Goal: Information Seeking & Learning: Find specific fact

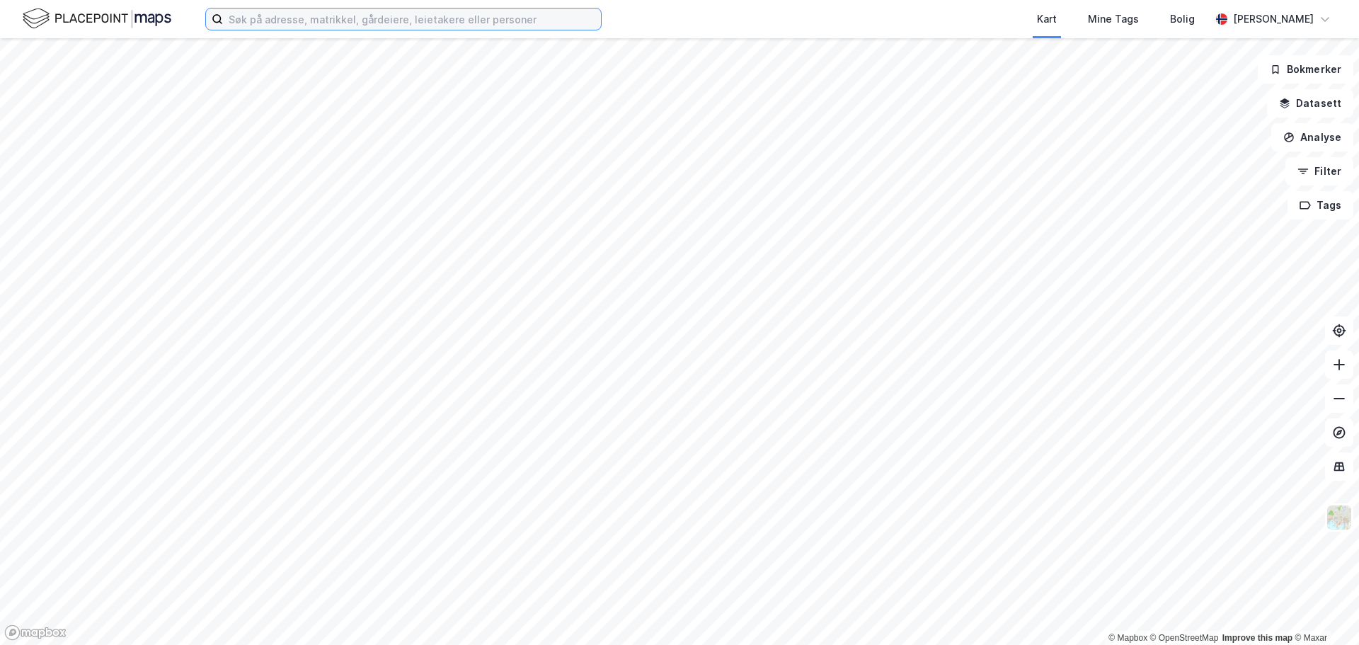
click at [515, 22] on input at bounding box center [412, 18] width 378 height 21
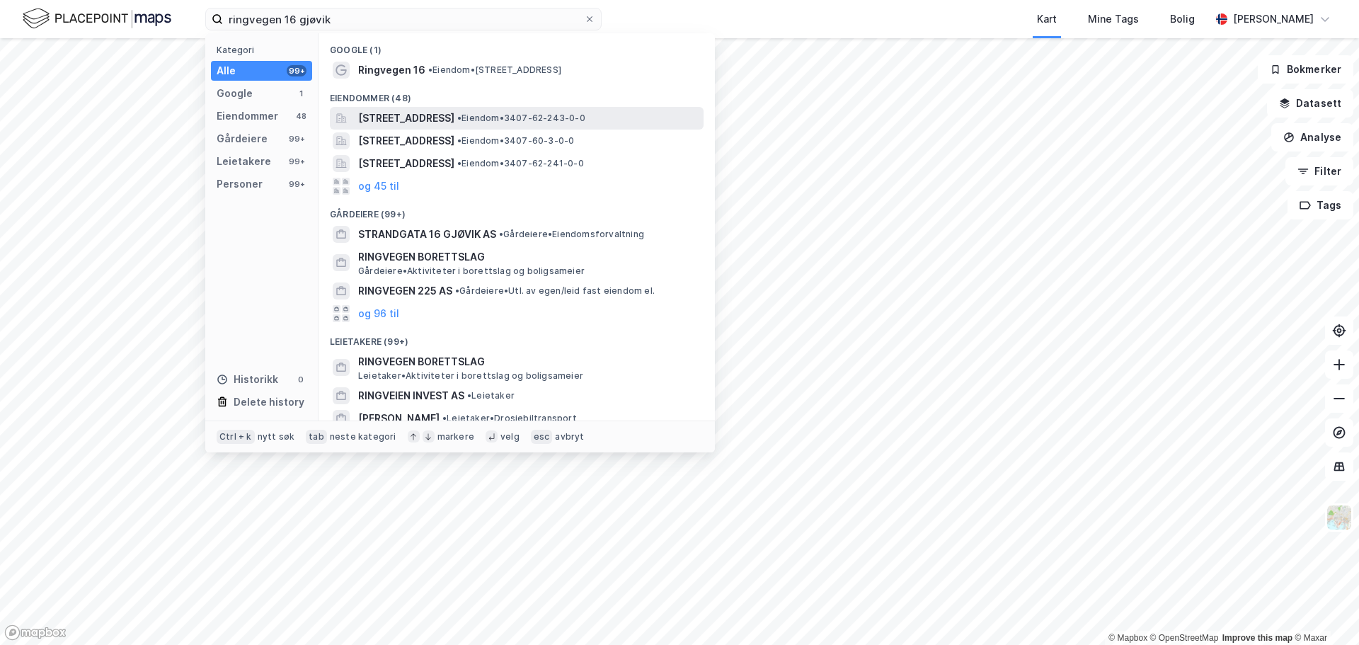
click at [446, 115] on span "Ringvegen 16, 2816, GJØVIK, GJØVIK" at bounding box center [406, 118] width 96 height 17
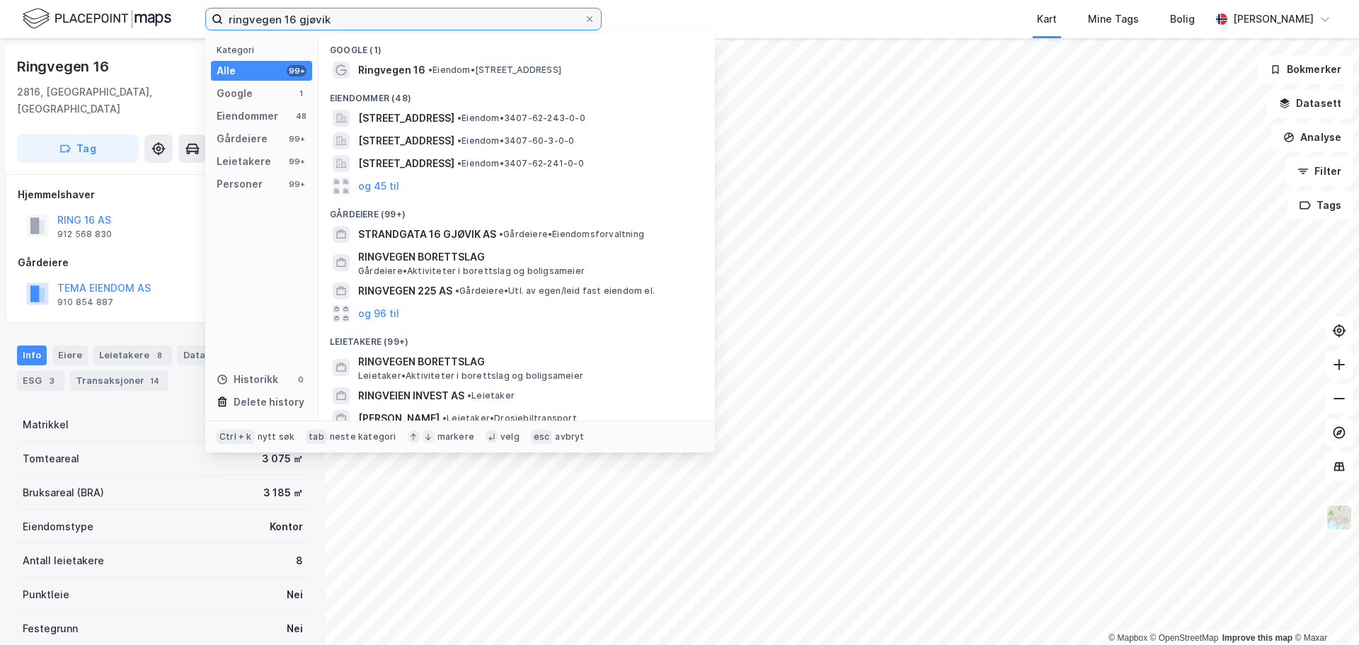
drag, startPoint x: 334, startPoint y: 20, endPoint x: 48, endPoint y: 1, distance: 286.7
click at [48, 1] on div "ringvegen 16 gjøvik Kategori Alle 99+ Google 1 Eiendommer 48 Gårdeiere 99+ Leie…" at bounding box center [679, 19] width 1359 height 38
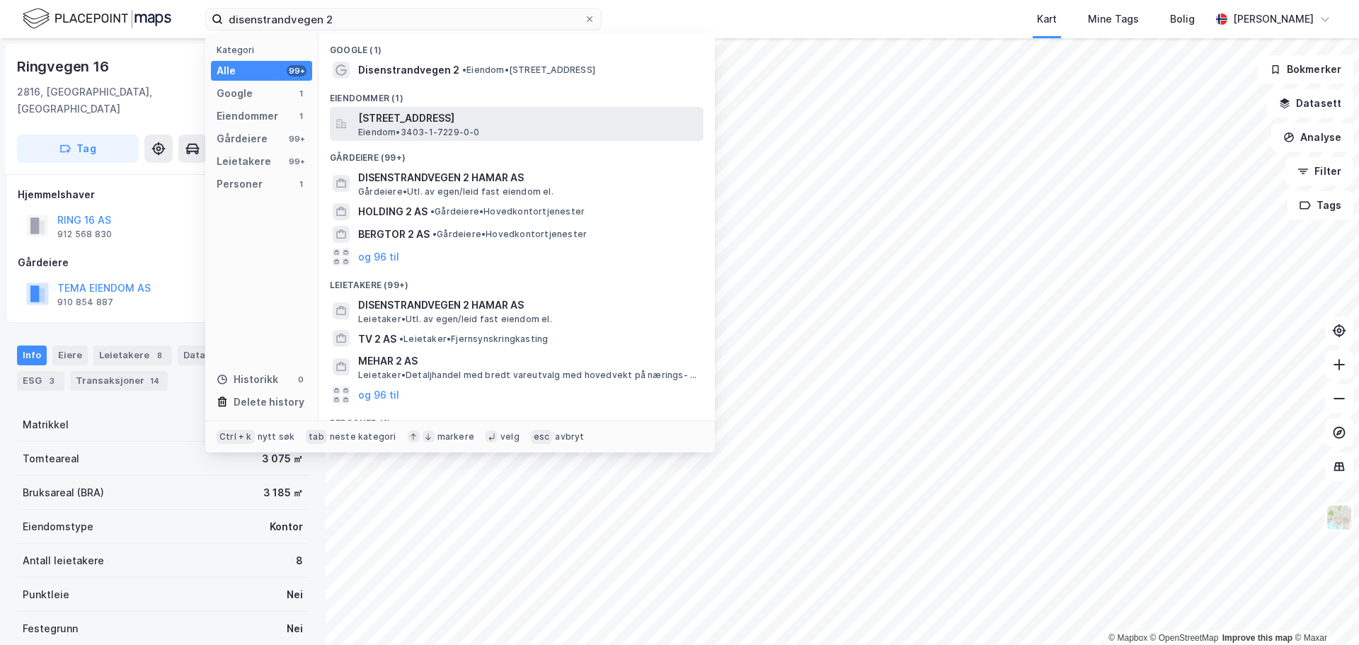
click at [455, 118] on span "Disenstrandvegen 2, 2321, HAMAR, HAMAR" at bounding box center [528, 118] width 340 height 17
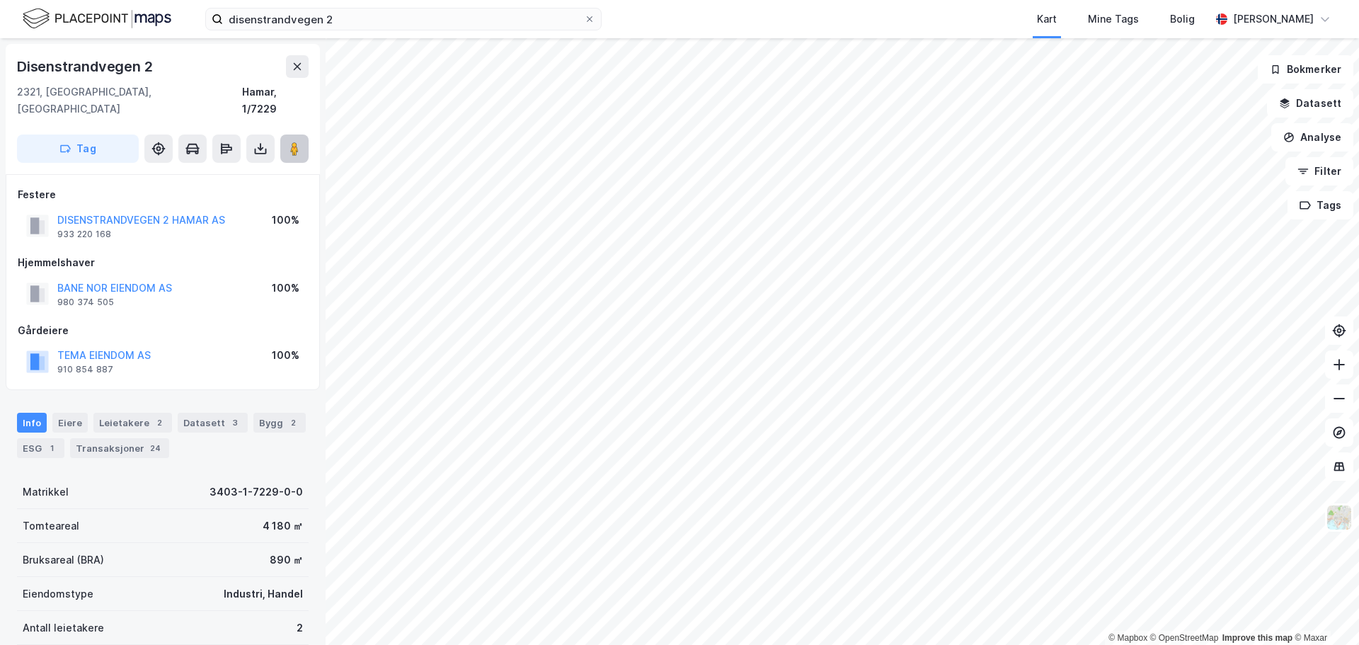
click at [284, 135] on button at bounding box center [294, 149] width 28 height 28
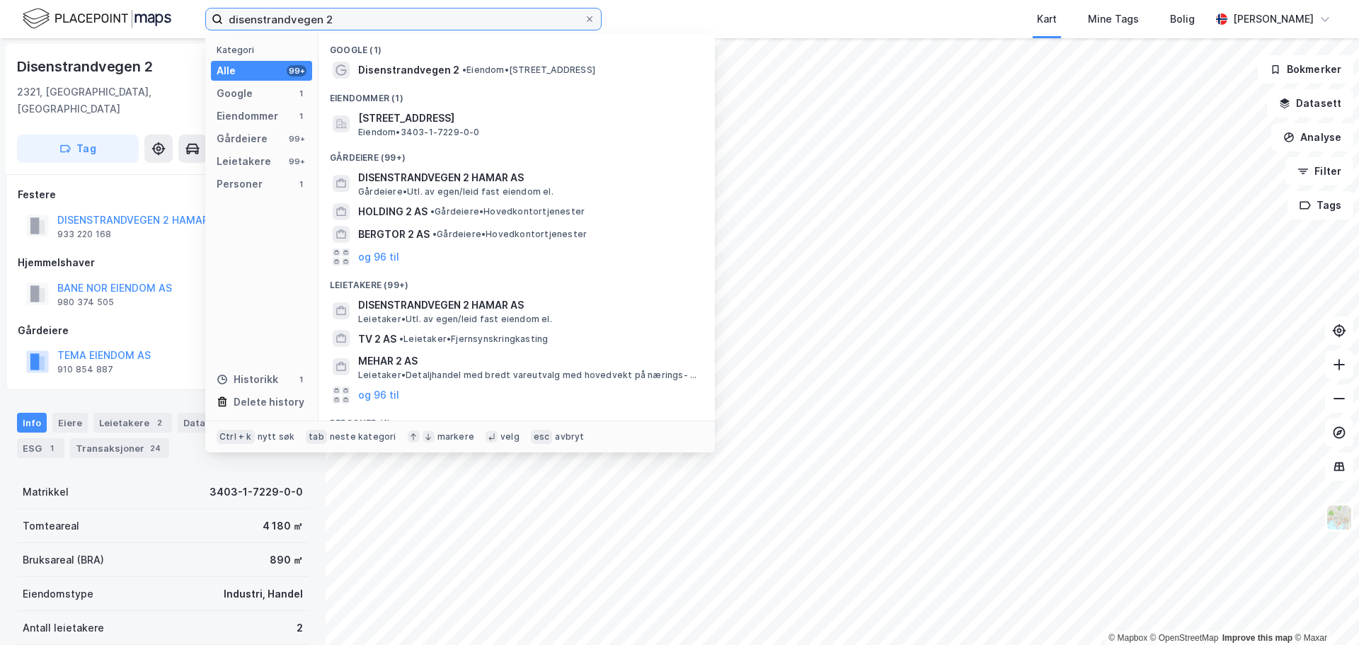
drag, startPoint x: 161, startPoint y: 13, endPoint x: 94, endPoint y: 6, distance: 67.6
click at [95, 6] on div "disenstrandvegen 2 Kategori Alle 99+ Google 1 Eiendommer 1 Gårdeiere 99+ Leieta…" at bounding box center [679, 19] width 1359 height 38
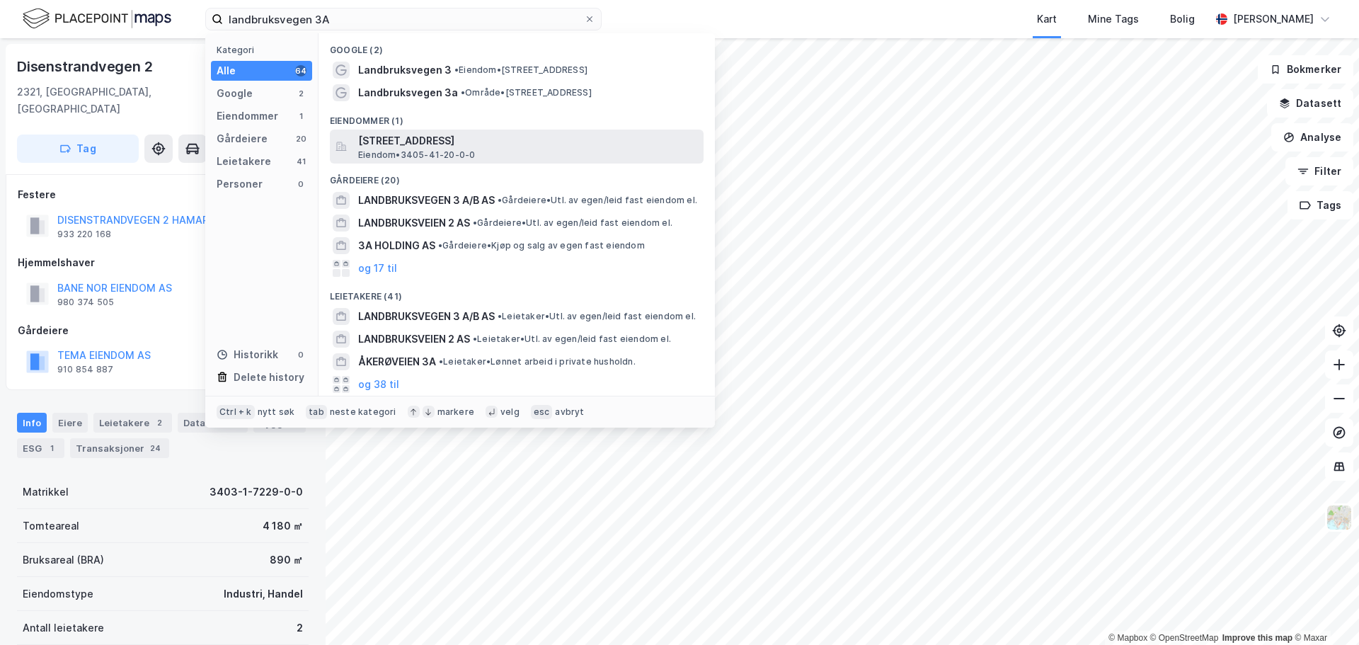
click at [419, 137] on span "Landbruksvegen 3A, 2619, LILLEHAMMER, LILLEHAMMER" at bounding box center [528, 140] width 340 height 17
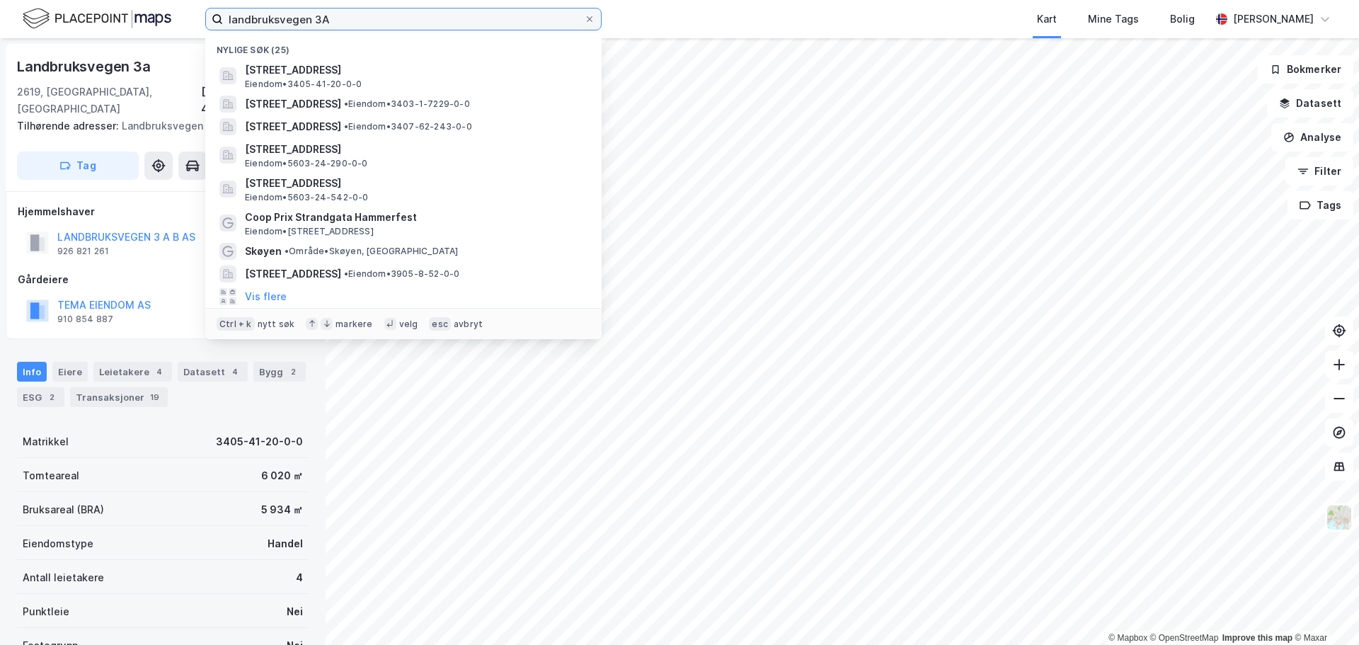
drag, startPoint x: 377, startPoint y: 26, endPoint x: 215, endPoint y: 25, distance: 162.1
click at [215, 25] on label "landbruksvegen 3A" at bounding box center [403, 19] width 397 height 23
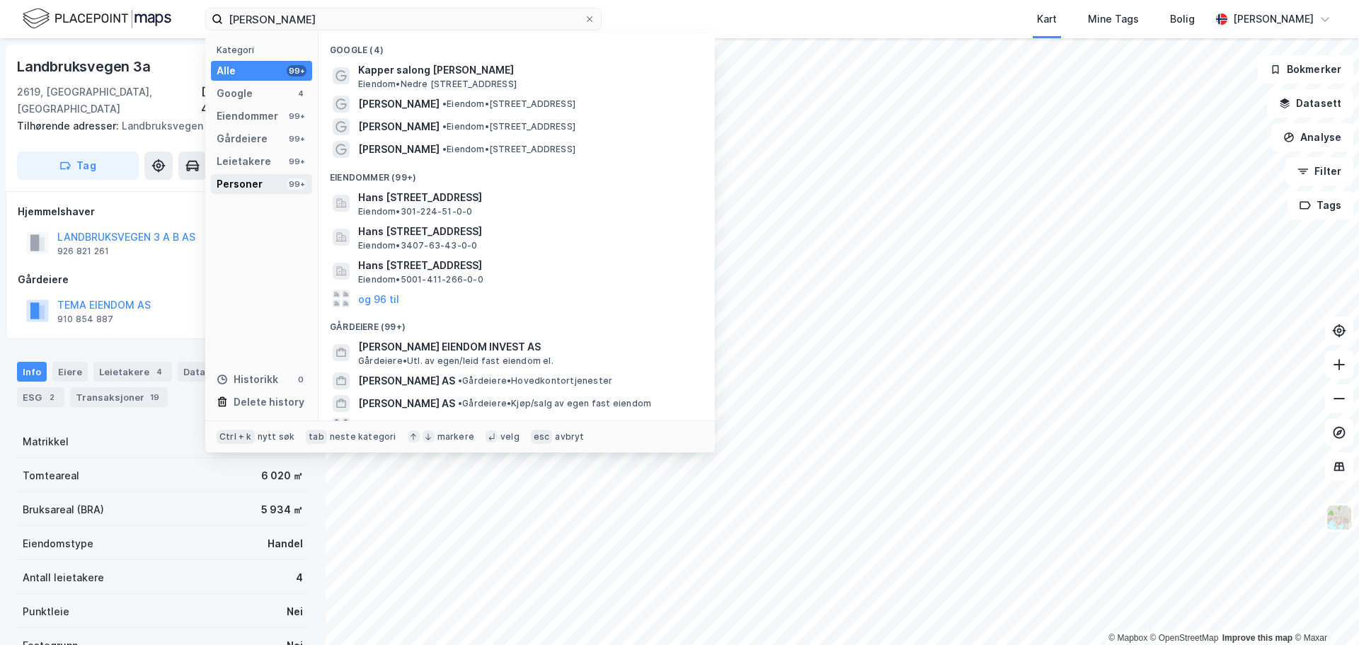
click at [253, 183] on div "Personer" at bounding box center [240, 184] width 46 height 17
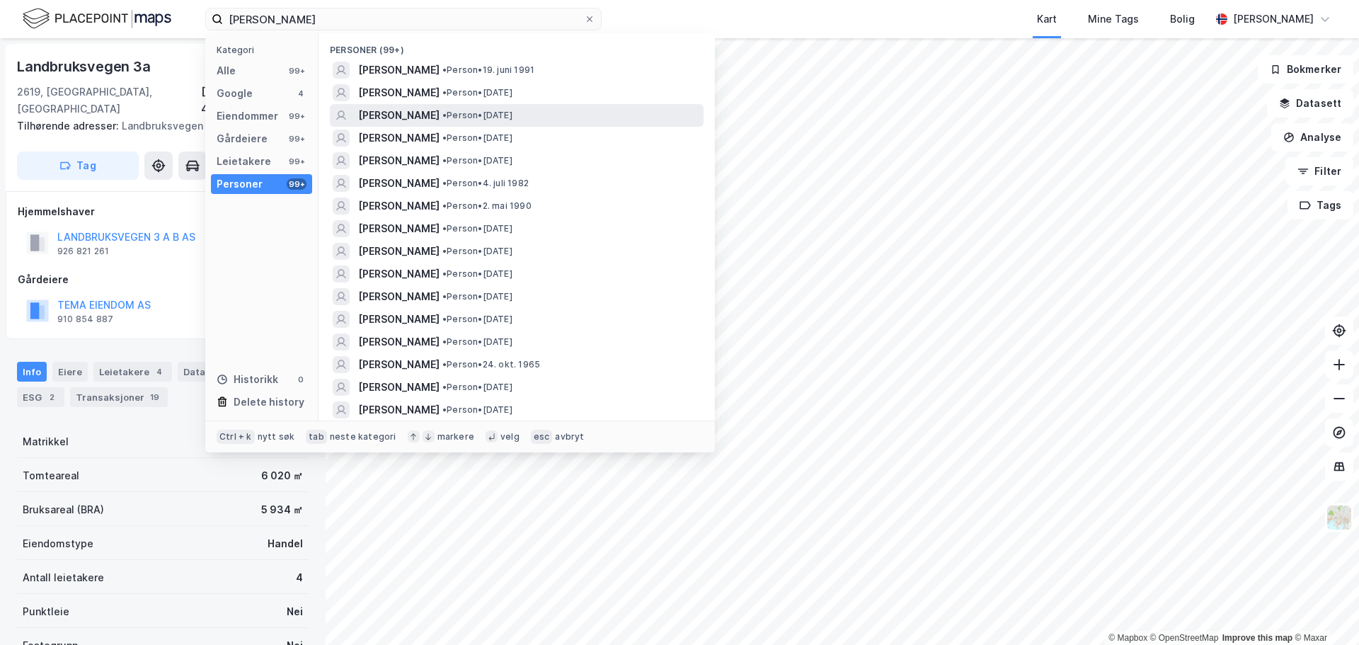
click at [411, 114] on span "RUNE NIELSEN" at bounding box center [398, 115] width 81 height 17
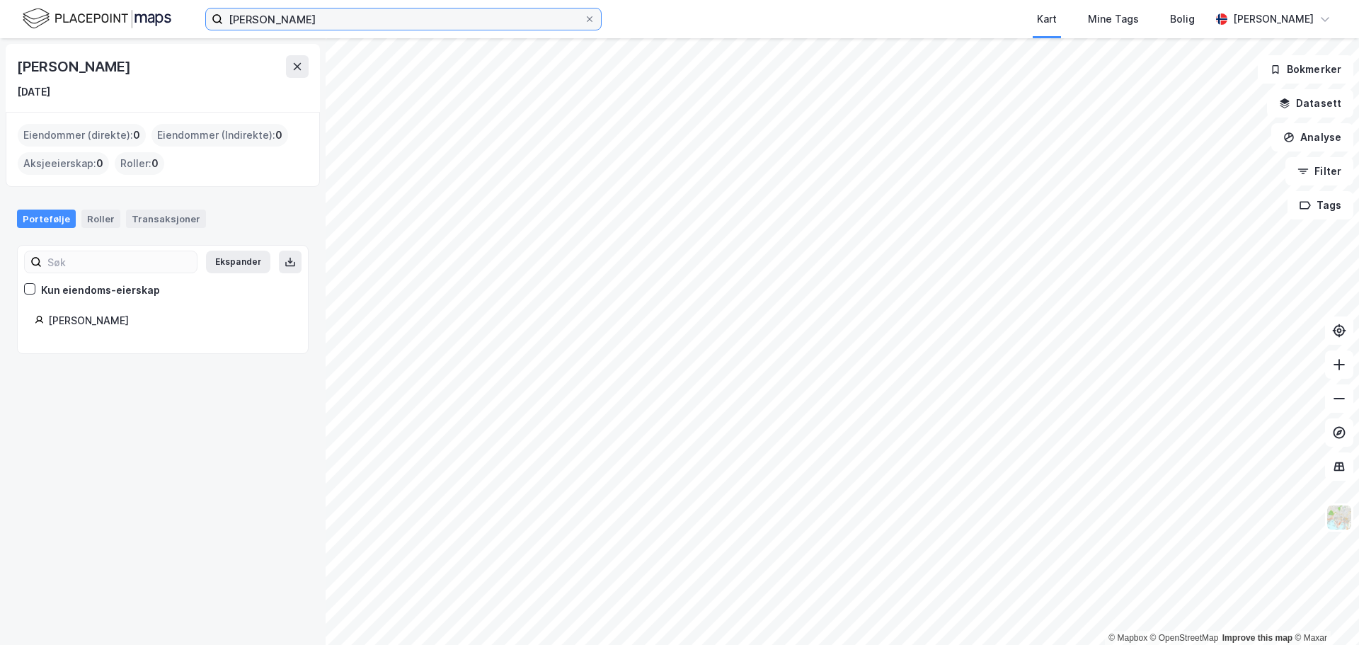
click at [313, 17] on input "rune nielsen" at bounding box center [403, 18] width 361 height 21
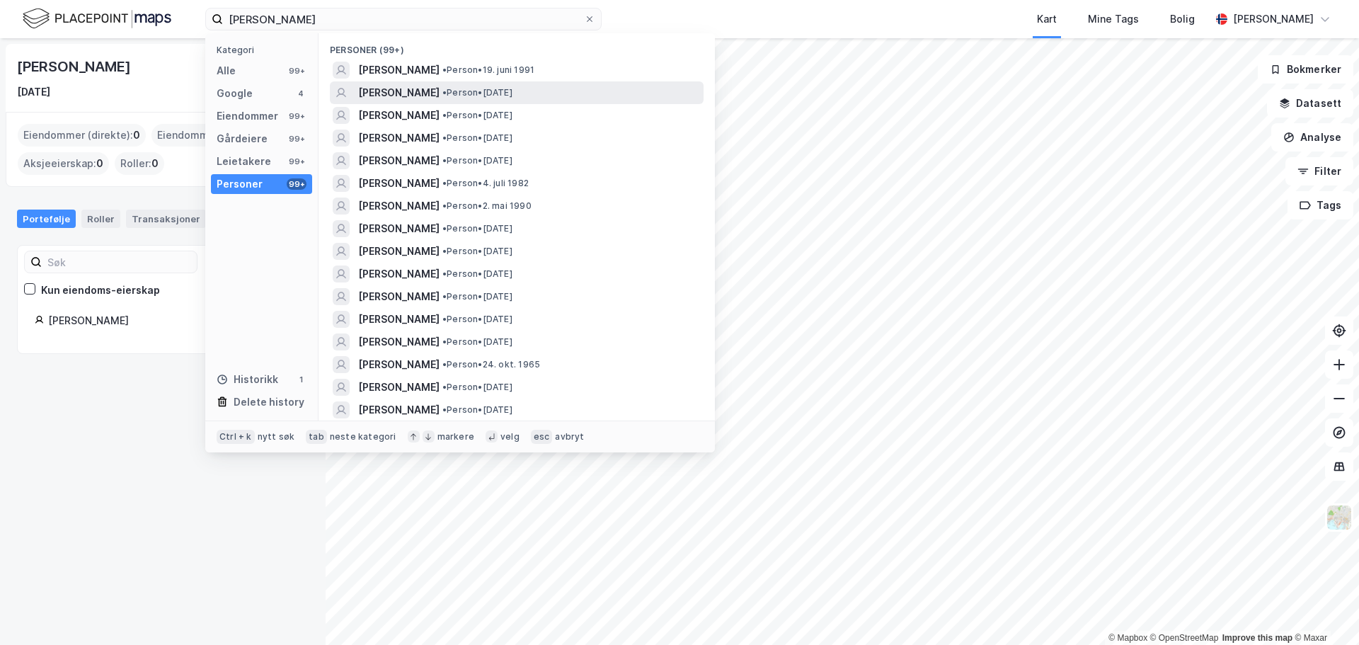
click at [412, 92] on span "RUNE NIELSEN" at bounding box center [398, 92] width 81 height 17
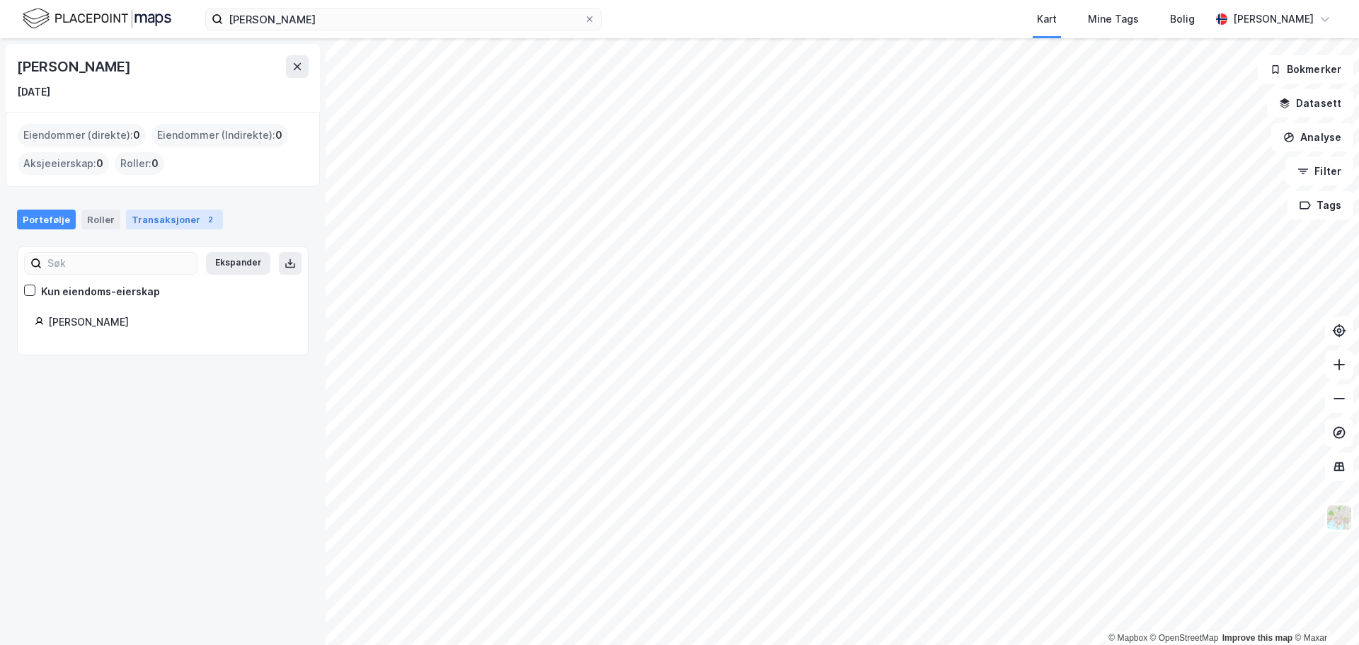
click at [155, 228] on div "Transaksjoner 2" at bounding box center [174, 220] width 97 height 20
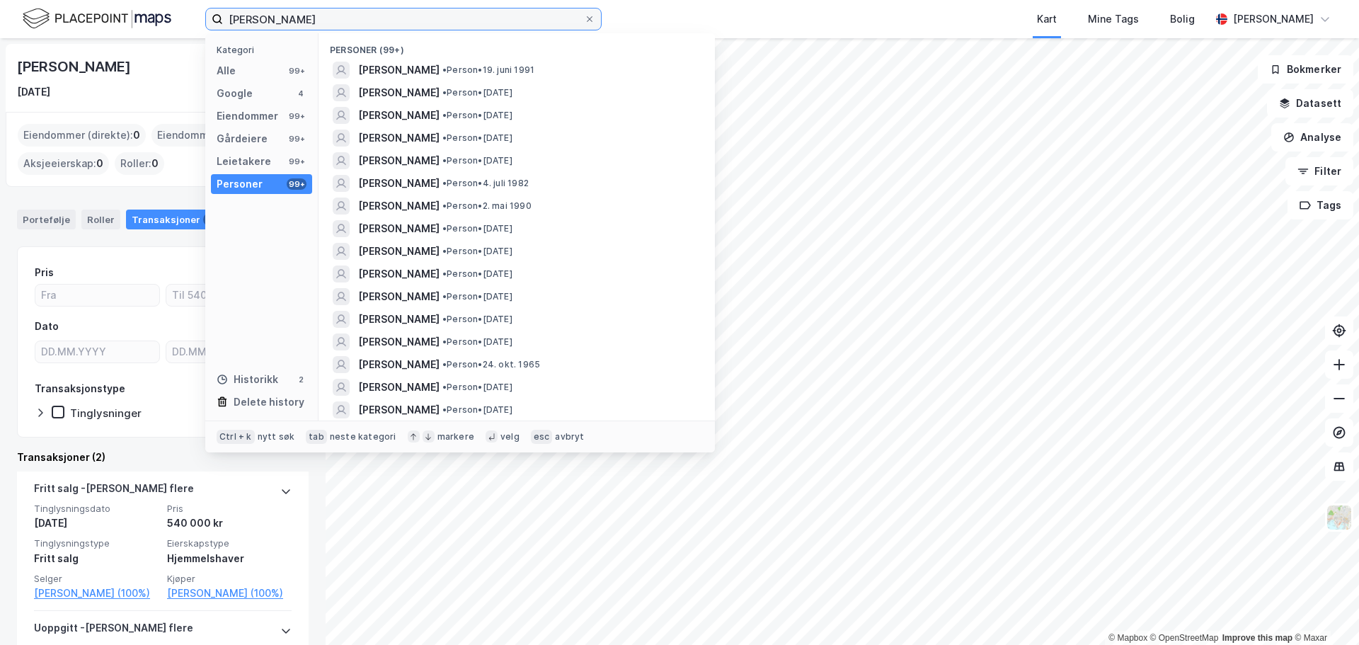
click at [309, 21] on input "rune nielsen" at bounding box center [403, 18] width 361 height 21
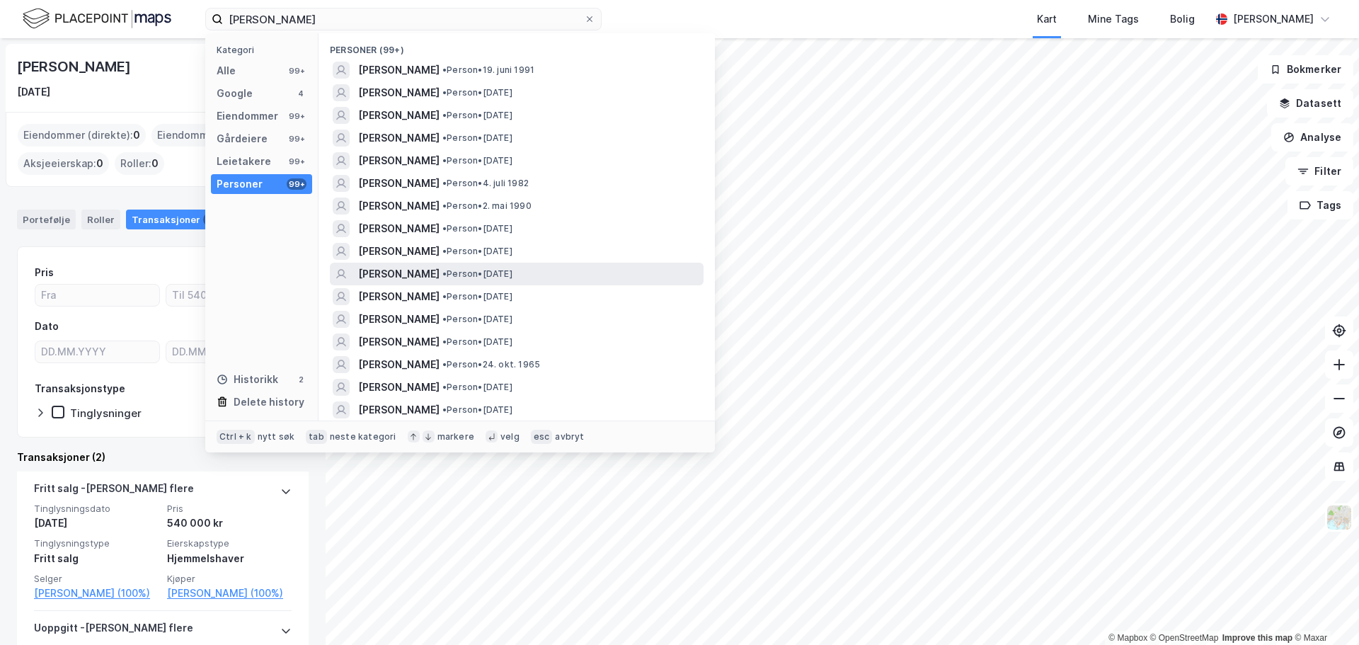
click at [406, 272] on span "RUNE NIELSEN" at bounding box center [398, 274] width 81 height 17
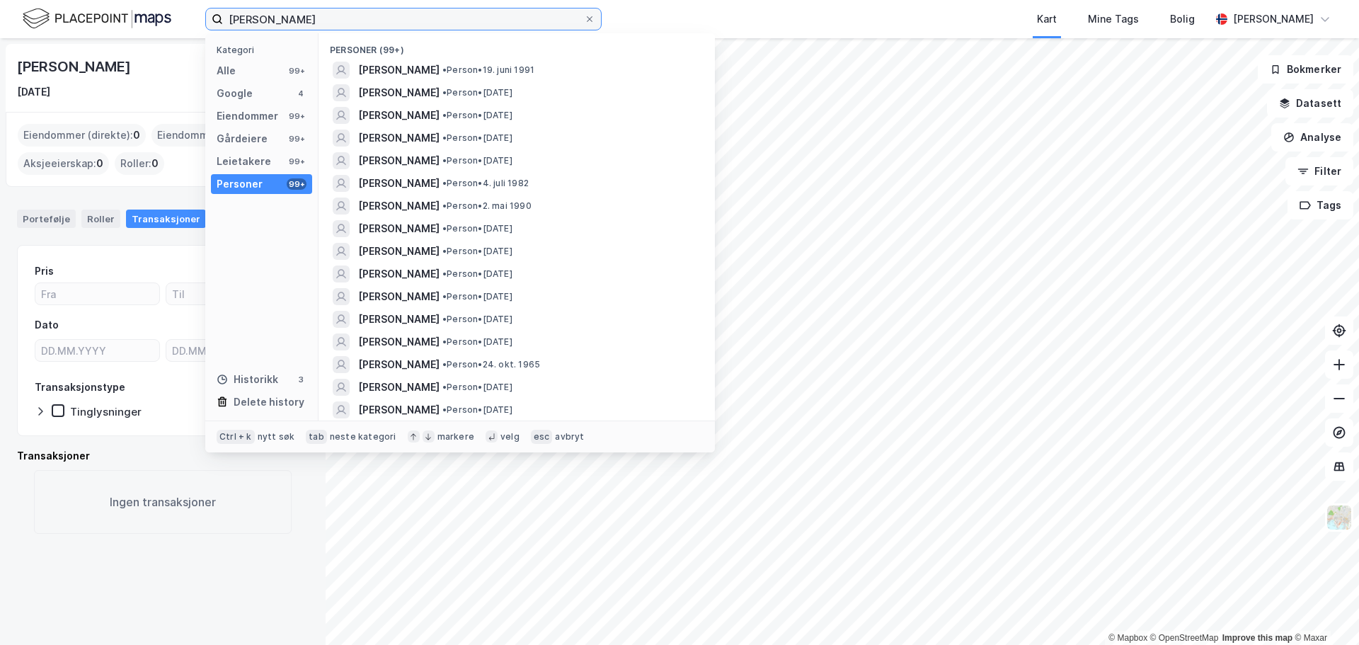
click at [338, 23] on input "rune nielsen" at bounding box center [403, 18] width 361 height 21
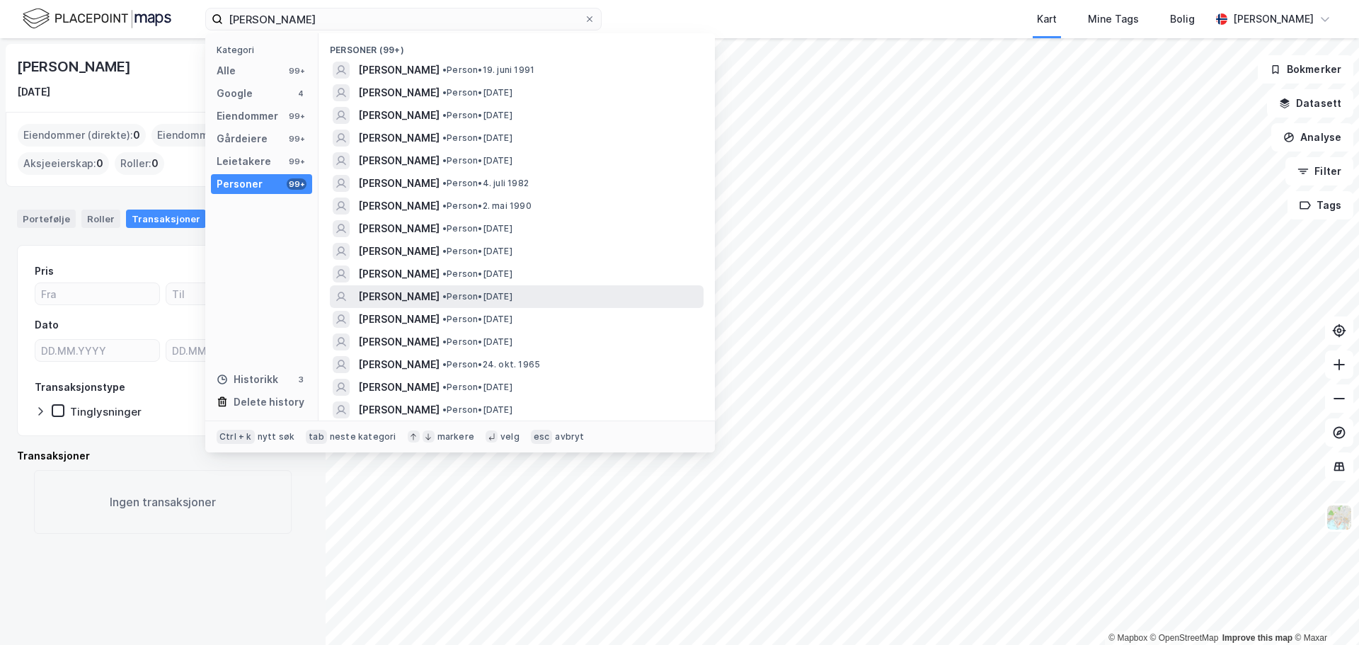
click at [354, 288] on div "RUNE NIELSEN • Person • 19. jan. 1978" at bounding box center [517, 296] width 374 height 23
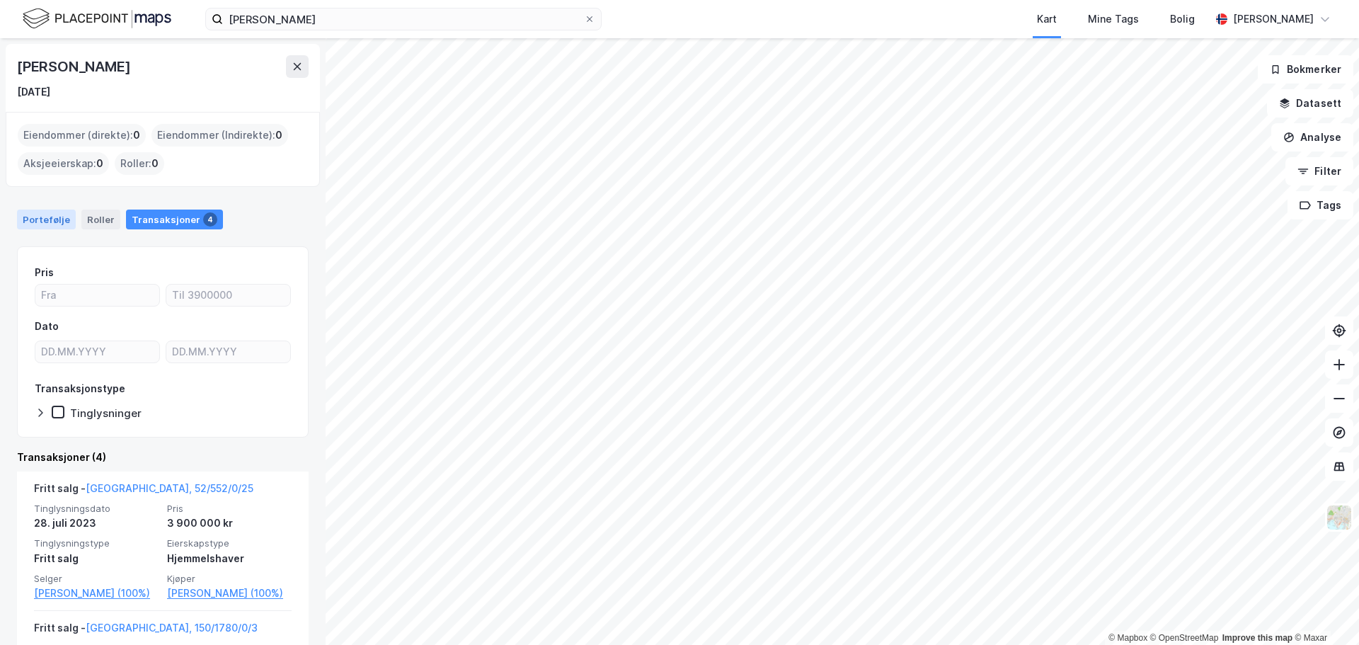
click at [38, 219] on div "Portefølje" at bounding box center [46, 220] width 59 height 20
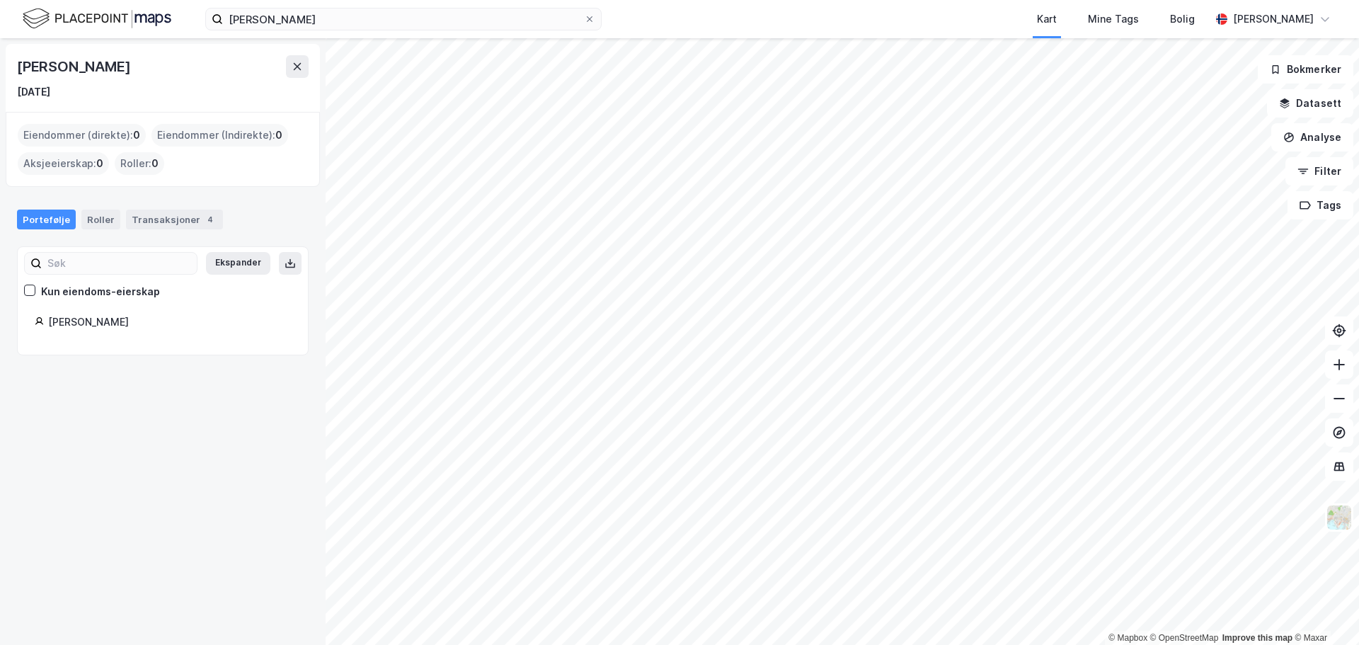
click at [94, 134] on div "Eiendommer (direkte) : 0" at bounding box center [82, 135] width 128 height 23
click at [358, 17] on input "rune nielsen" at bounding box center [403, 18] width 361 height 21
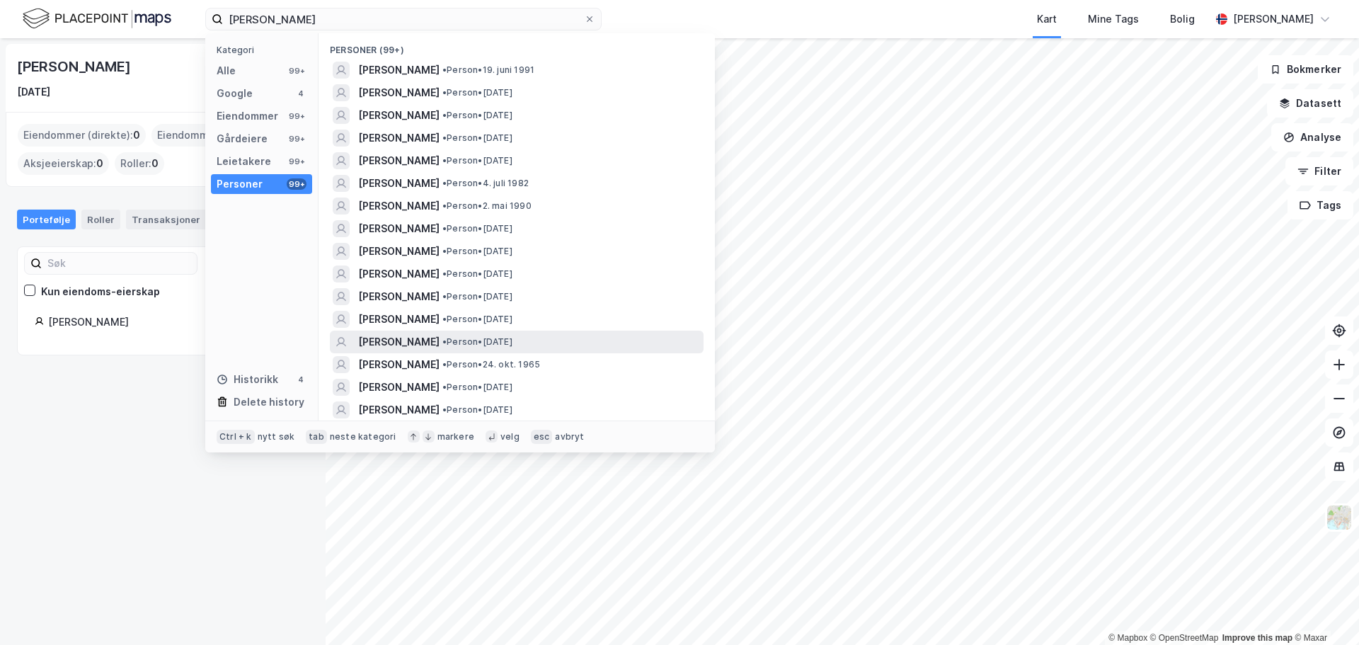
click at [416, 343] on span "RUNE NIELSEN" at bounding box center [398, 341] width 81 height 17
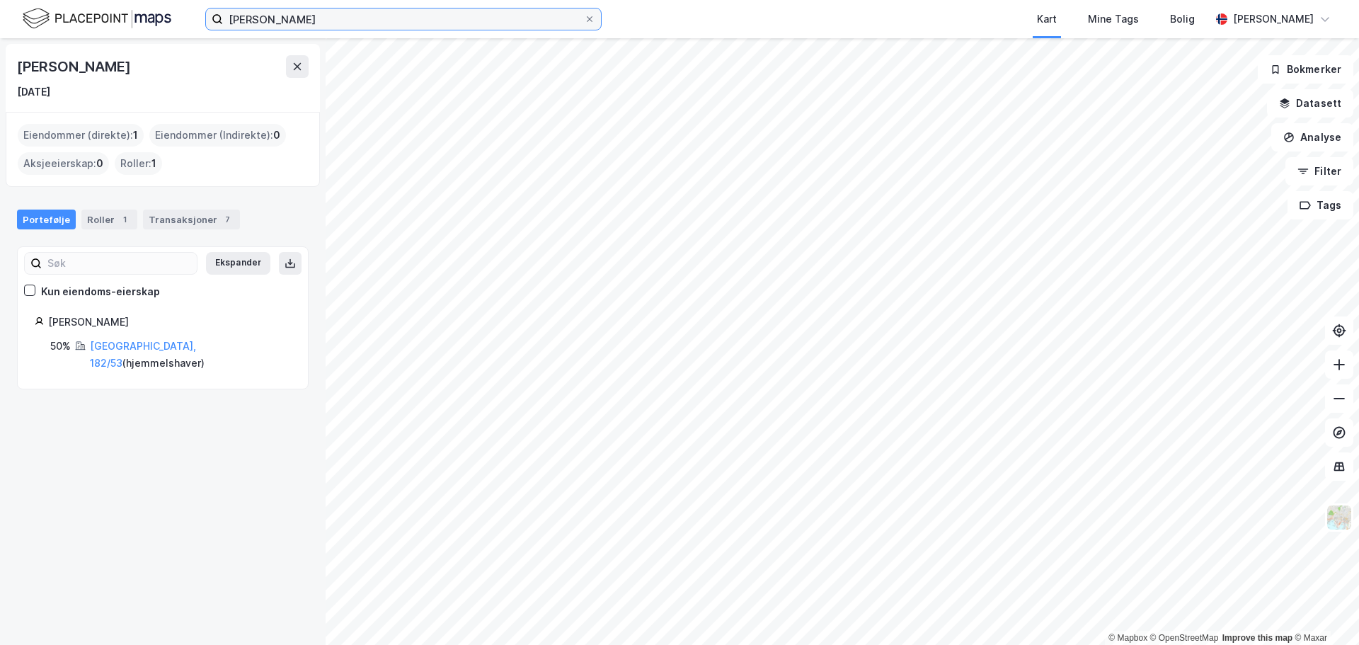
click at [334, 21] on input "rune nielsen" at bounding box center [403, 18] width 361 height 21
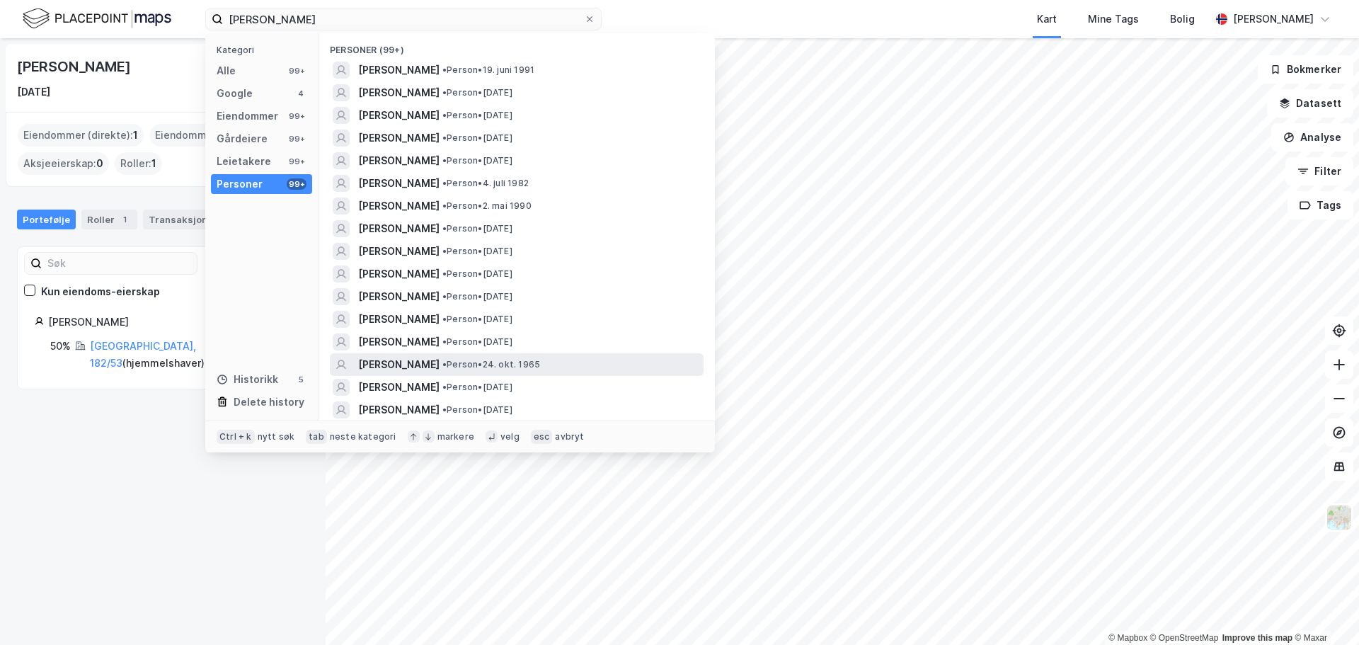
click at [396, 360] on span "RUNE NIELSEN" at bounding box center [398, 364] width 81 height 17
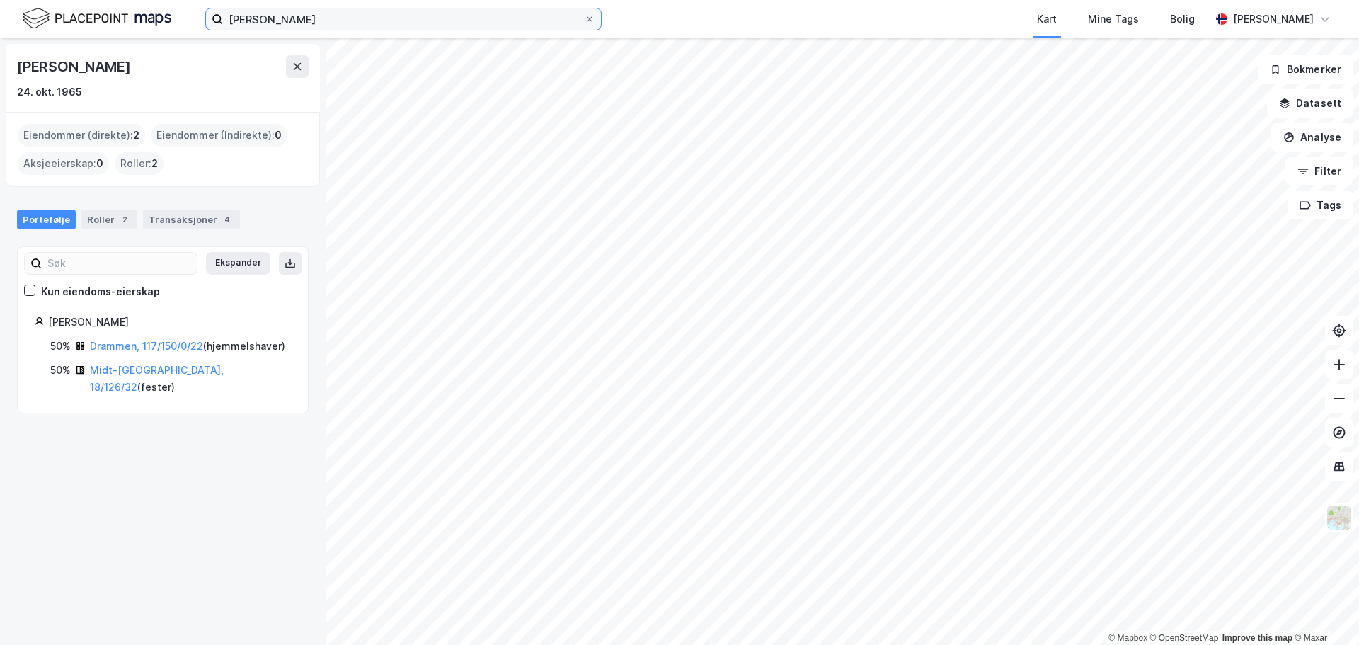
click at [331, 17] on input "rune nielsen" at bounding box center [403, 18] width 361 height 21
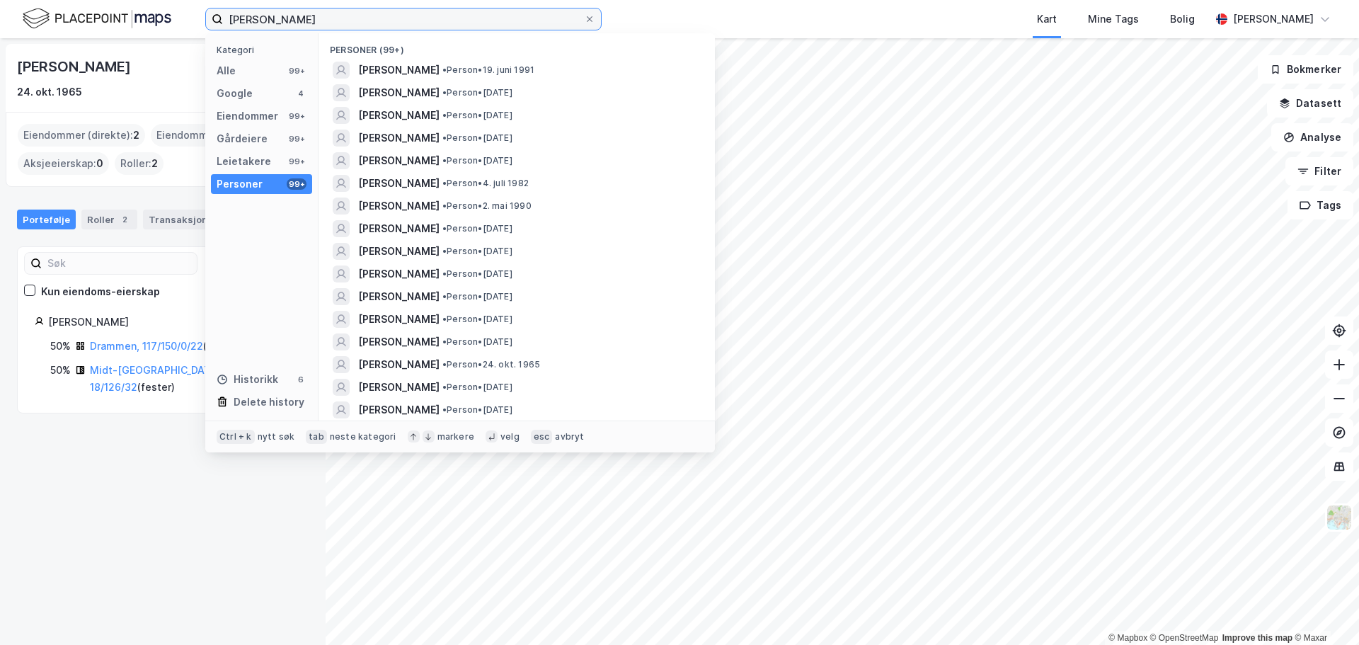
scroll to position [212, 0]
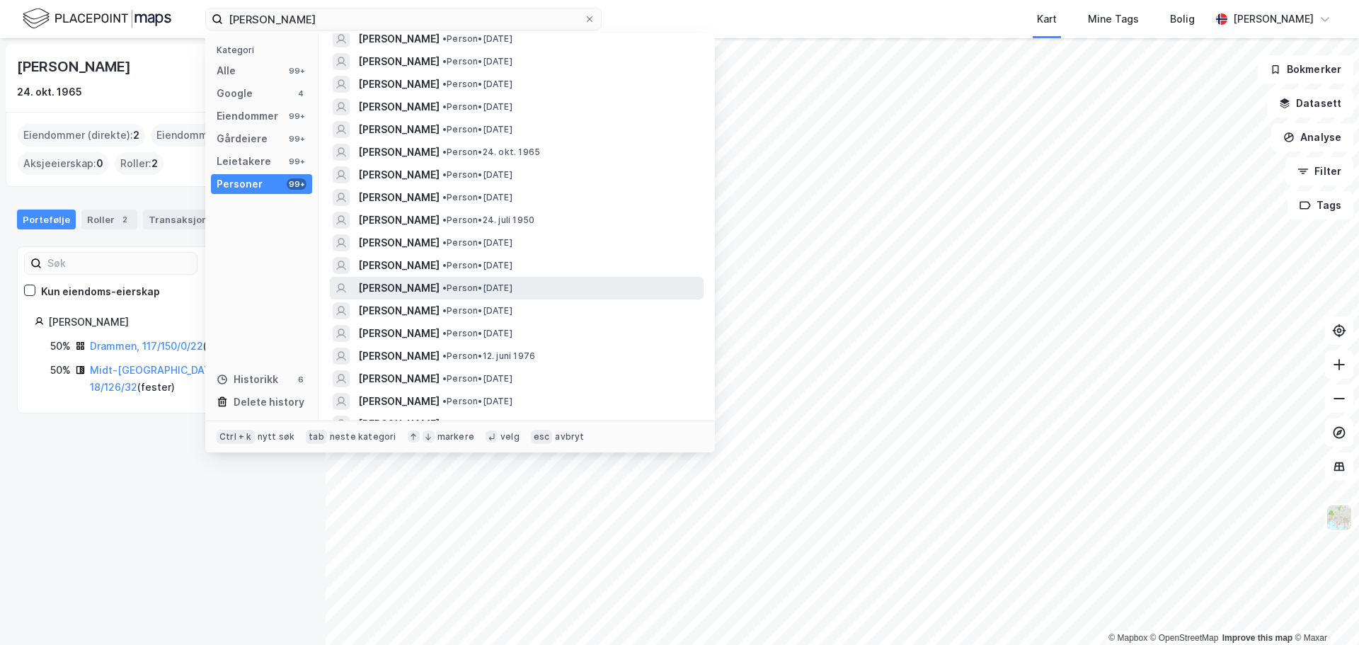
click at [399, 287] on span "RUNE NIELSEN" at bounding box center [398, 288] width 81 height 17
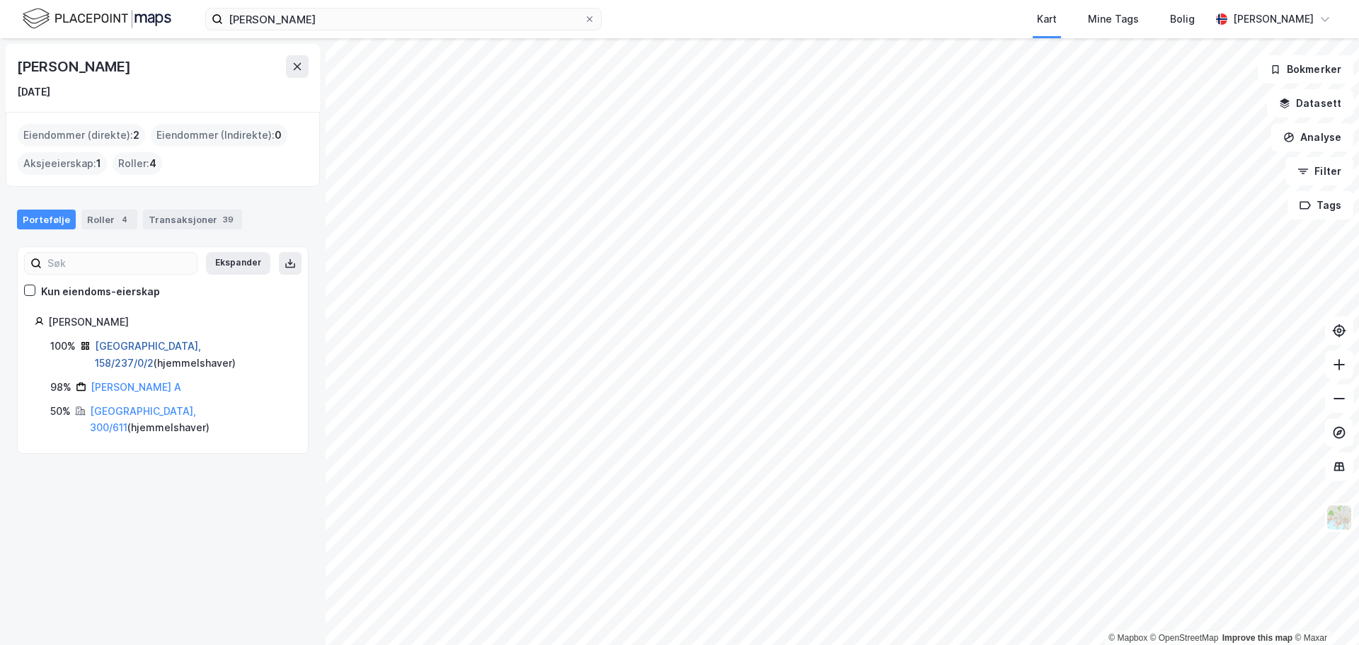
click at [125, 345] on link "Oslo, 158/237/0/2" at bounding box center [148, 354] width 106 height 29
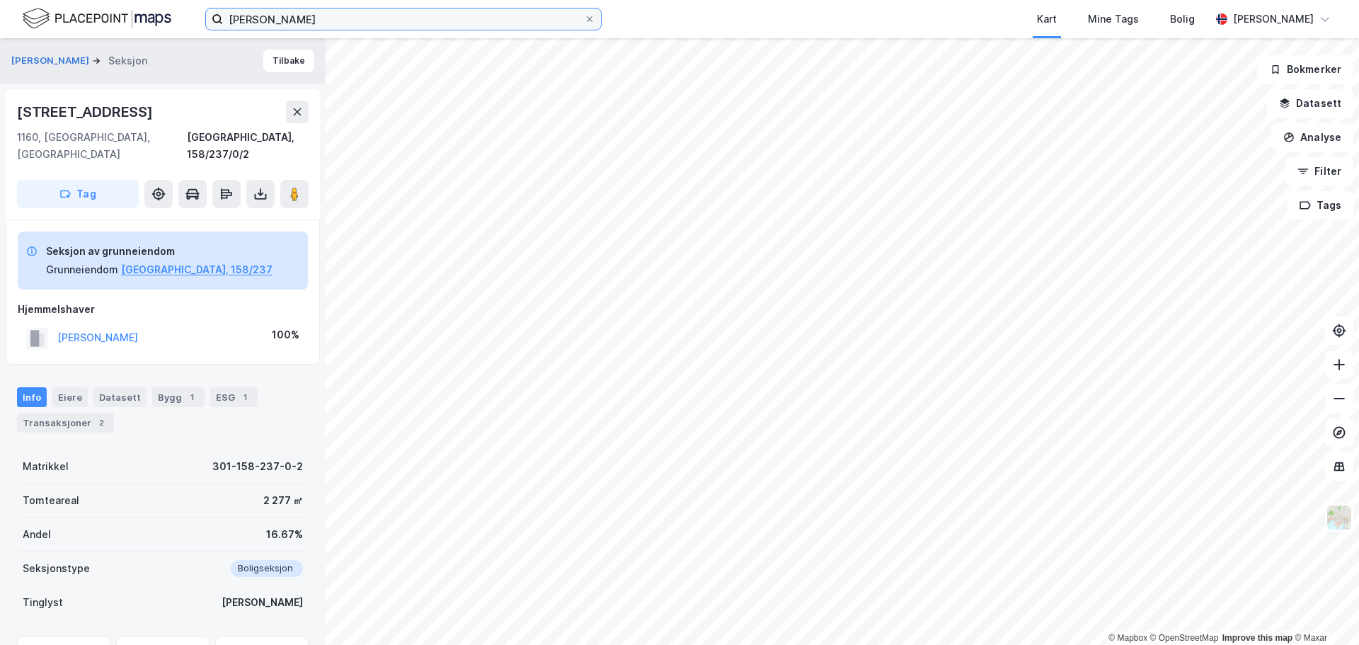
click at [477, 21] on input "rune nielsen" at bounding box center [403, 18] width 361 height 21
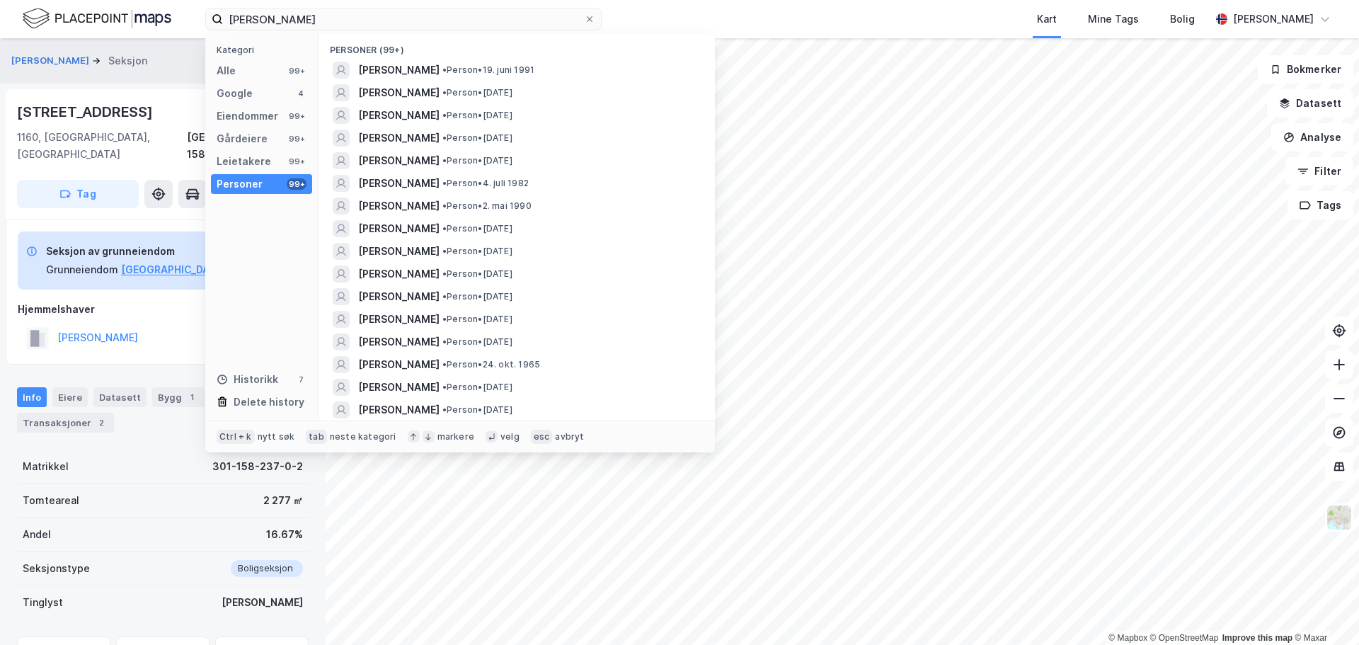
click at [152, 74] on div "NIELSEN RUNE Seksjon Tilbake" at bounding box center [163, 60] width 326 height 45
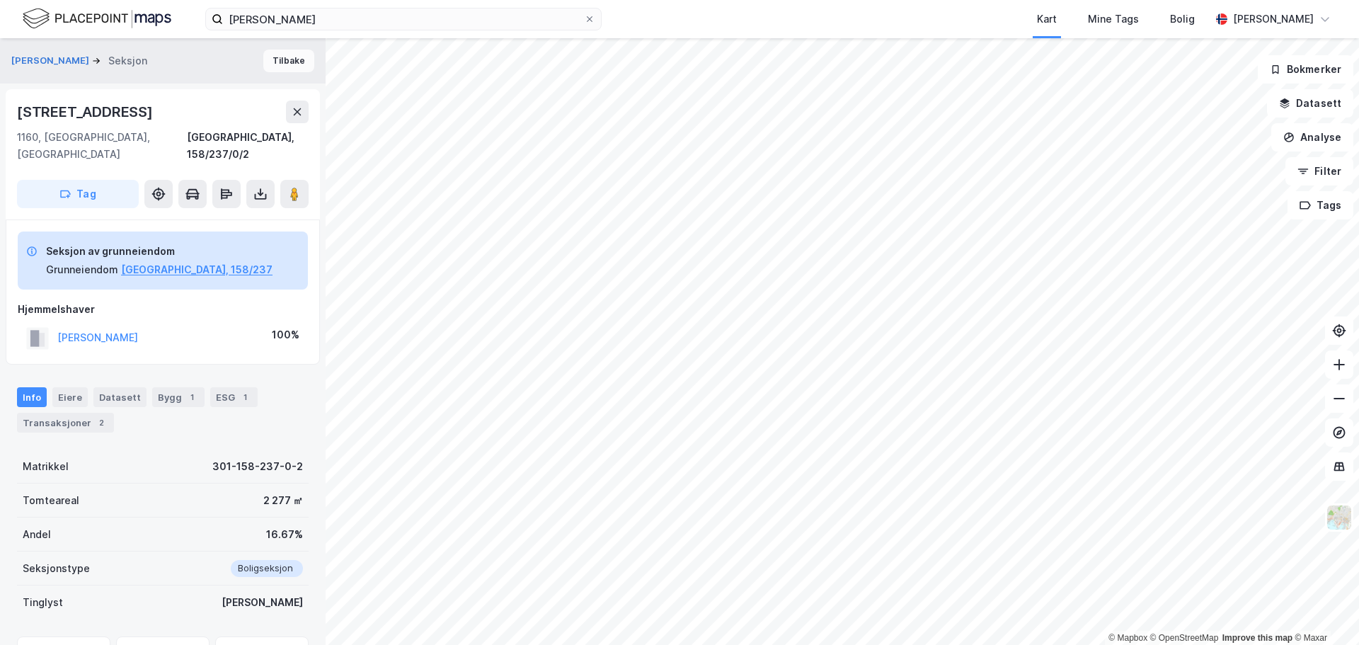
click at [290, 58] on button "Tilbake" at bounding box center [288, 61] width 51 height 23
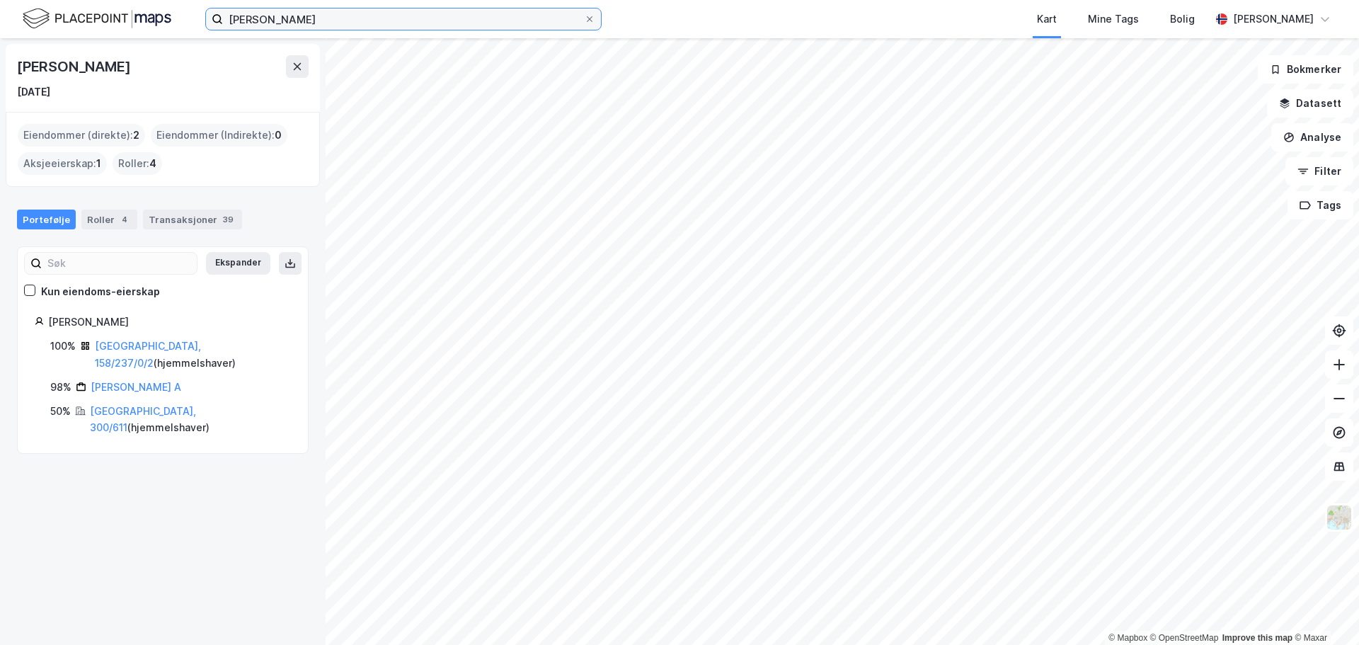
click at [324, 18] on input "rune nielsen" at bounding box center [403, 18] width 361 height 21
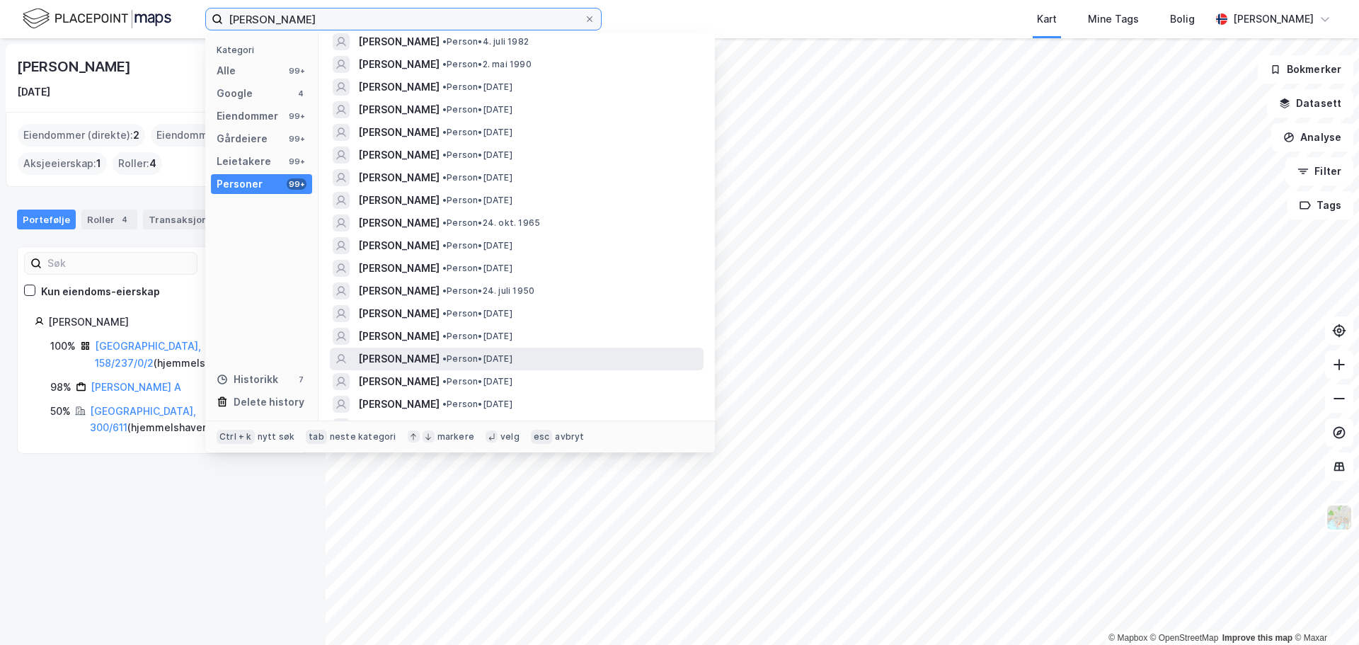
scroll to position [212, 0]
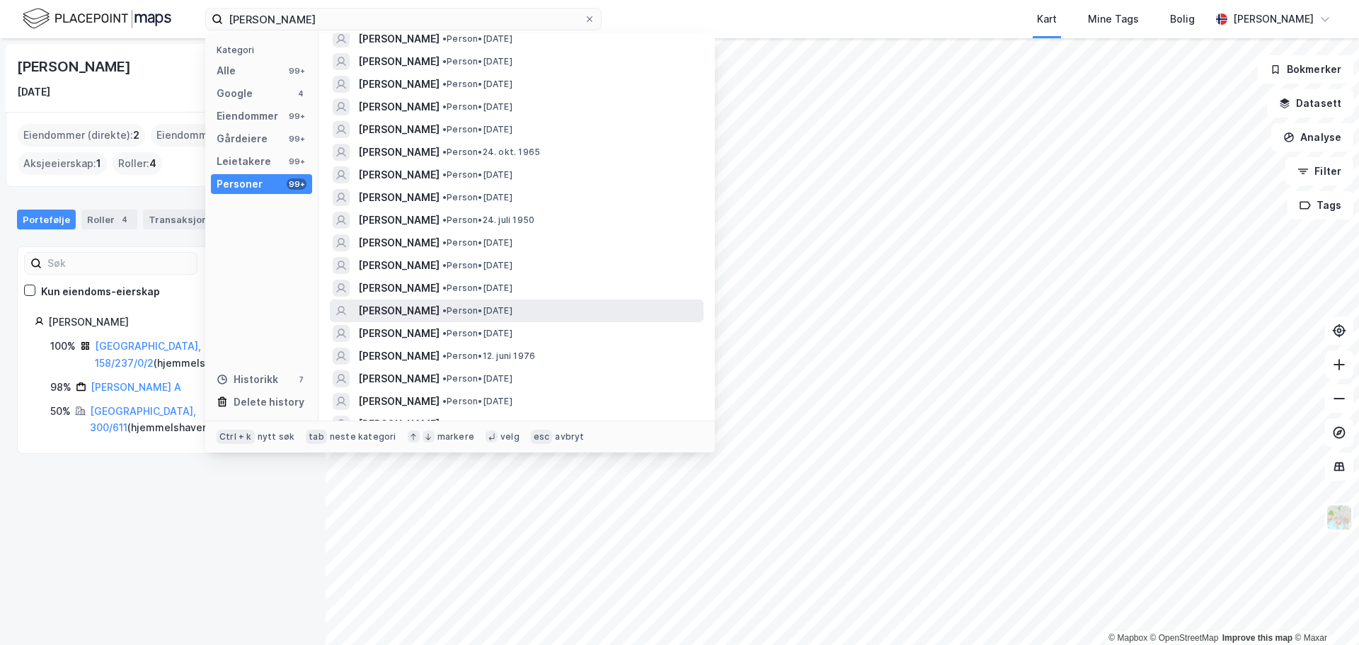
click at [408, 309] on span "RUNE NIELSEN" at bounding box center [398, 310] width 81 height 17
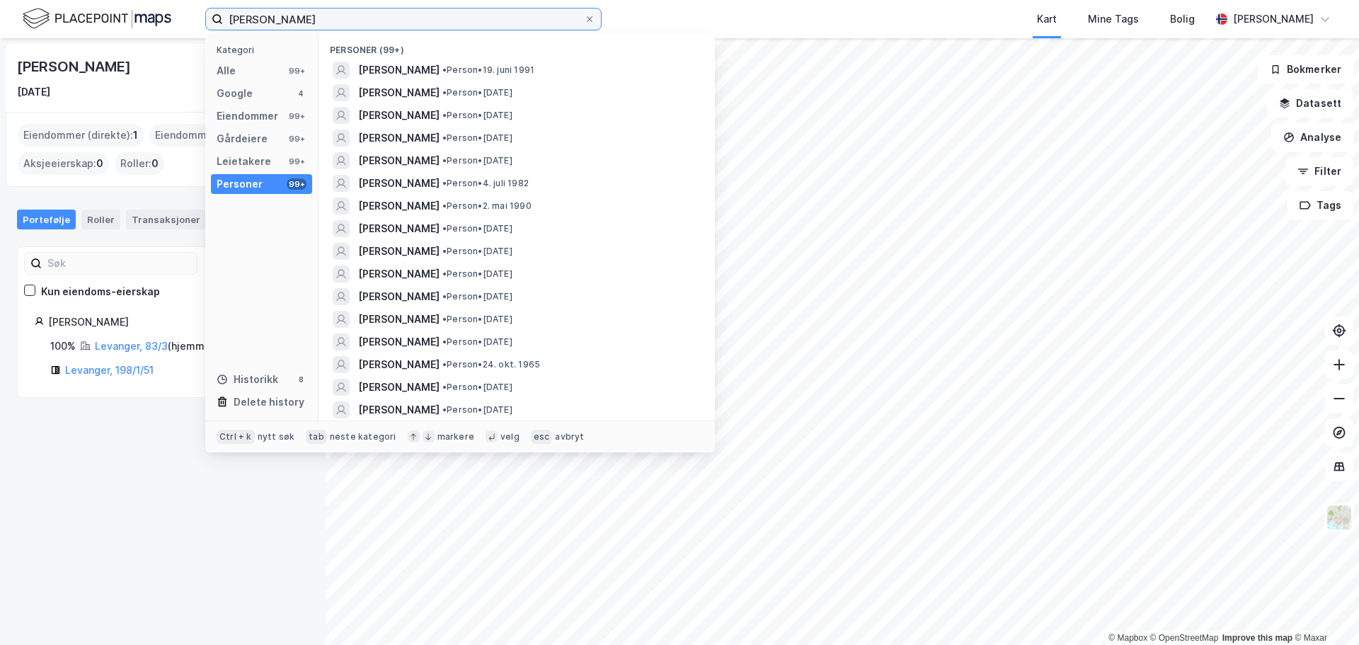
click at [418, 27] on input "rune nielsen" at bounding box center [403, 18] width 361 height 21
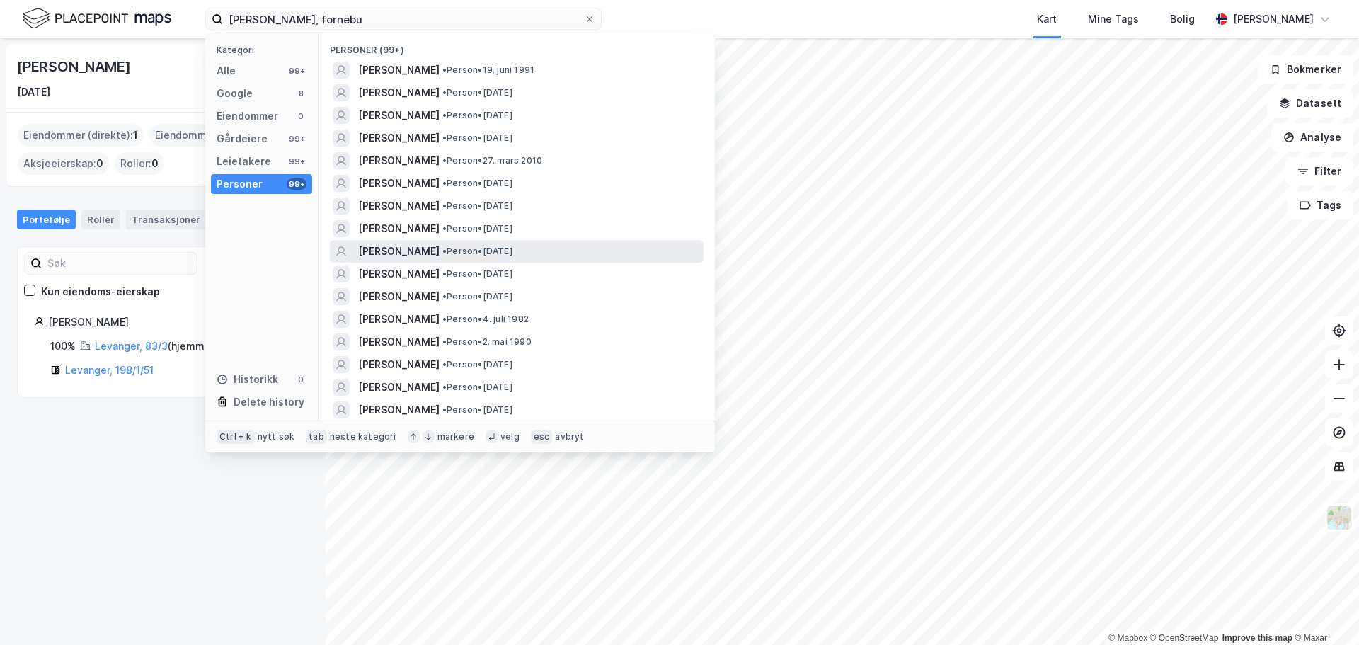
click at [402, 249] on span "RUNE NIELSEN" at bounding box center [398, 251] width 81 height 17
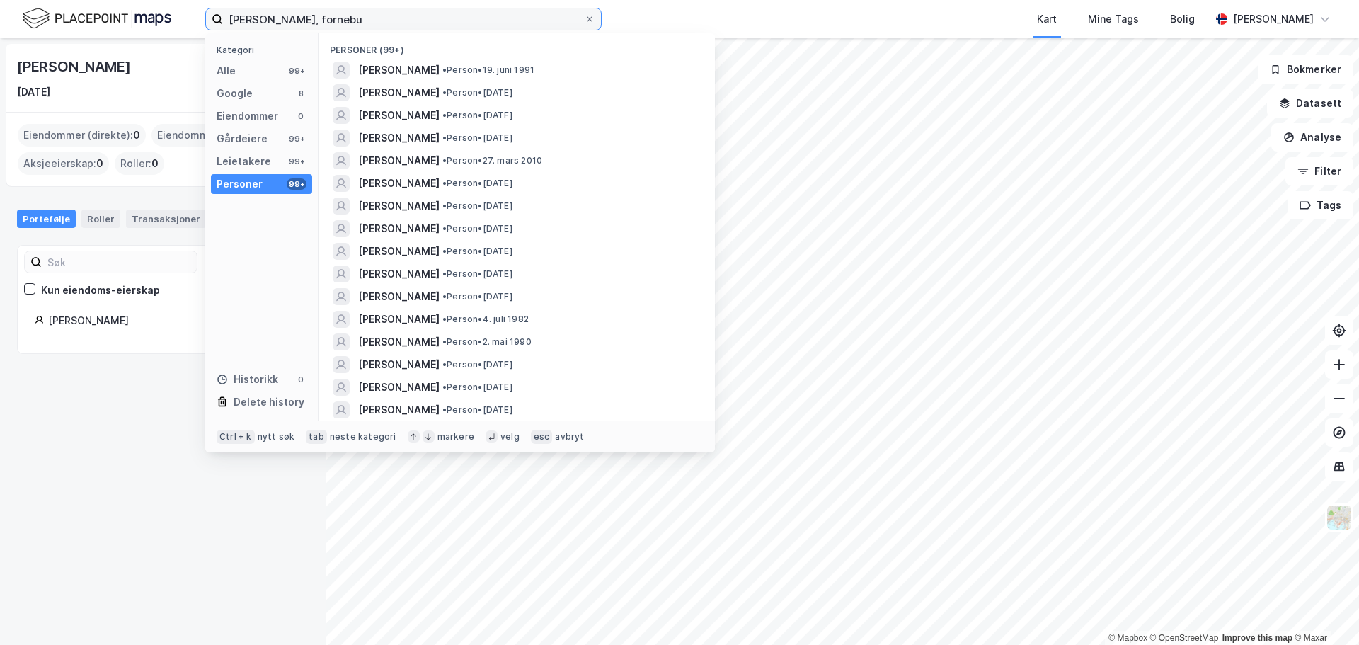
drag, startPoint x: 365, startPoint y: 17, endPoint x: 102, endPoint y: 13, distance: 262.7
click at [102, 13] on div "rune nielsen, fornebu Kategori Alle 99+ Google 8 Eiendommer 0 Gårdeiere 99+ Lei…" at bounding box center [679, 19] width 1359 height 38
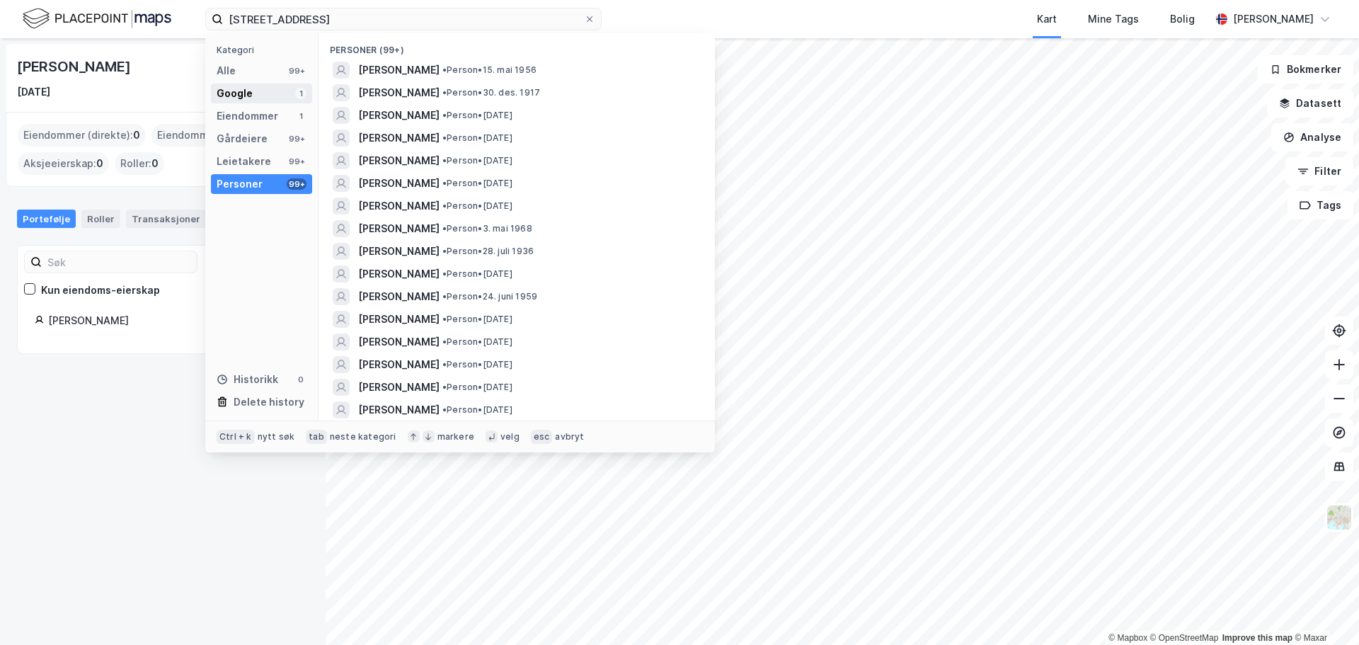
click at [245, 84] on div "Google 1" at bounding box center [261, 94] width 101 height 20
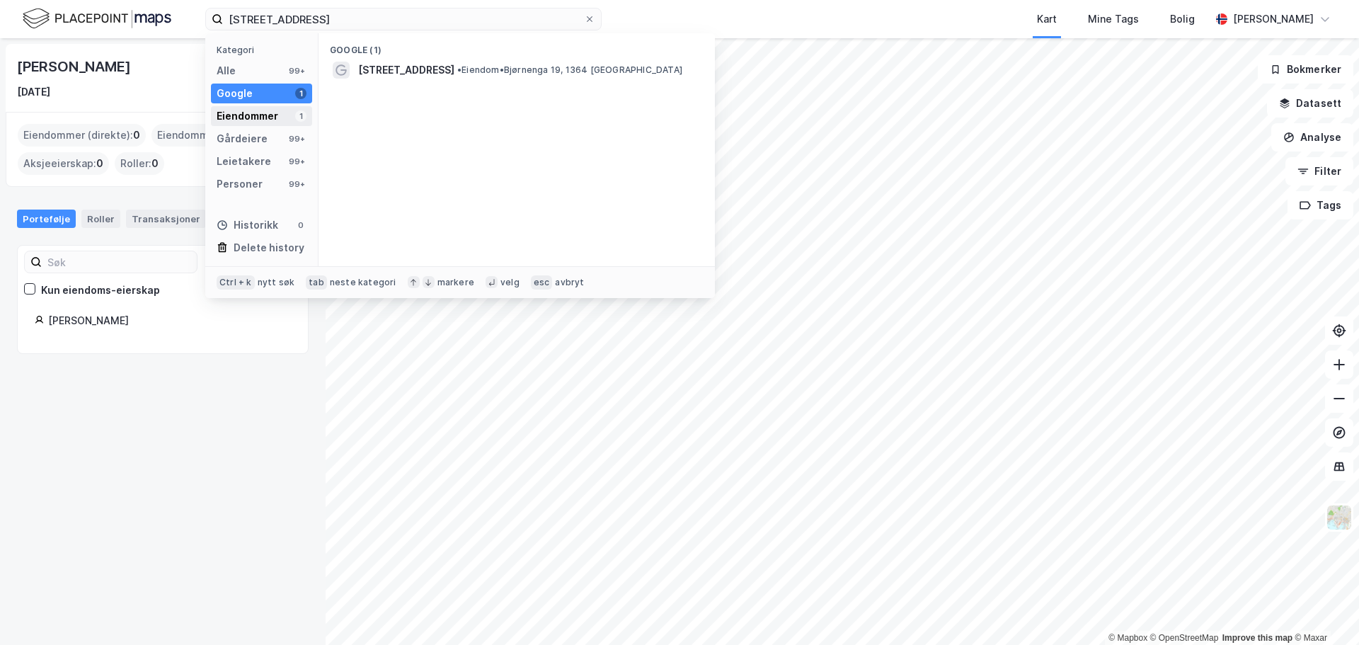
click at [258, 110] on div "Eiendommer" at bounding box center [248, 116] width 62 height 17
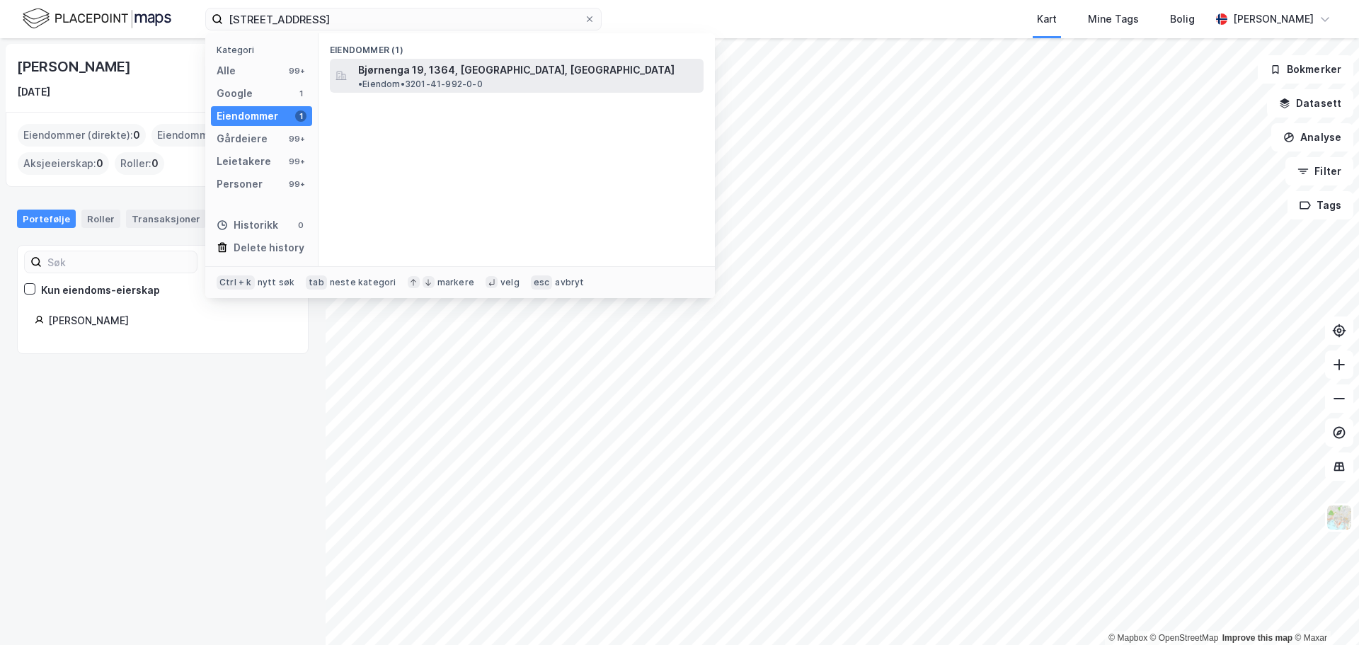
click at [378, 65] on span "Bjørnenga 19, 1364, FORNEBU, BÆRUM" at bounding box center [516, 70] width 316 height 17
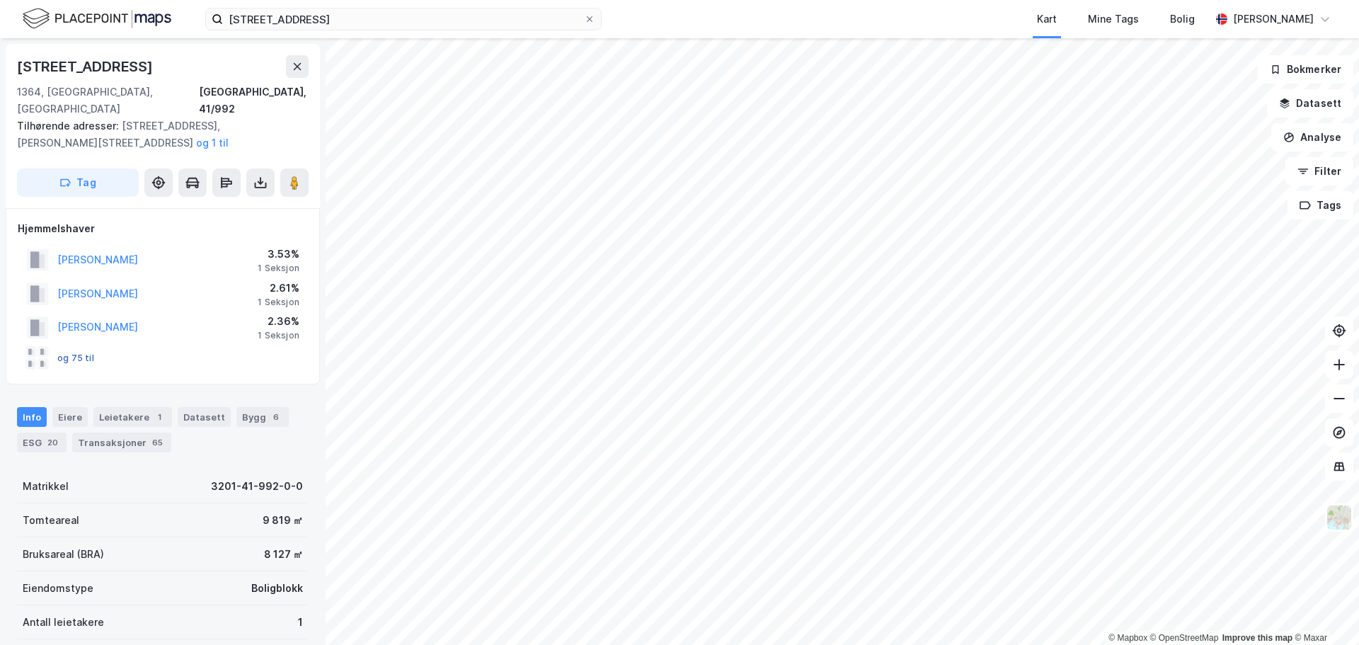
click at [0, 0] on button "og 75 til" at bounding box center [0, 0] width 0 height 0
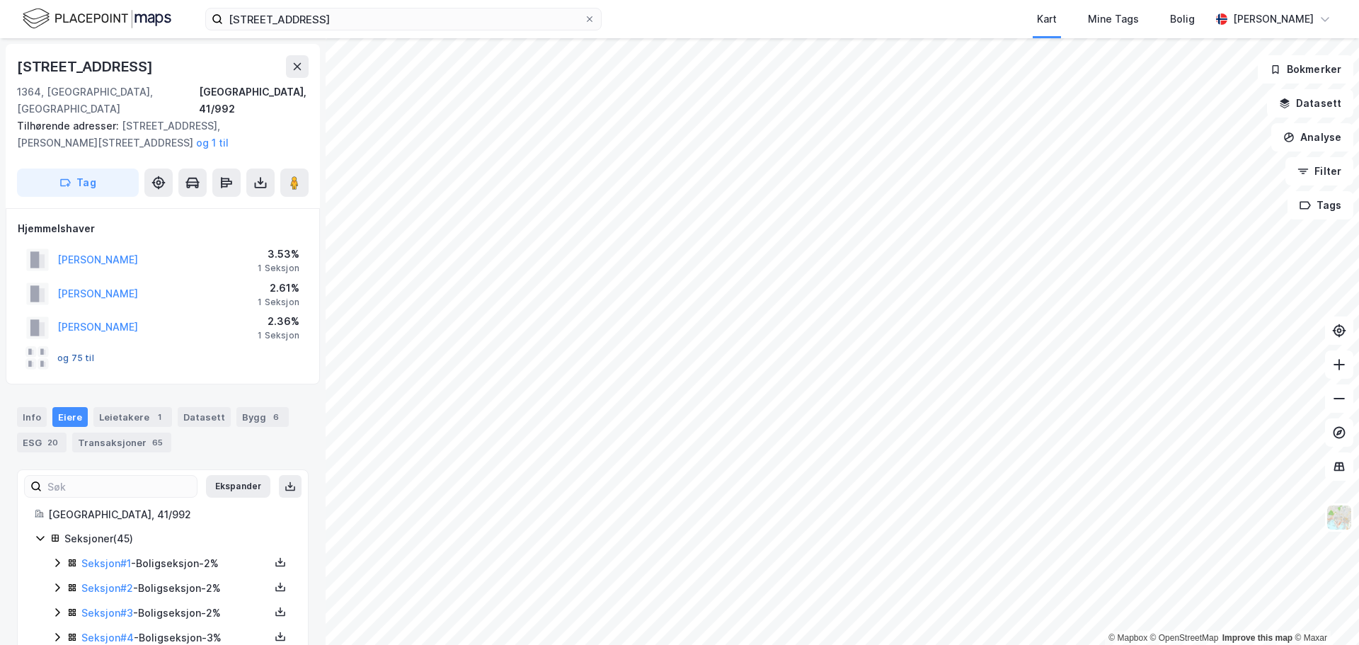
click at [0, 0] on button "og 75 til" at bounding box center [0, 0] width 0 height 0
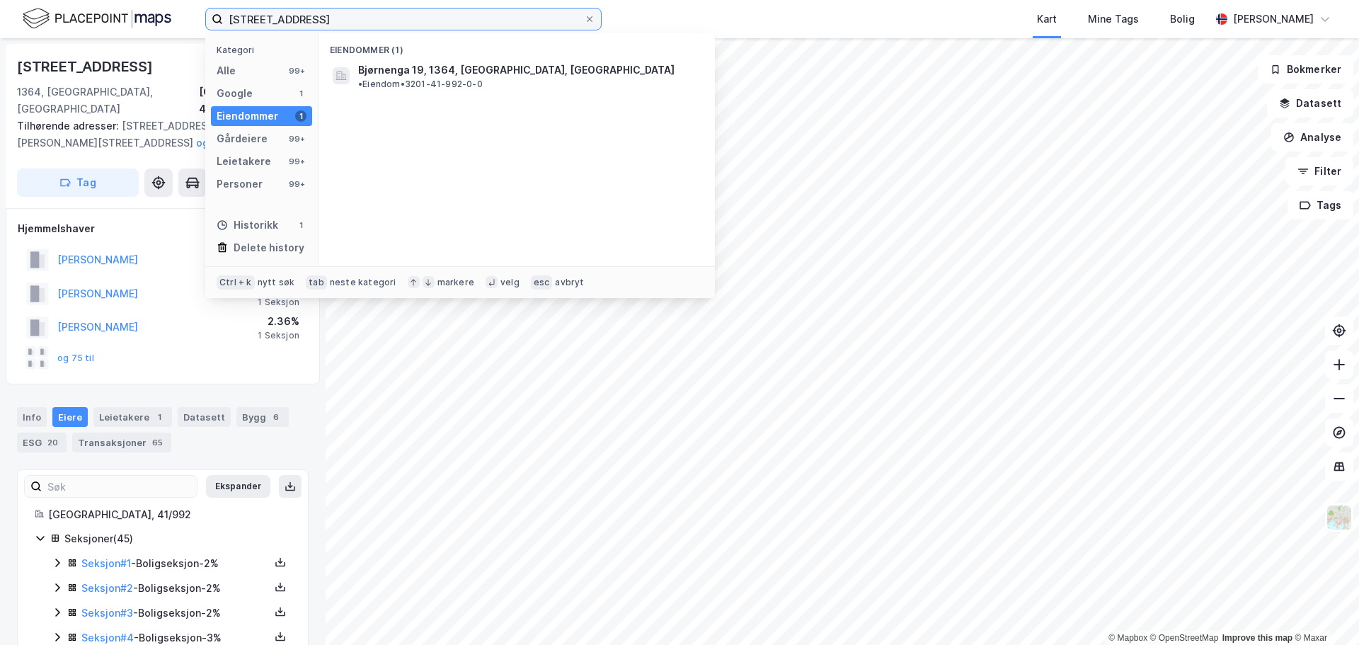
click at [226, 18] on input "bjørnenga 19" at bounding box center [403, 18] width 361 height 21
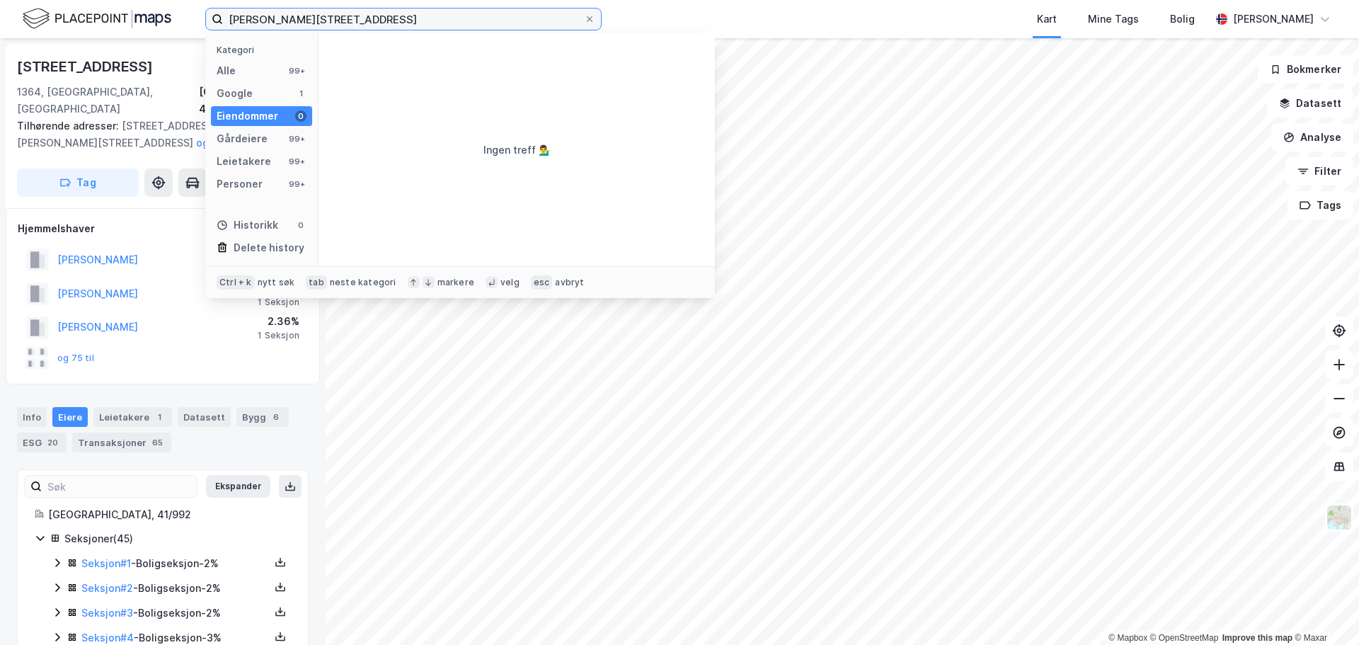
drag, startPoint x: 390, startPoint y: 16, endPoint x: 168, endPoint y: 21, distance: 222.4
click at [169, 22] on div "Rujne nielsen, bjørnenga 19 Kategori Alle 99+ Google 1 Eiendommer 0 Gårdeiere 9…" at bounding box center [679, 19] width 1359 height 38
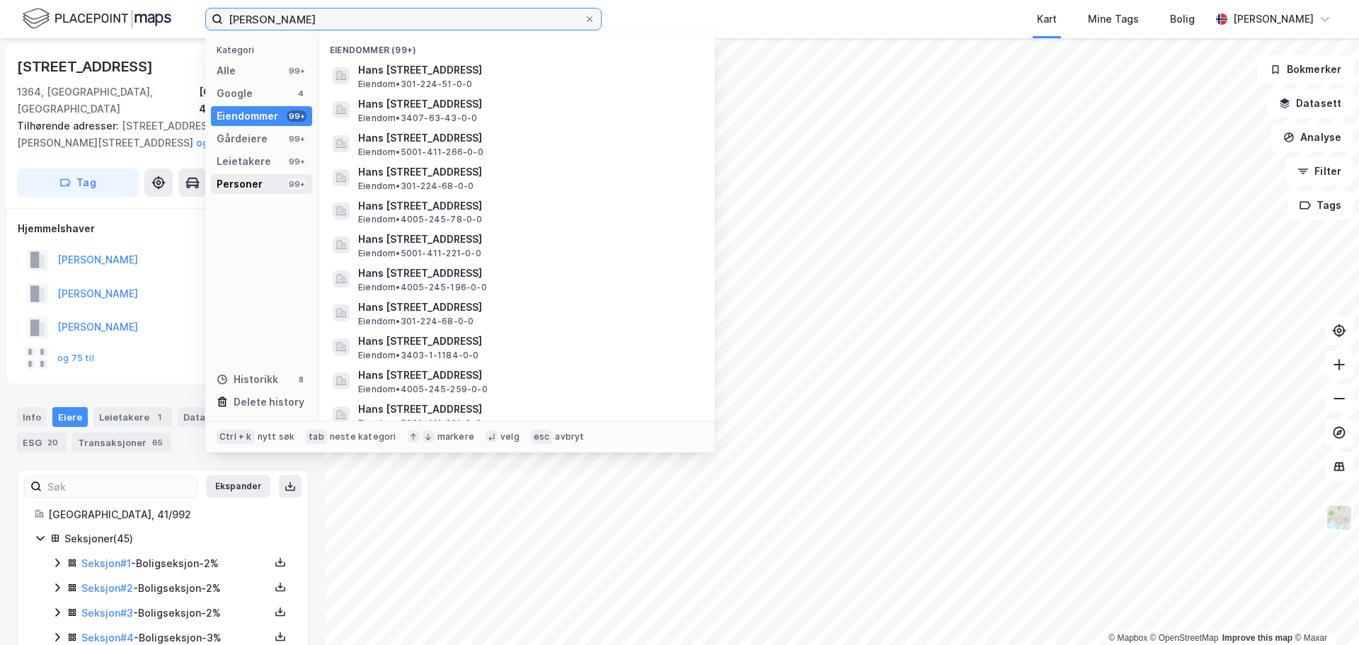
type input "Rune nielsen"
click at [261, 175] on div "Personer 99+" at bounding box center [261, 184] width 101 height 20
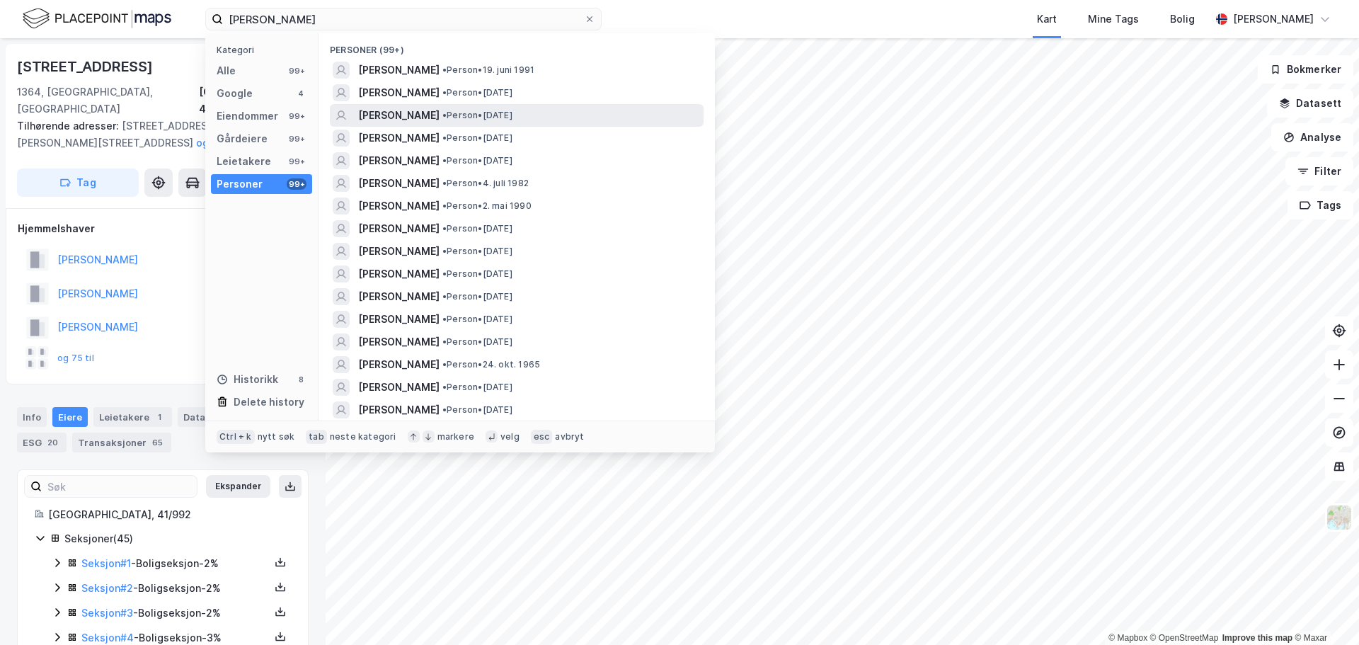
click at [398, 120] on span "RUNE NIELSEN" at bounding box center [398, 115] width 81 height 17
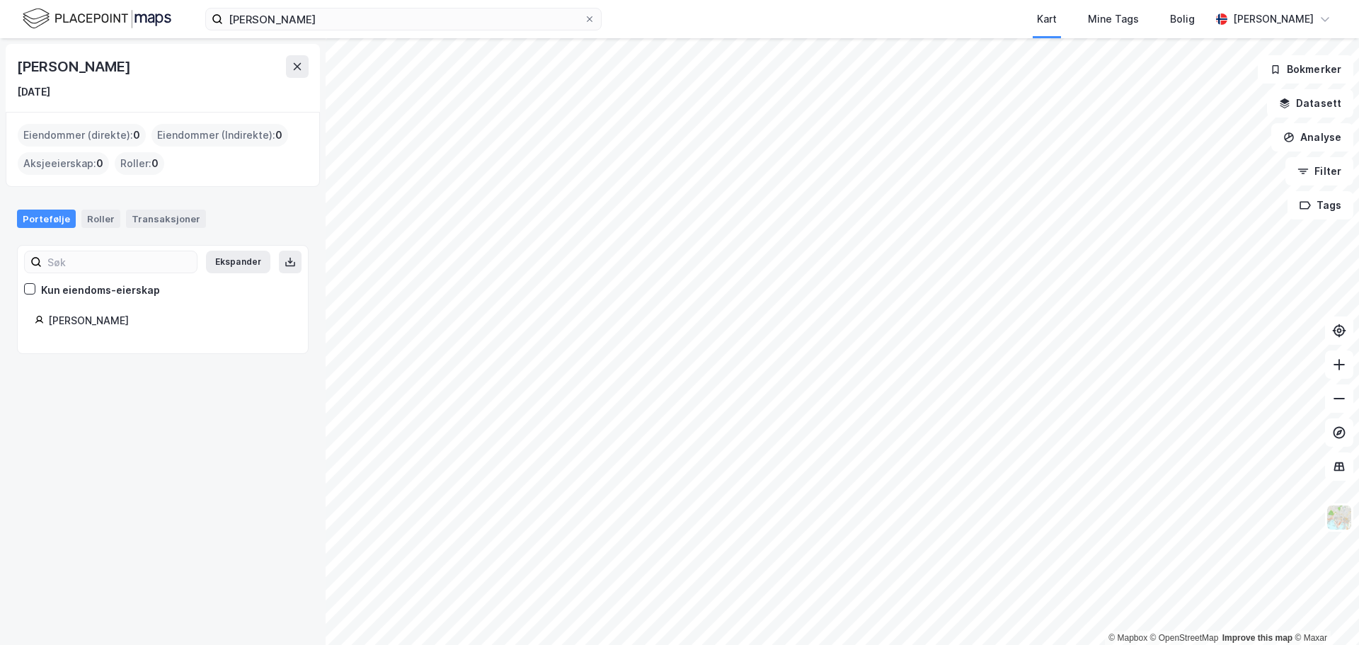
click at [91, 135] on div "Eiendommer (direkte) : 0" at bounding box center [82, 135] width 128 height 23
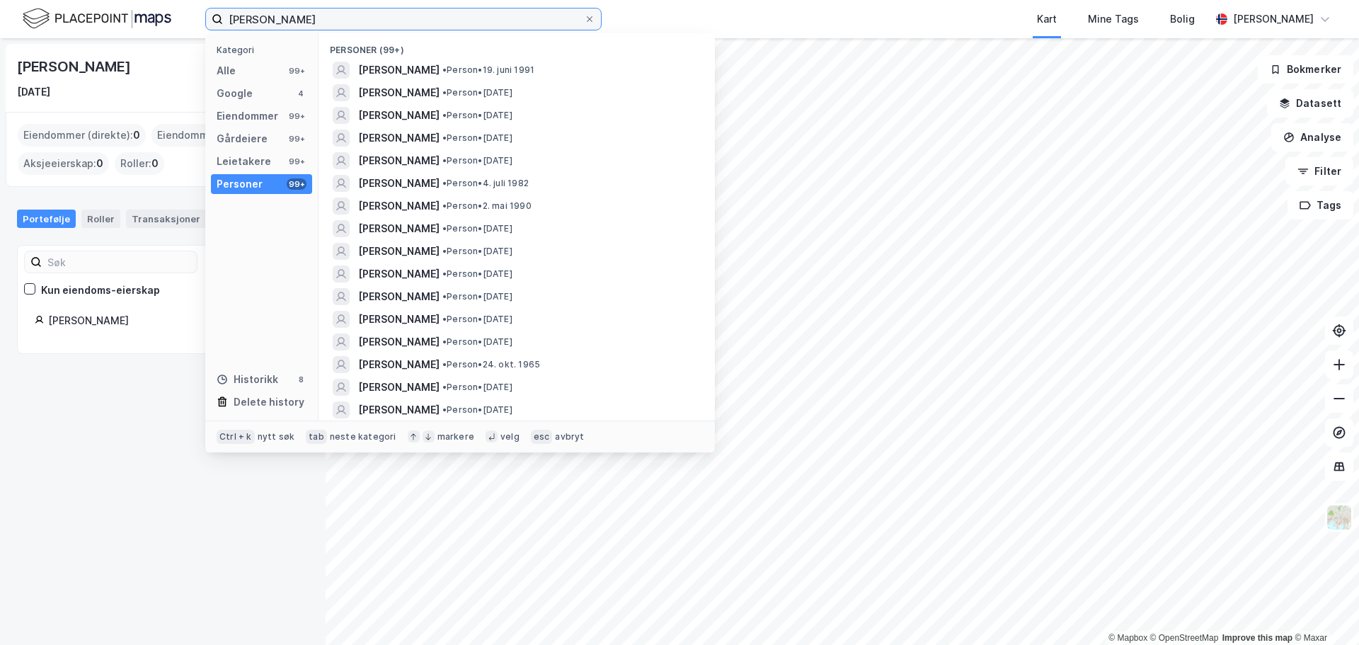
click at [328, 28] on input "Rune nielsen" at bounding box center [403, 18] width 361 height 21
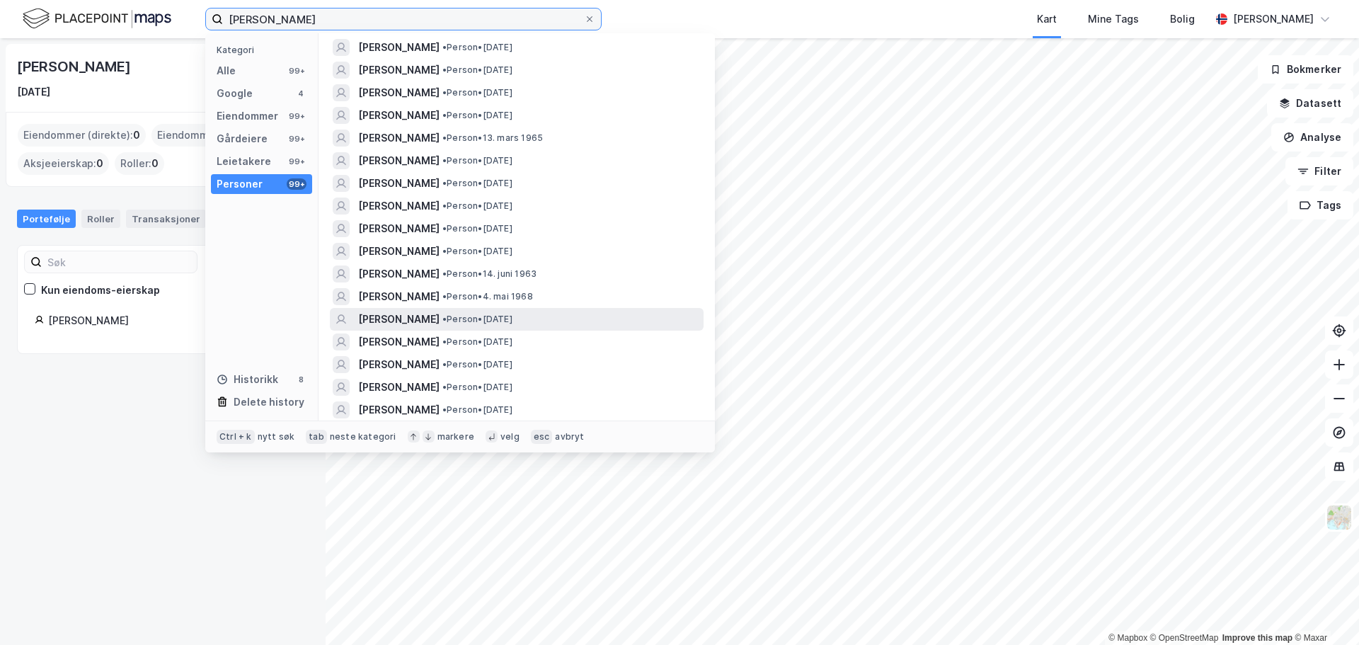
scroll to position [1881, 0]
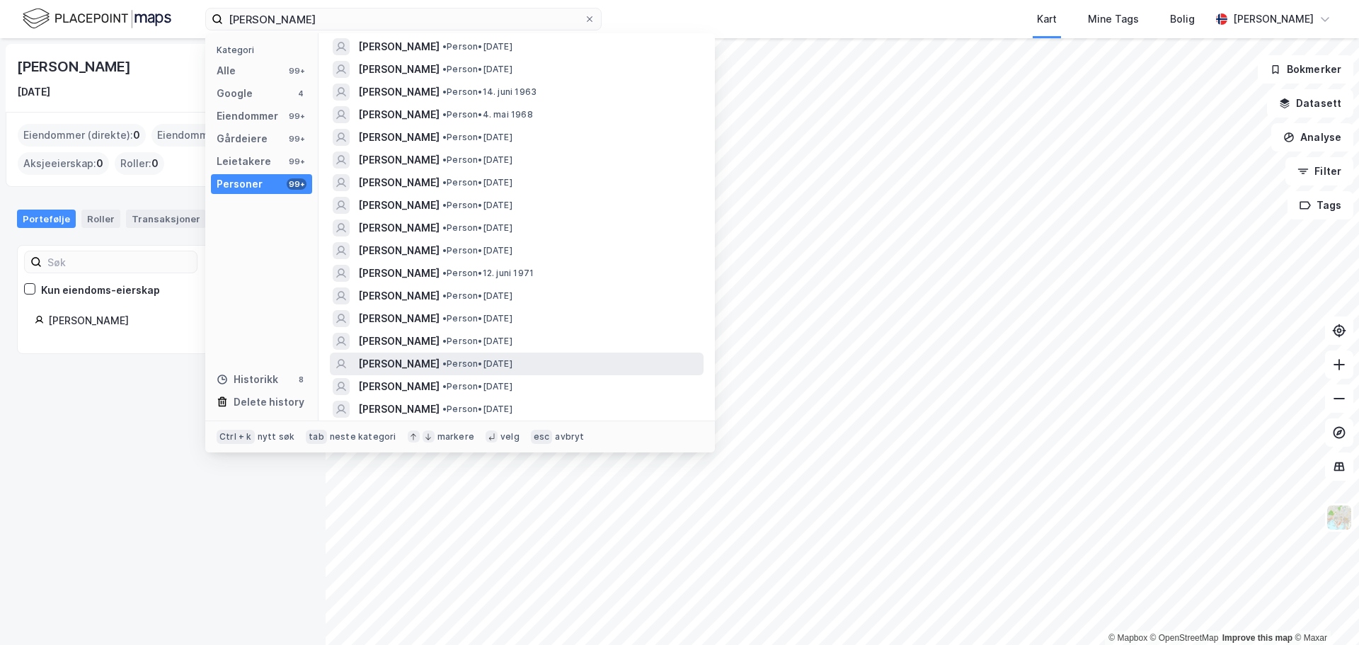
click at [499, 367] on span "• Person • 24. juli 1976" at bounding box center [478, 363] width 70 height 11
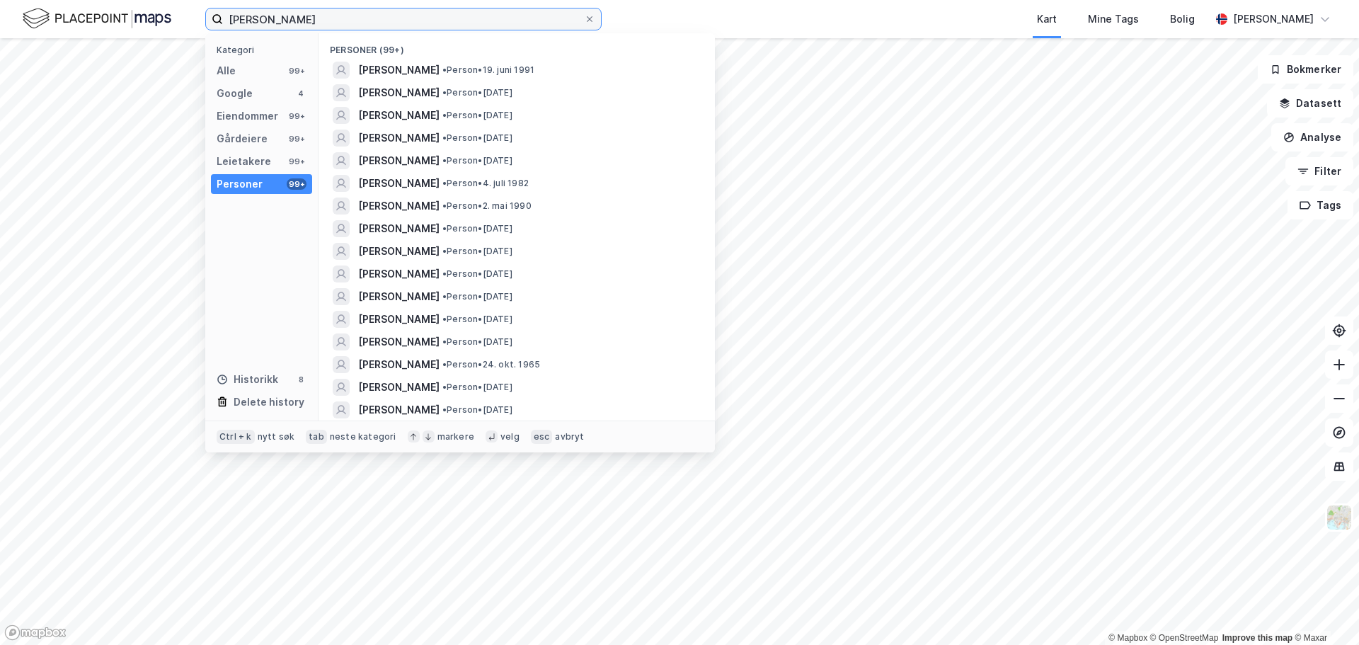
drag, startPoint x: 326, startPoint y: 24, endPoint x: 101, endPoint y: 16, distance: 225.3
click at [101, 16] on div "Rune nielsen Kategori Alle 99+ Google 4 Eiendommer 99+ Gårdeiere 99+ Leietakere…" at bounding box center [679, 19] width 1359 height 38
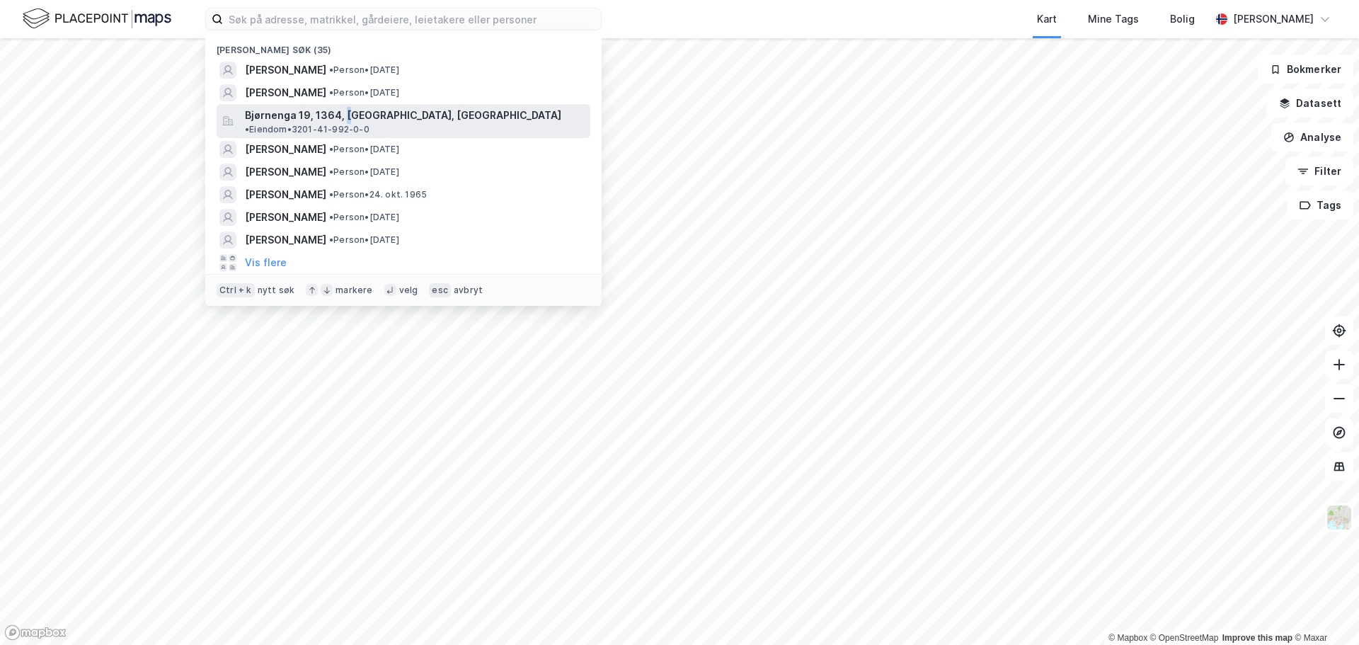
click at [346, 112] on span "Bjørnenga 19, 1364, FORNEBU, BÆRUM" at bounding box center [403, 115] width 316 height 17
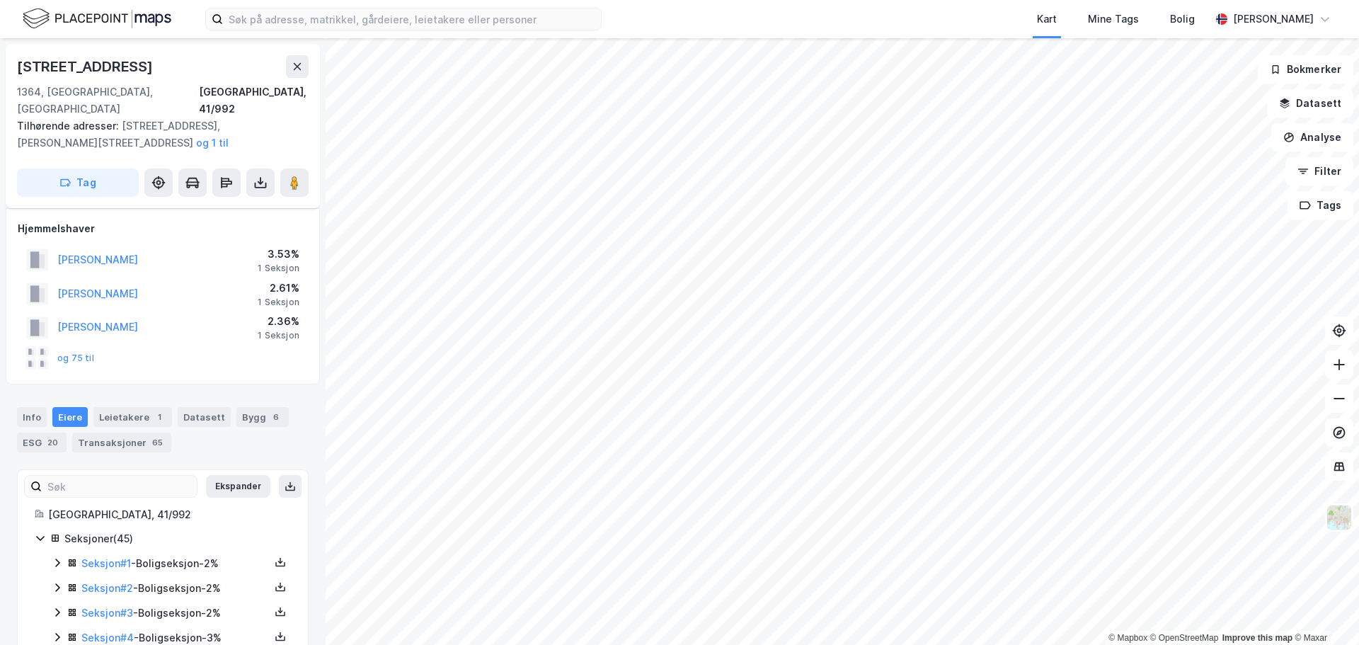
scroll to position [42, 0]
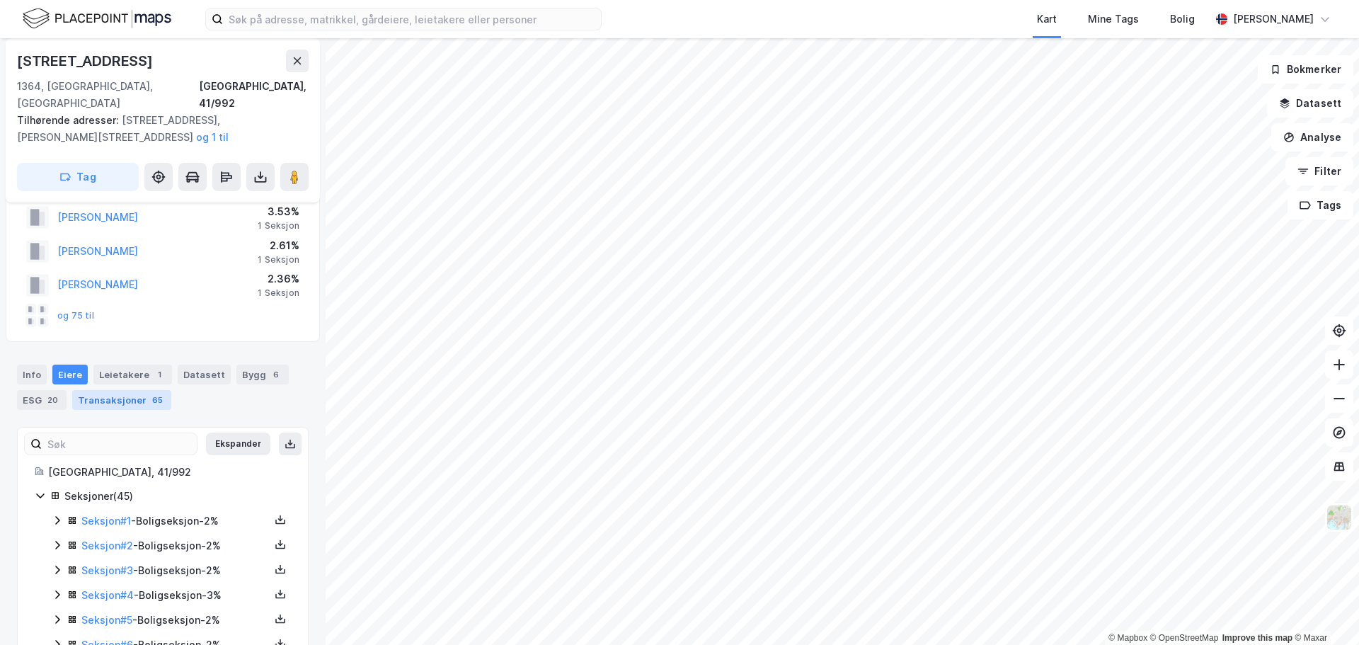
click at [126, 390] on div "Transaksjoner 65" at bounding box center [121, 400] width 99 height 20
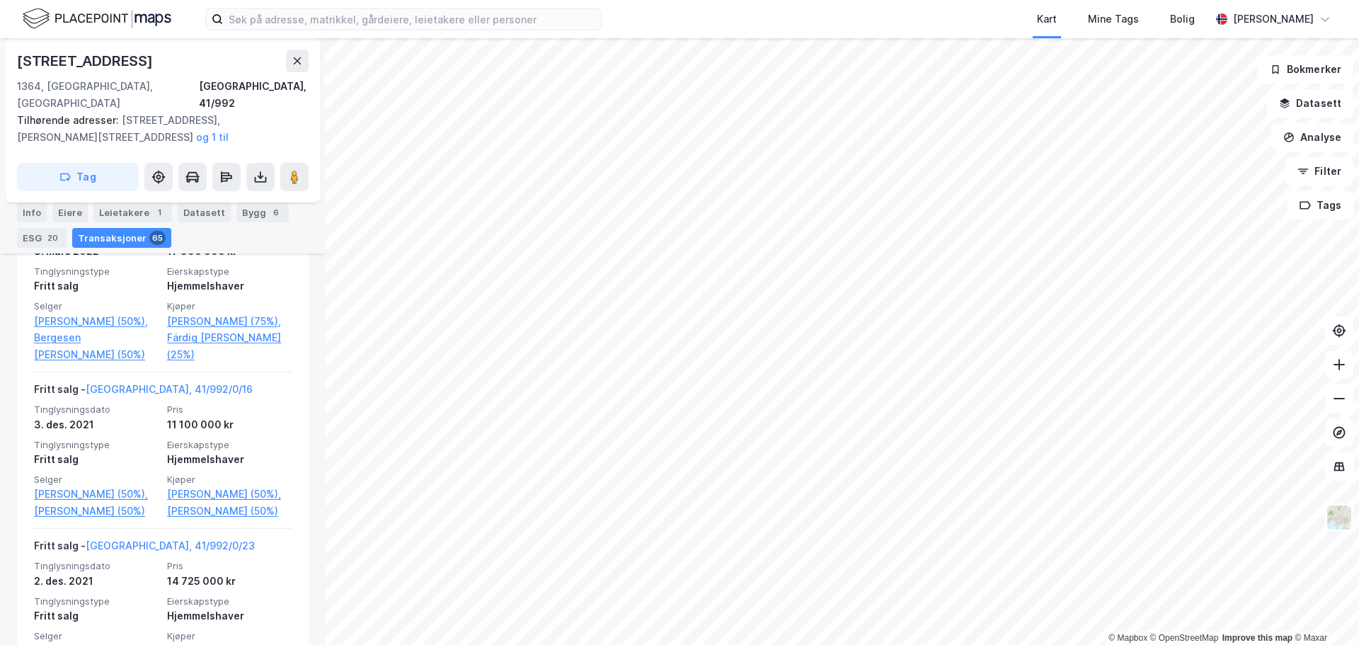
scroll to position [2551, 0]
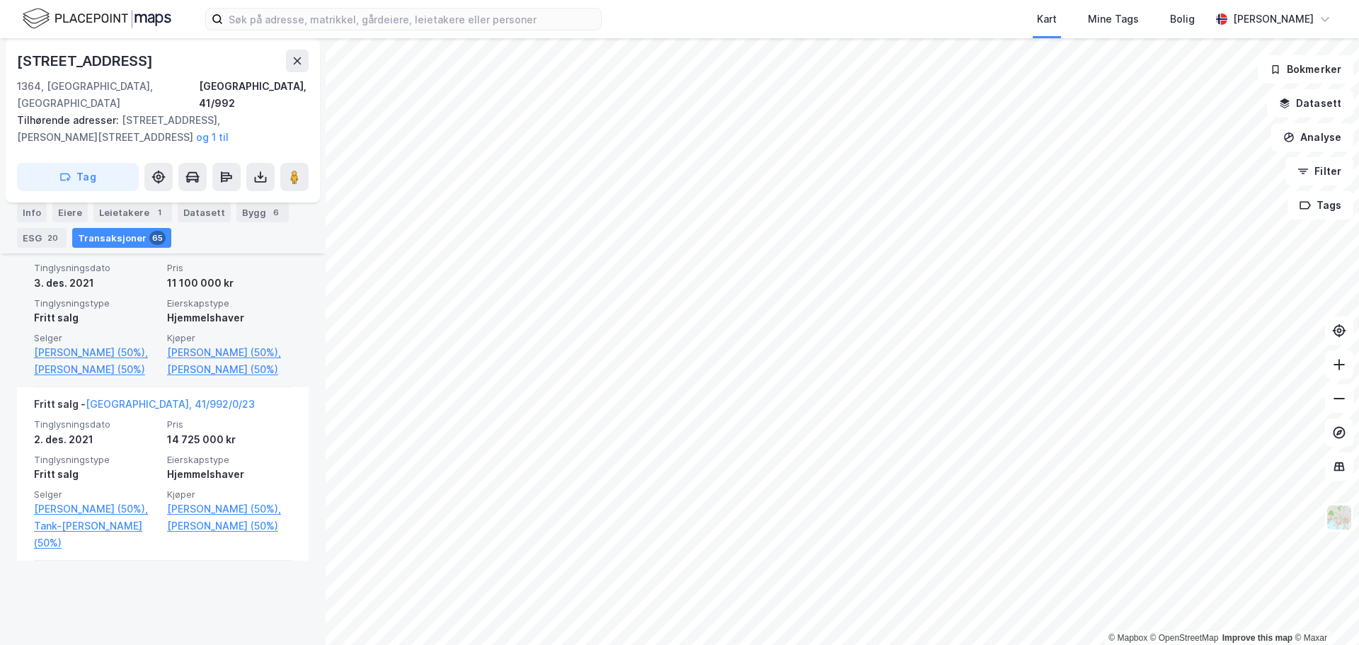
click at [262, 378] on div "Kjøper Tjomsland Arvid (50%), Bones Trine (50%)" at bounding box center [229, 355] width 125 height 46
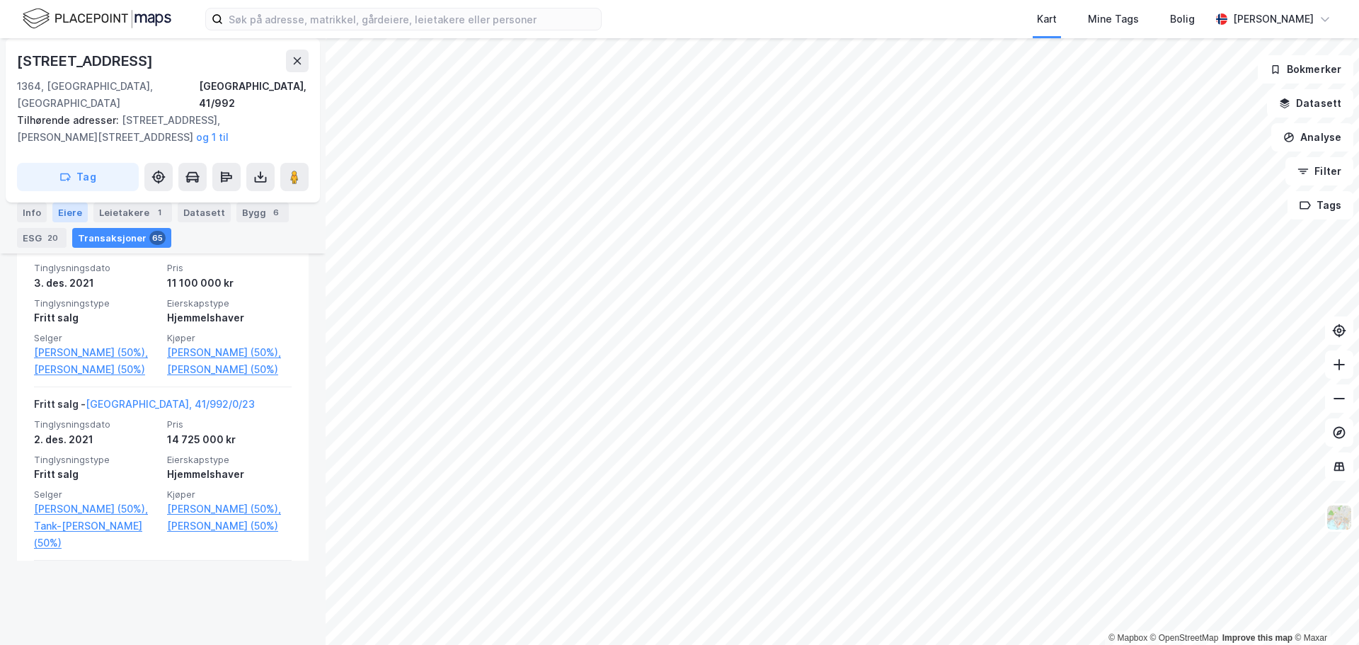
click at [55, 215] on div "Eiere" at bounding box center [69, 213] width 35 height 20
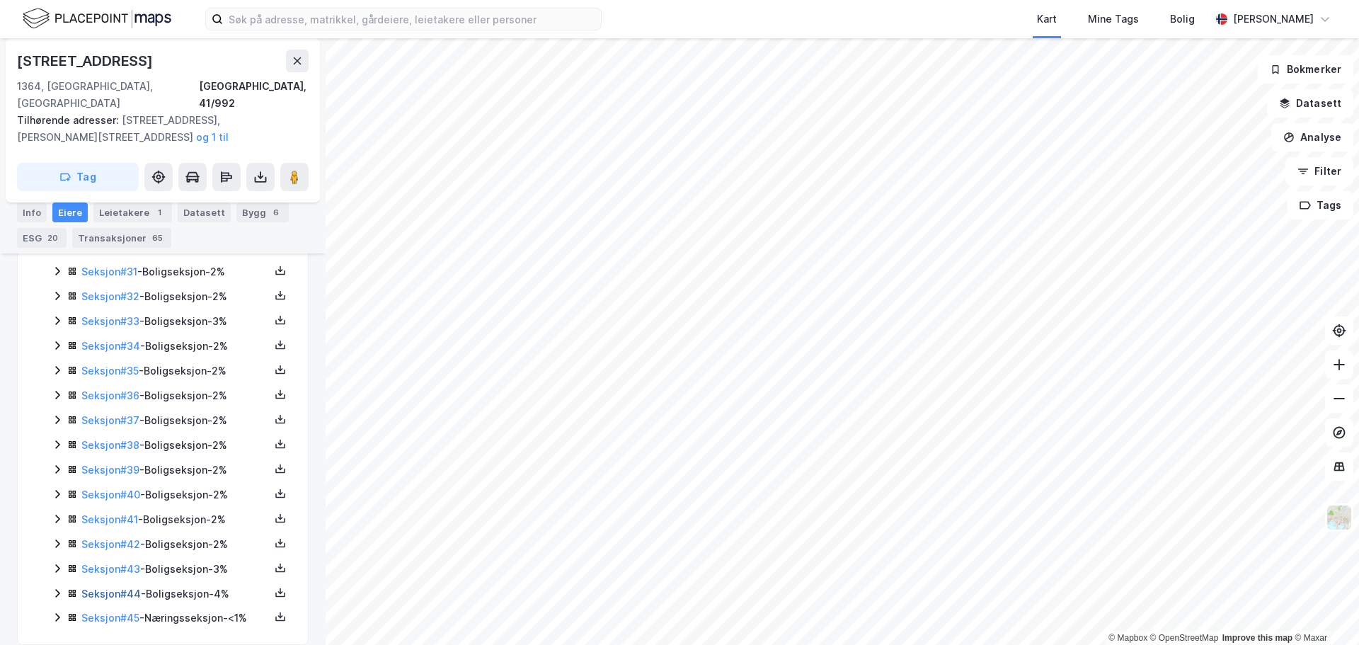
click at [98, 588] on link "Seksjon # 44" at bounding box center [110, 594] width 59 height 12
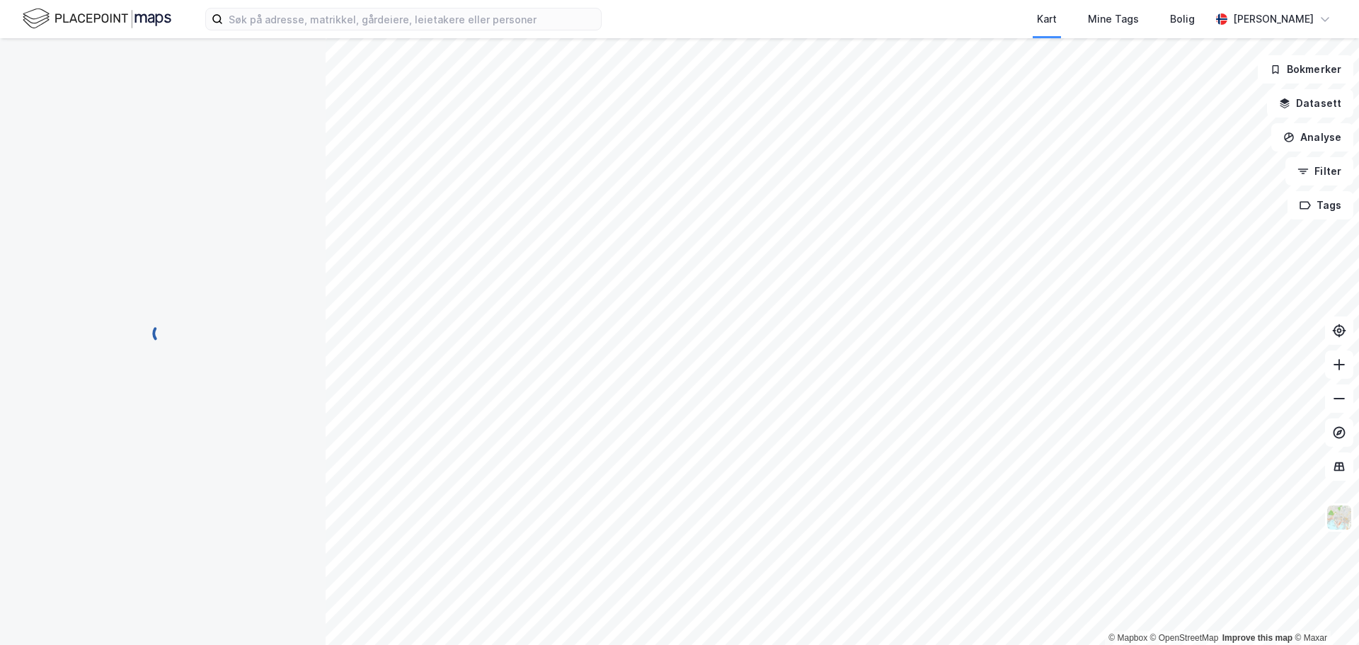
scroll to position [66, 0]
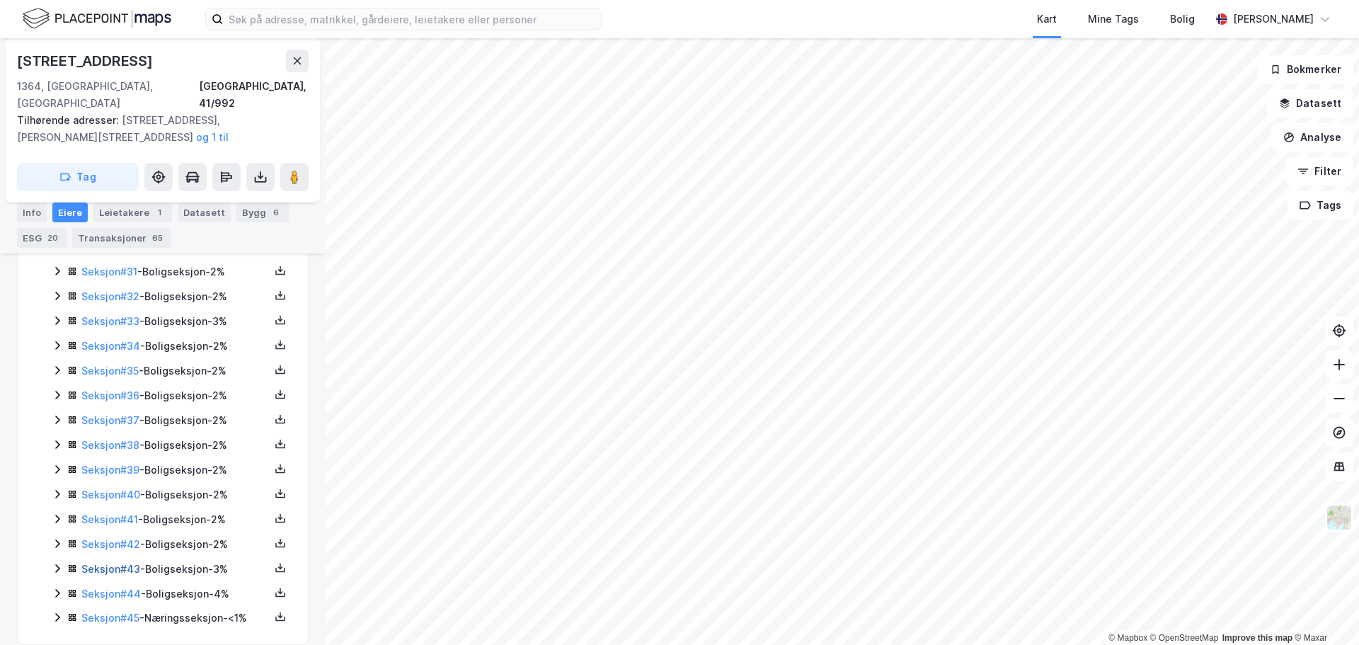
click at [103, 563] on link "Seksjon # 43" at bounding box center [110, 569] width 59 height 12
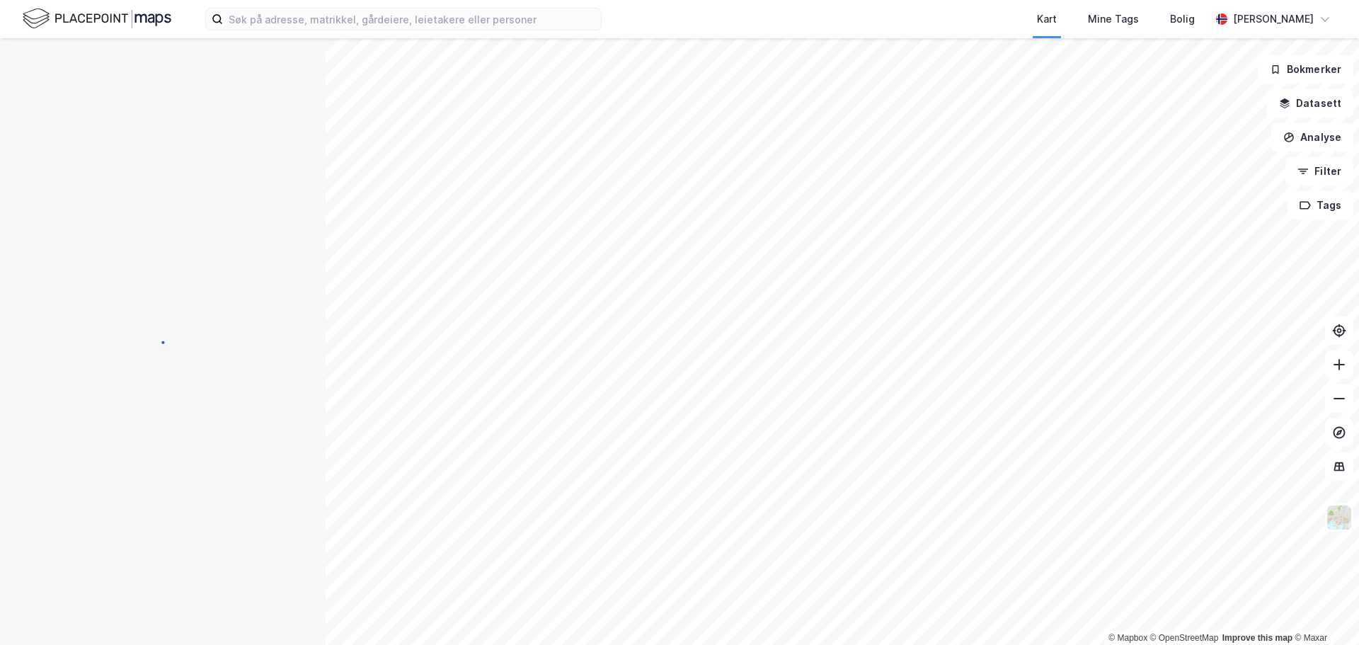
scroll to position [66, 0]
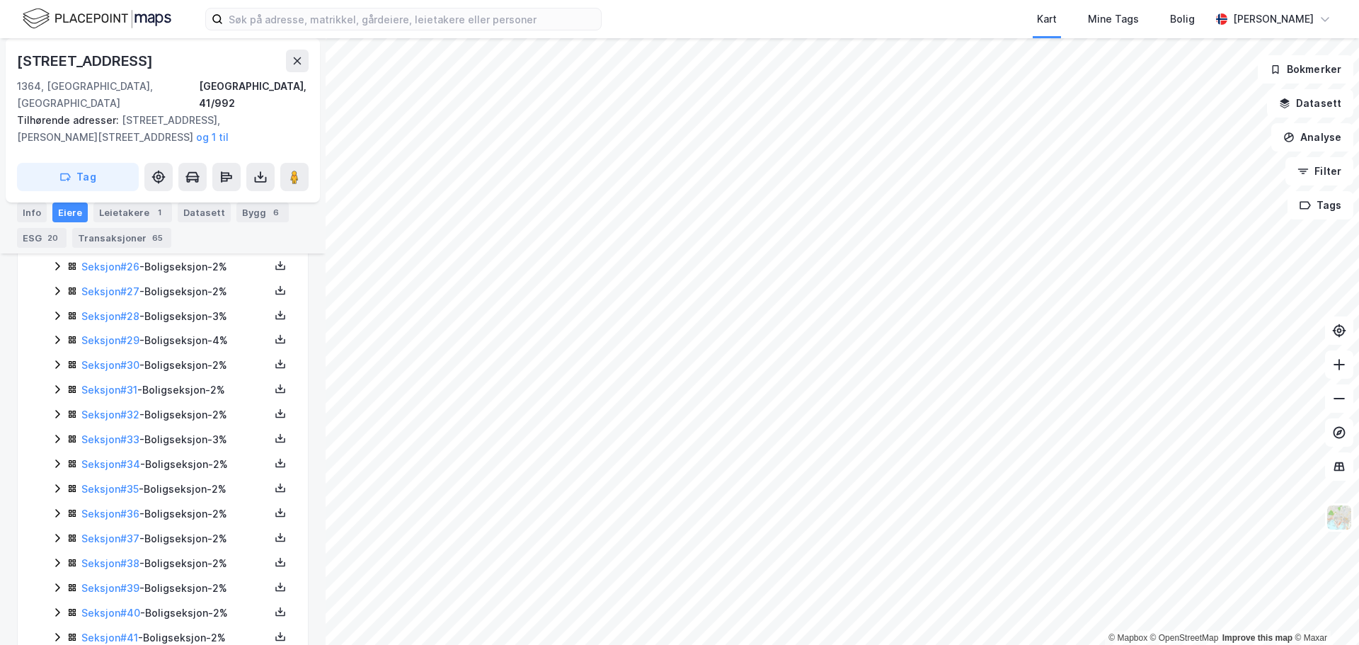
scroll to position [1034, 0]
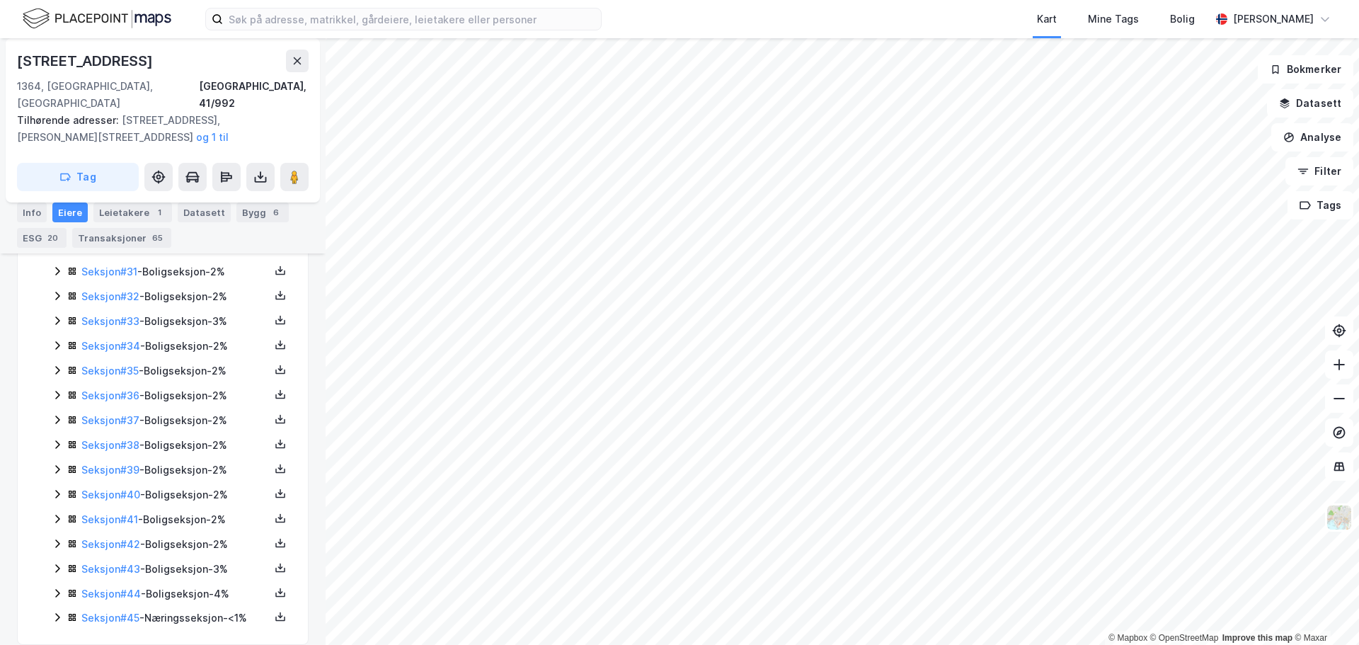
click at [58, 564] on icon at bounding box center [57, 568] width 4 height 8
click at [57, 490] on icon at bounding box center [57, 495] width 11 height 11
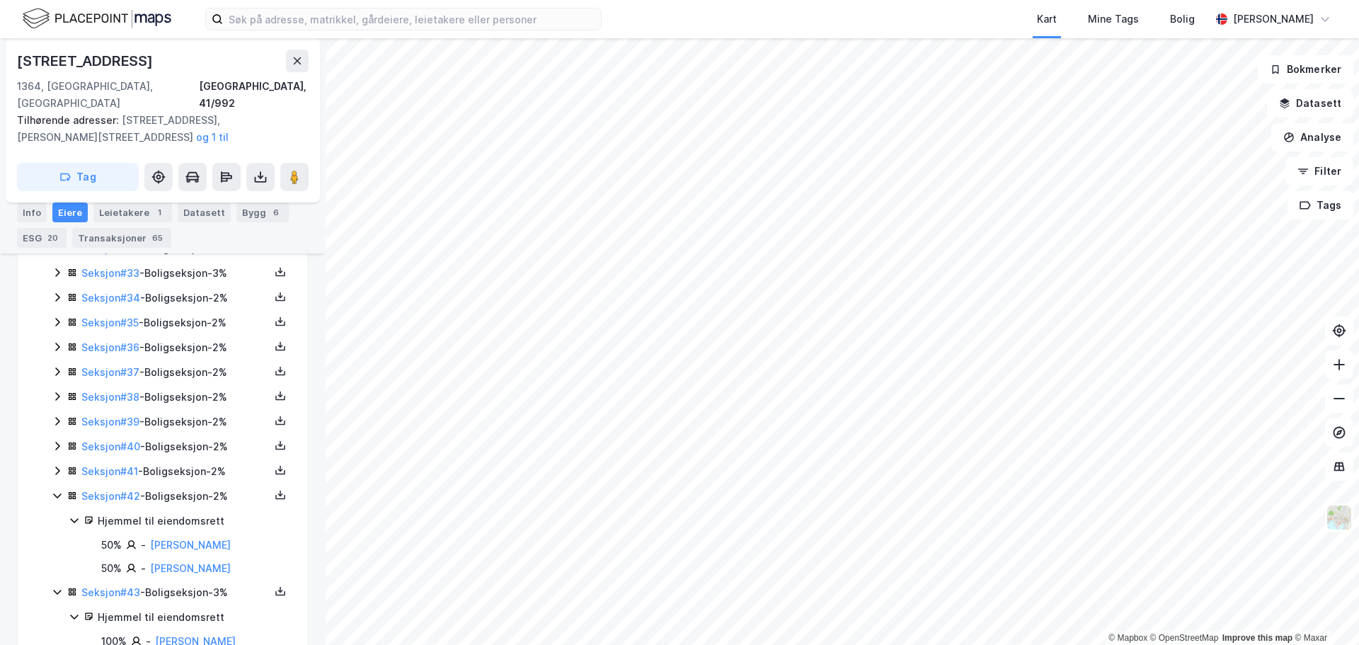
click at [59, 465] on icon at bounding box center [57, 470] width 11 height 11
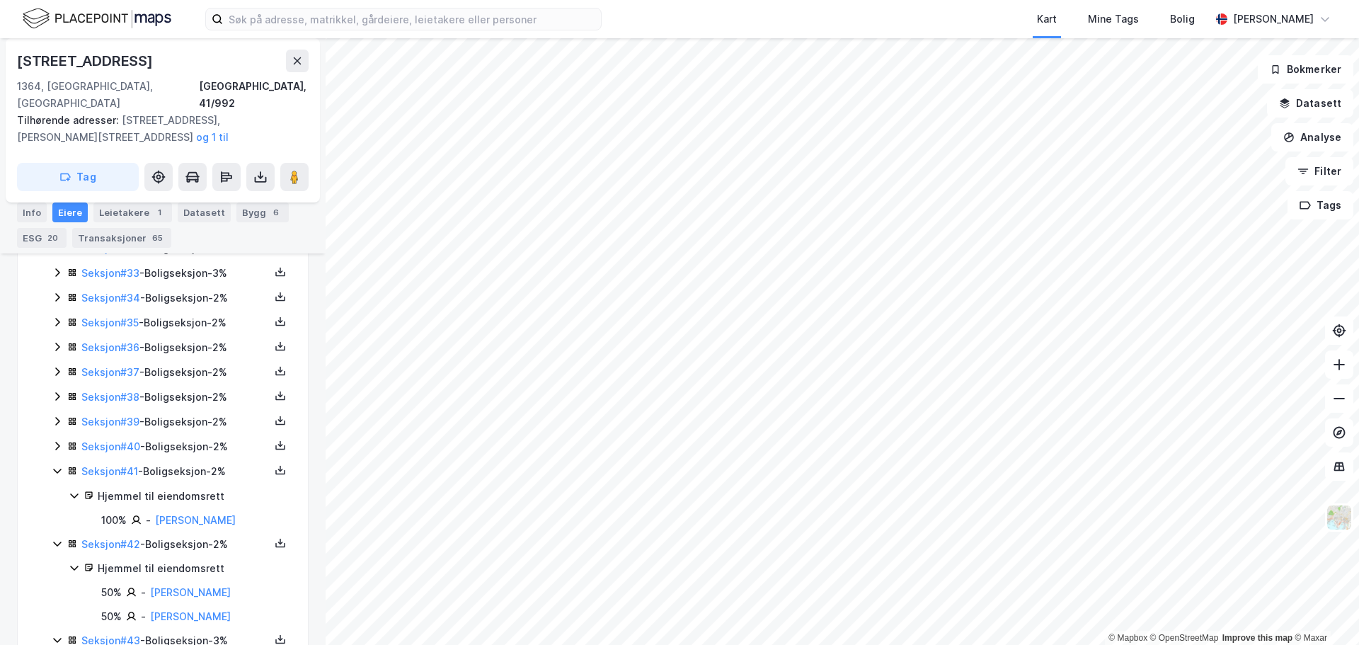
click at [55, 440] on icon at bounding box center [57, 445] width 11 height 11
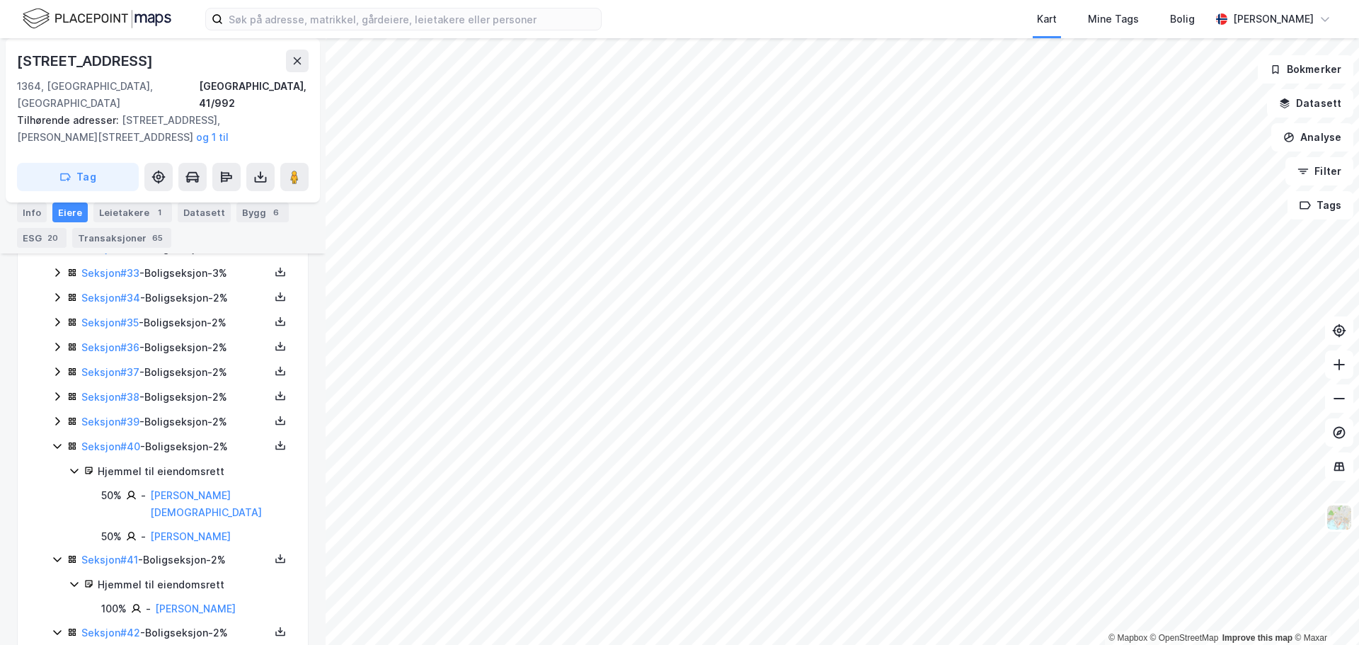
click at [60, 416] on icon at bounding box center [57, 421] width 11 height 11
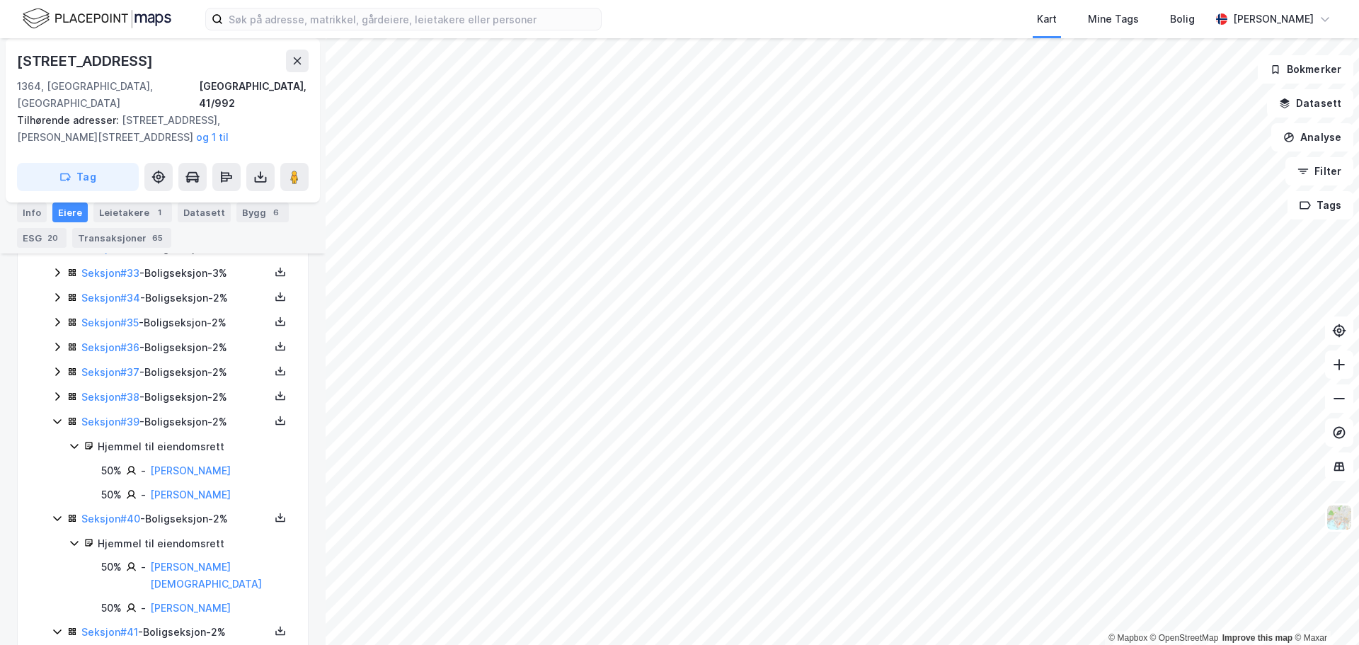
click at [57, 391] on icon at bounding box center [57, 396] width 11 height 11
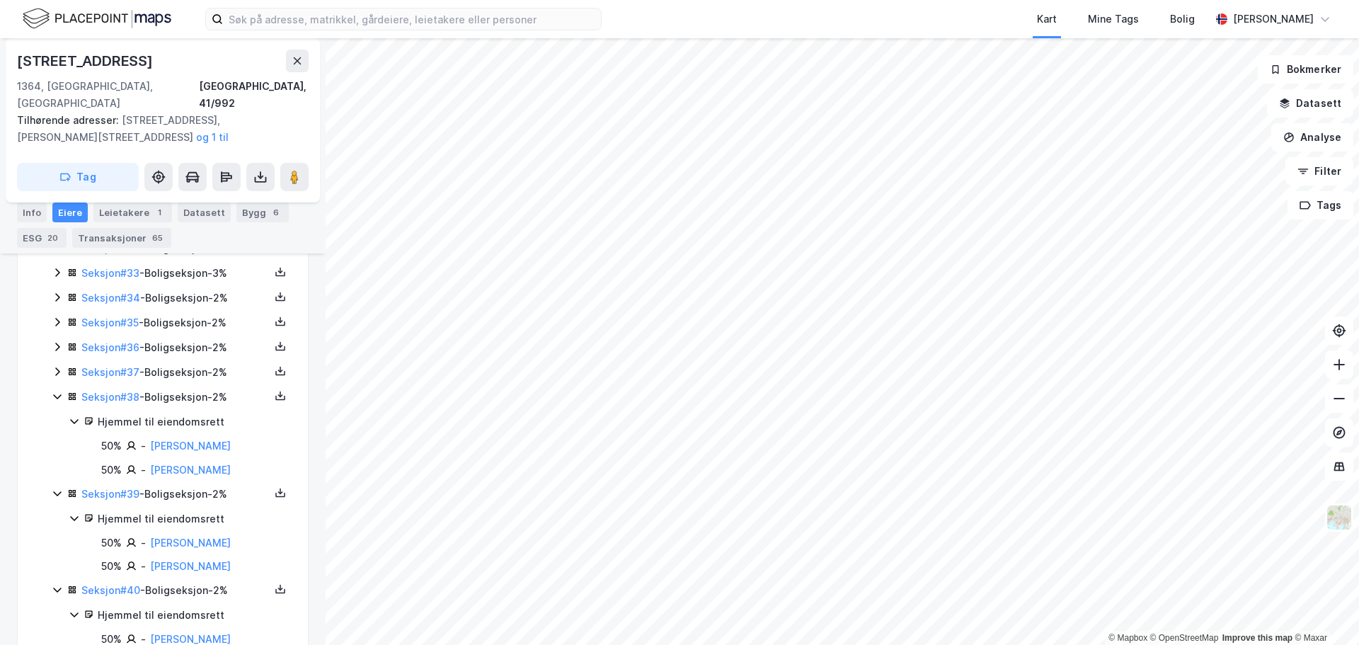
click at [54, 366] on icon at bounding box center [57, 371] width 11 height 11
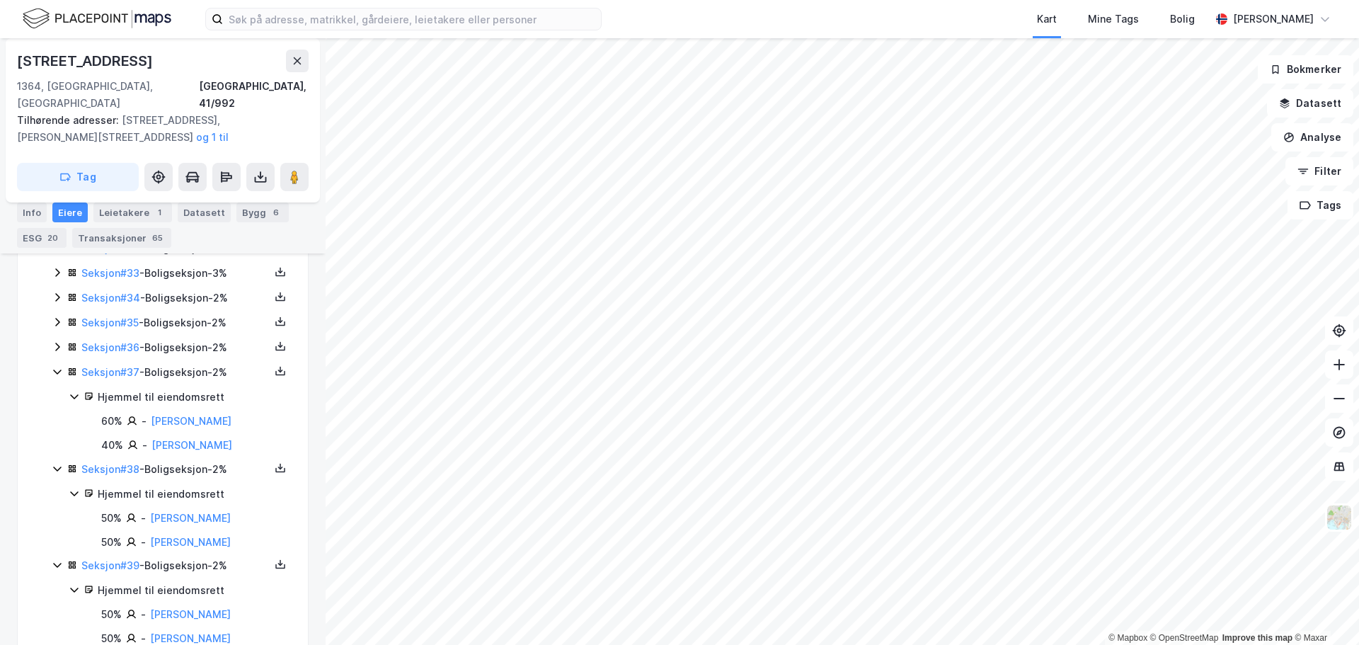
click at [59, 343] on icon at bounding box center [57, 347] width 4 height 8
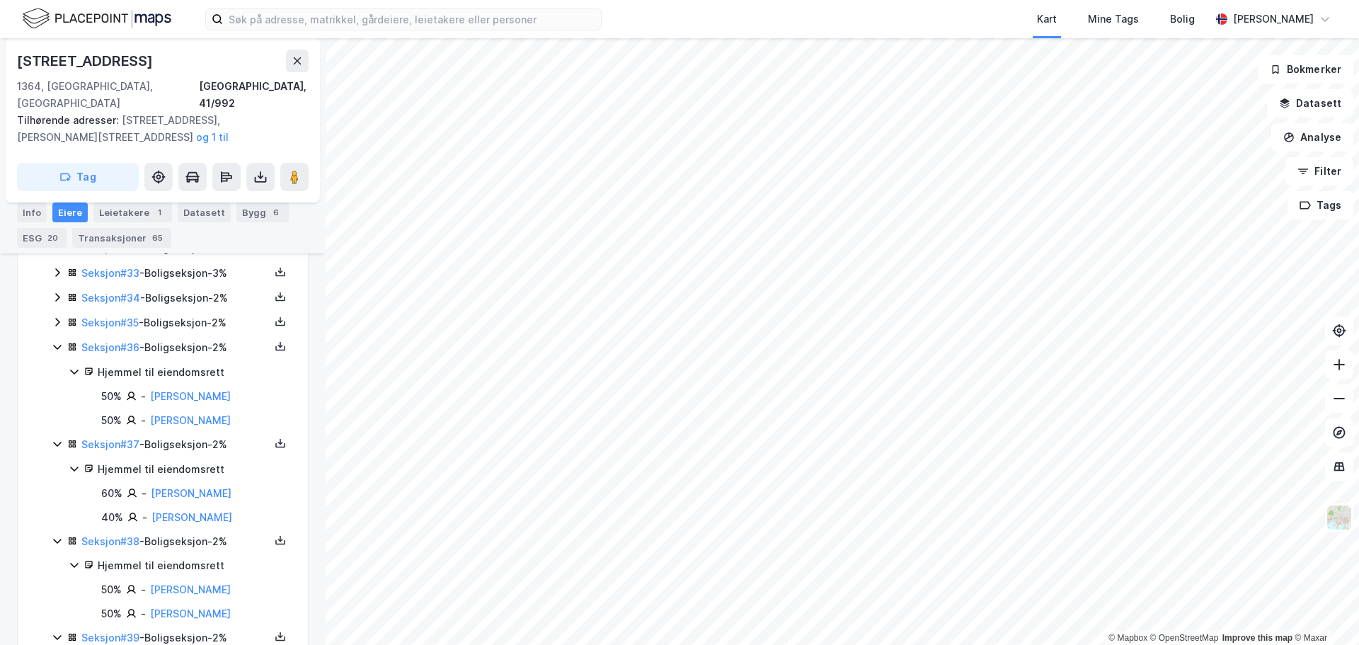
click at [57, 316] on icon at bounding box center [57, 321] width 11 height 11
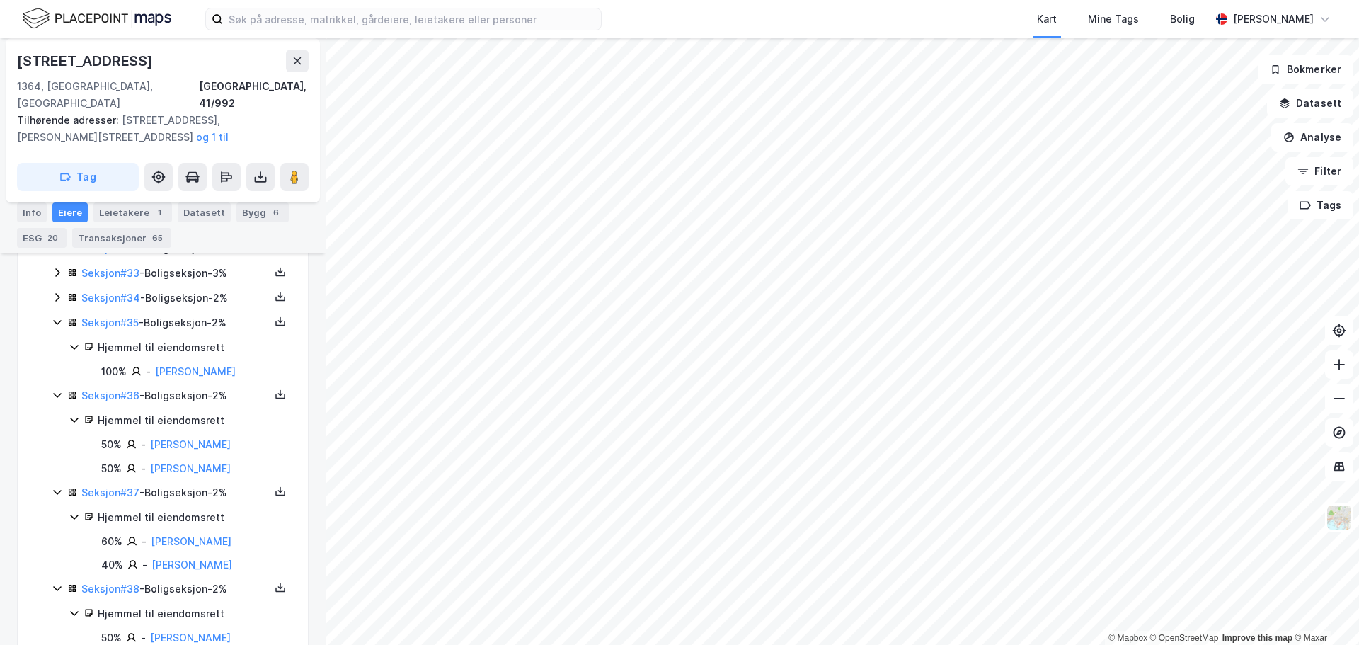
scroll to position [1011, 0]
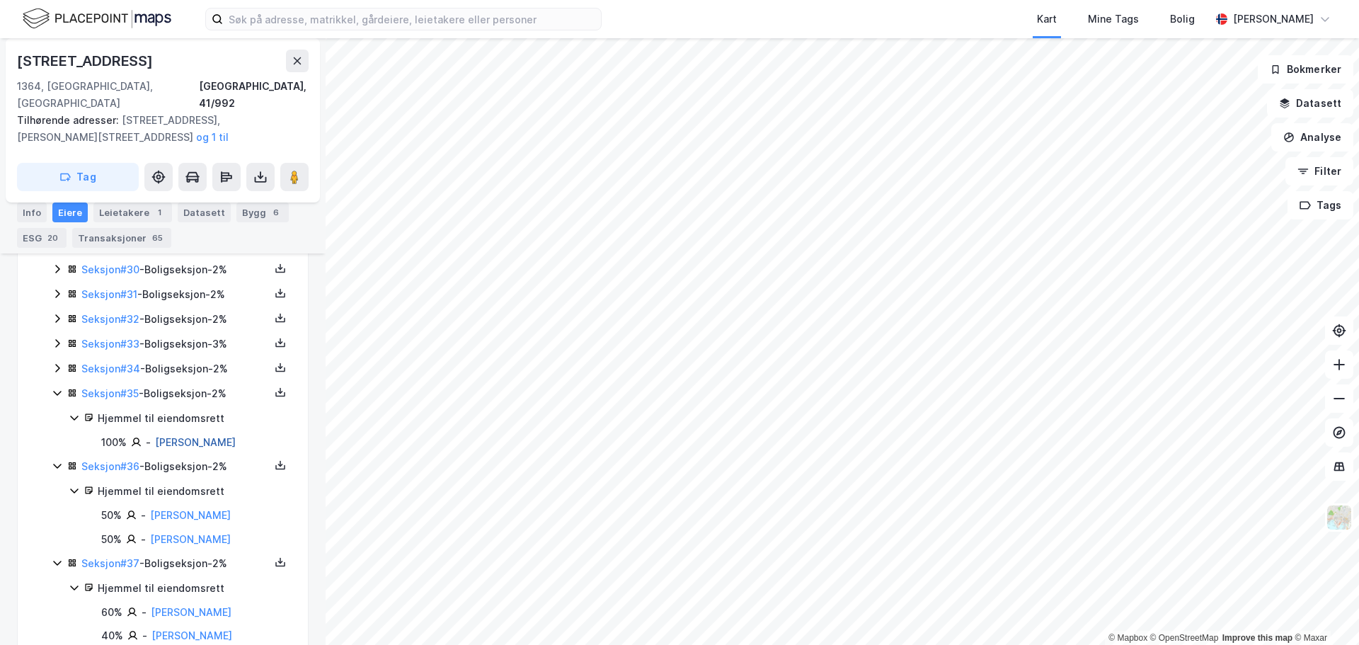
click at [178, 436] on link "Nielsen Rune" at bounding box center [195, 442] width 81 height 12
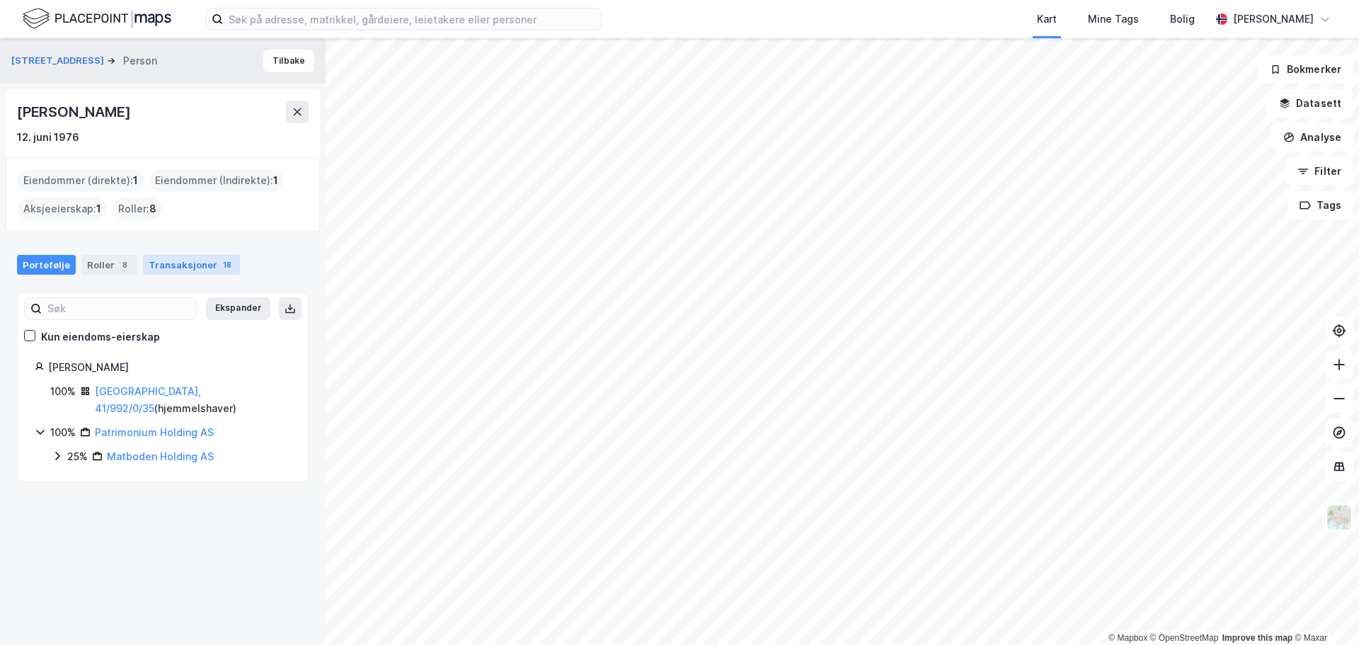
click at [180, 265] on div "Transaksjoner 18" at bounding box center [191, 265] width 97 height 20
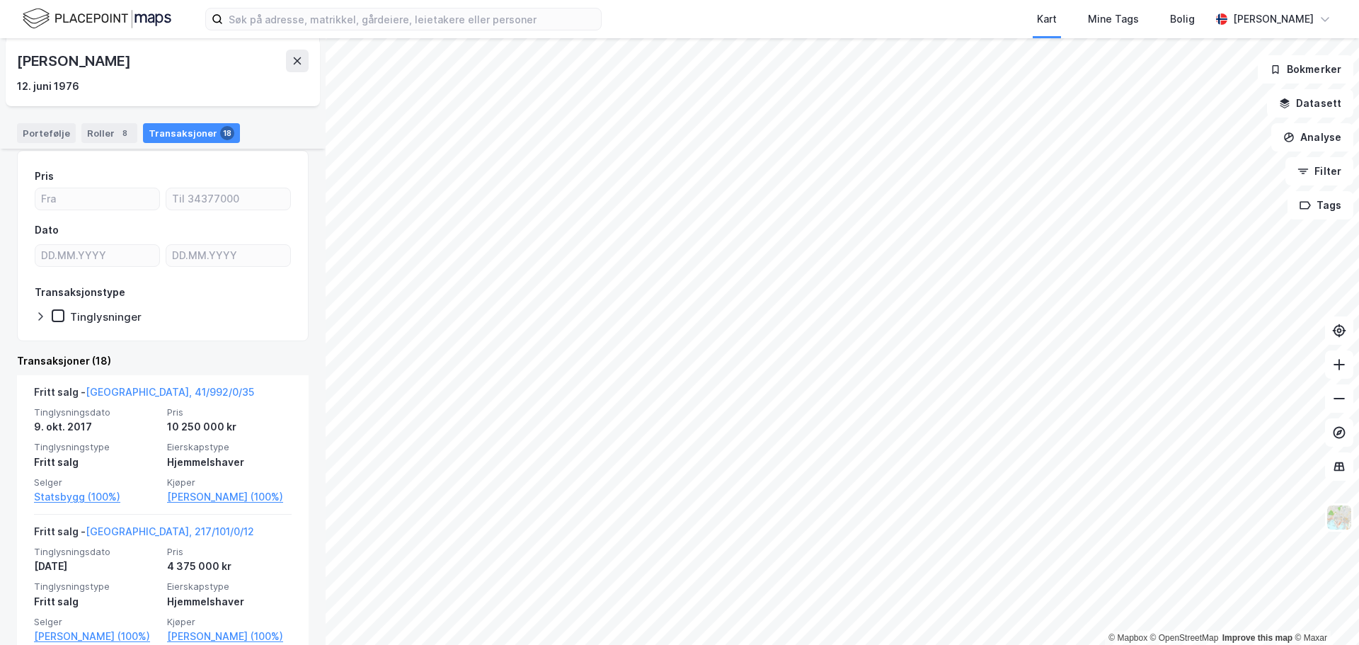
scroll to position [283, 0]
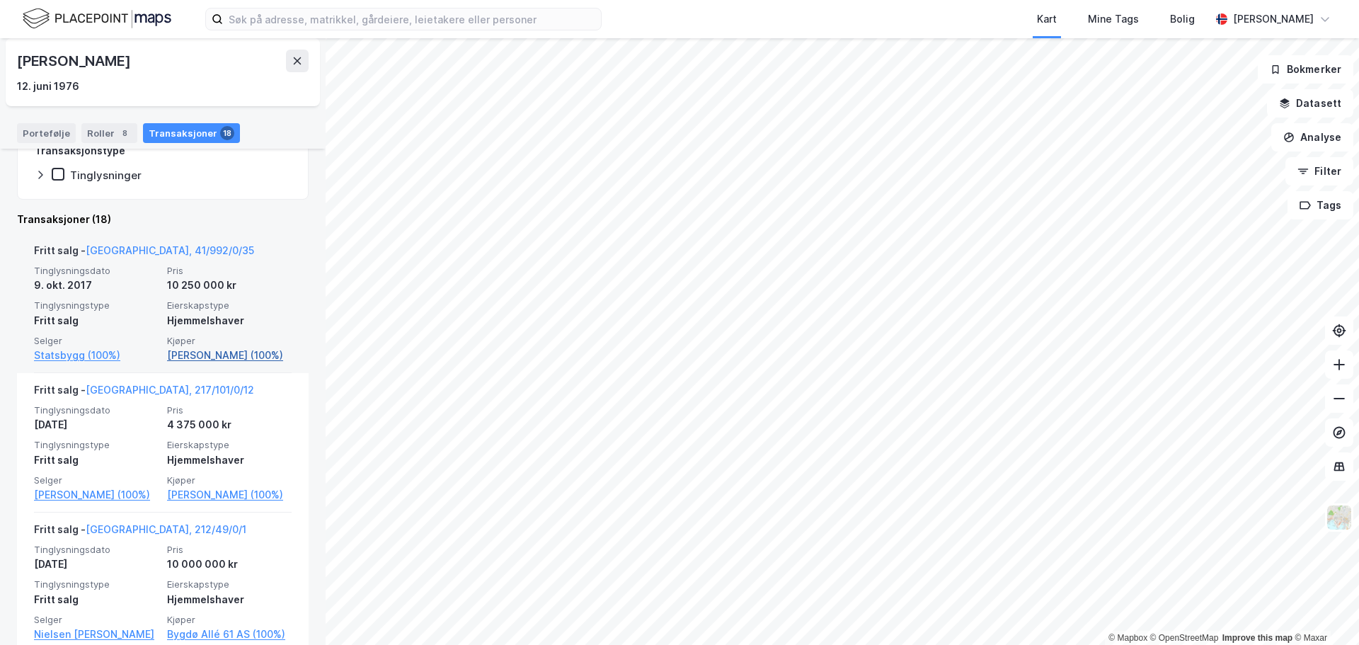
click at [219, 360] on link "Nielsen Rune (100%)" at bounding box center [229, 355] width 125 height 17
click at [215, 354] on link "Nielsen Rune (100%)" at bounding box center [229, 355] width 125 height 17
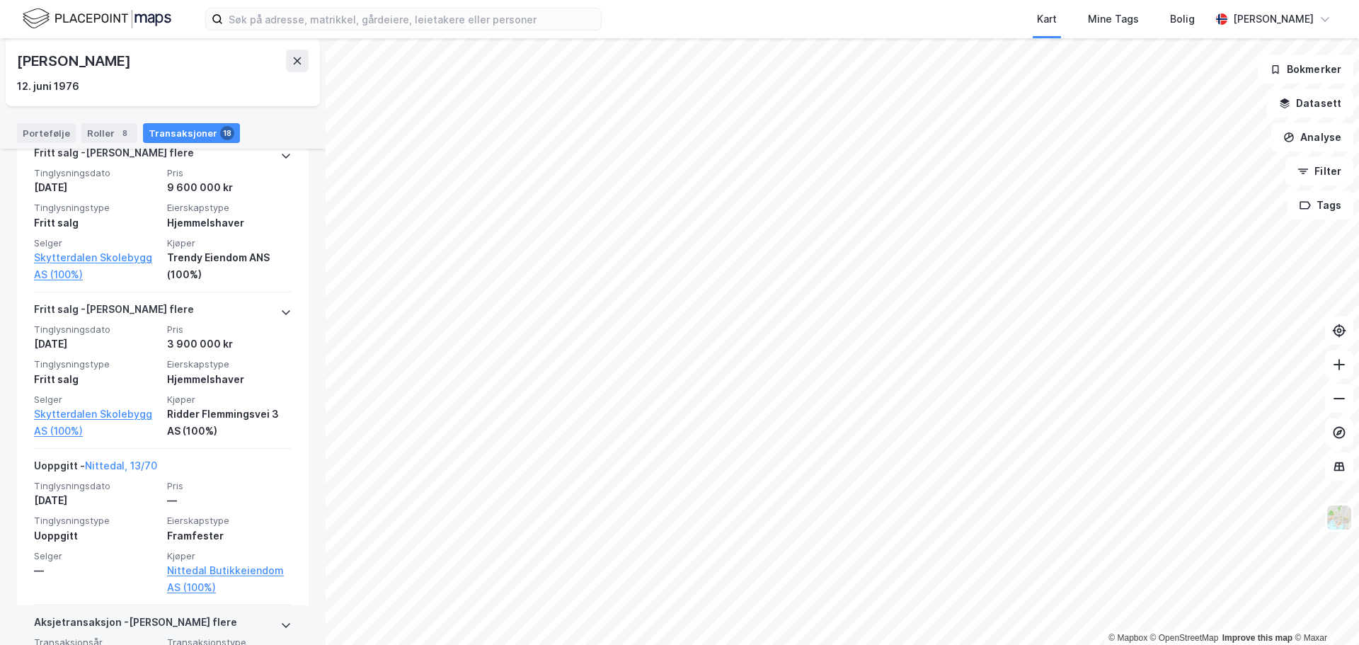
scroll to position [2337, 0]
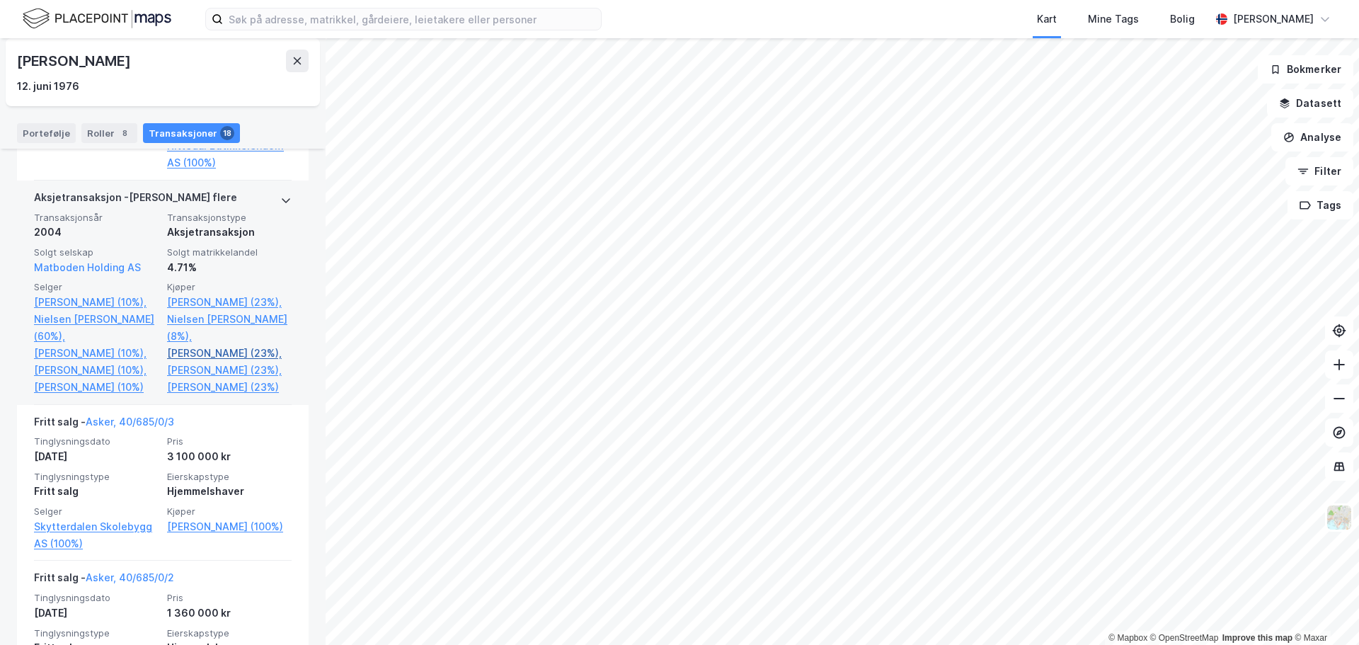
click at [215, 345] on link "Nielsen Rune (23%)," at bounding box center [229, 353] width 125 height 17
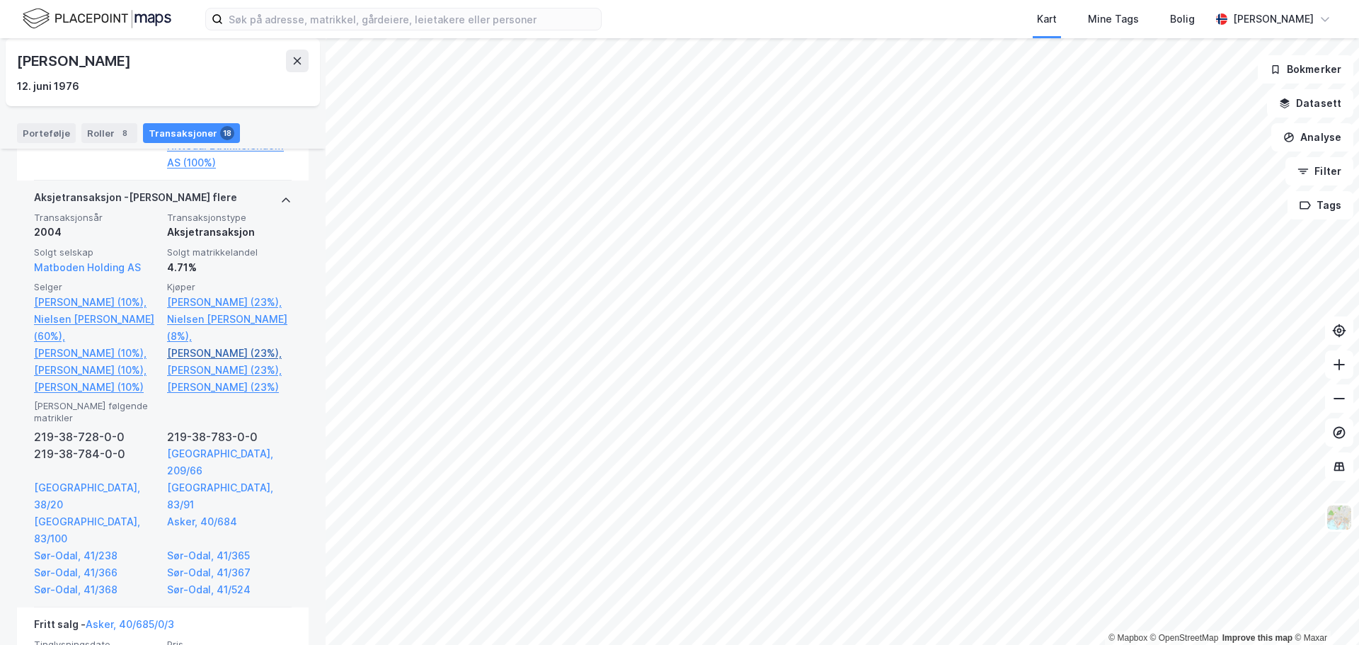
click at [215, 345] on link "Nielsen Rune (23%)," at bounding box center [229, 353] width 125 height 17
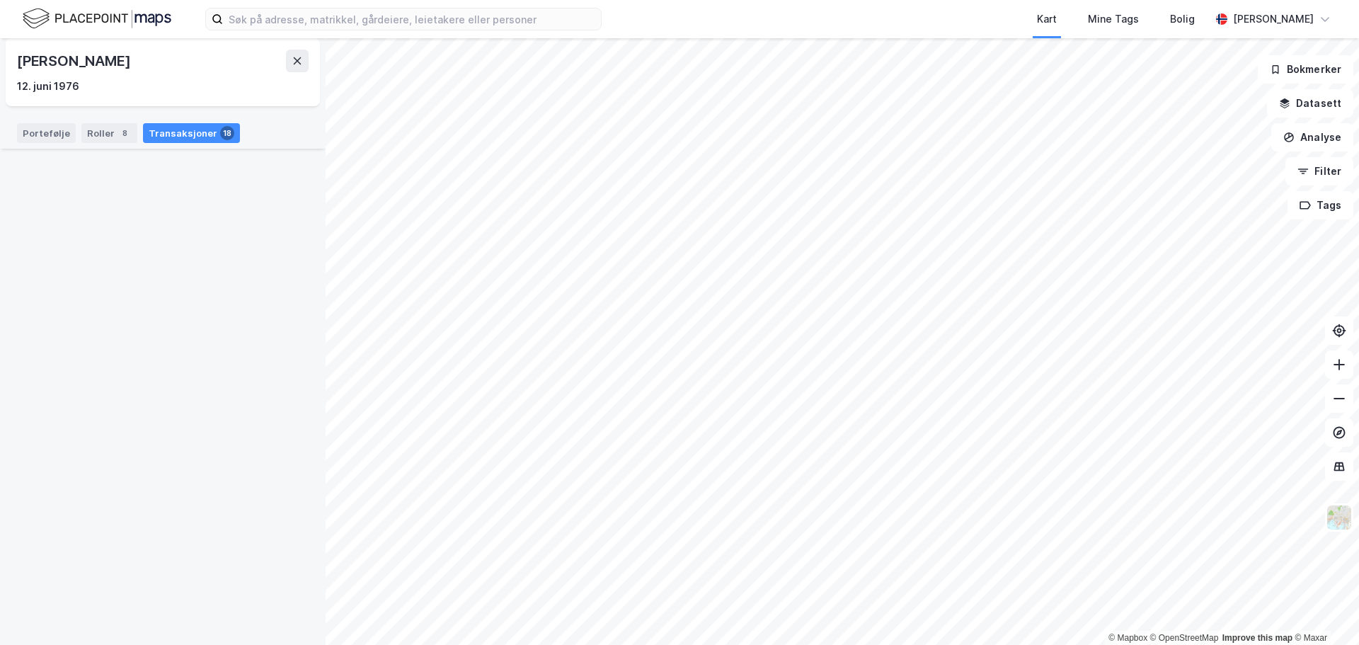
scroll to position [0, 0]
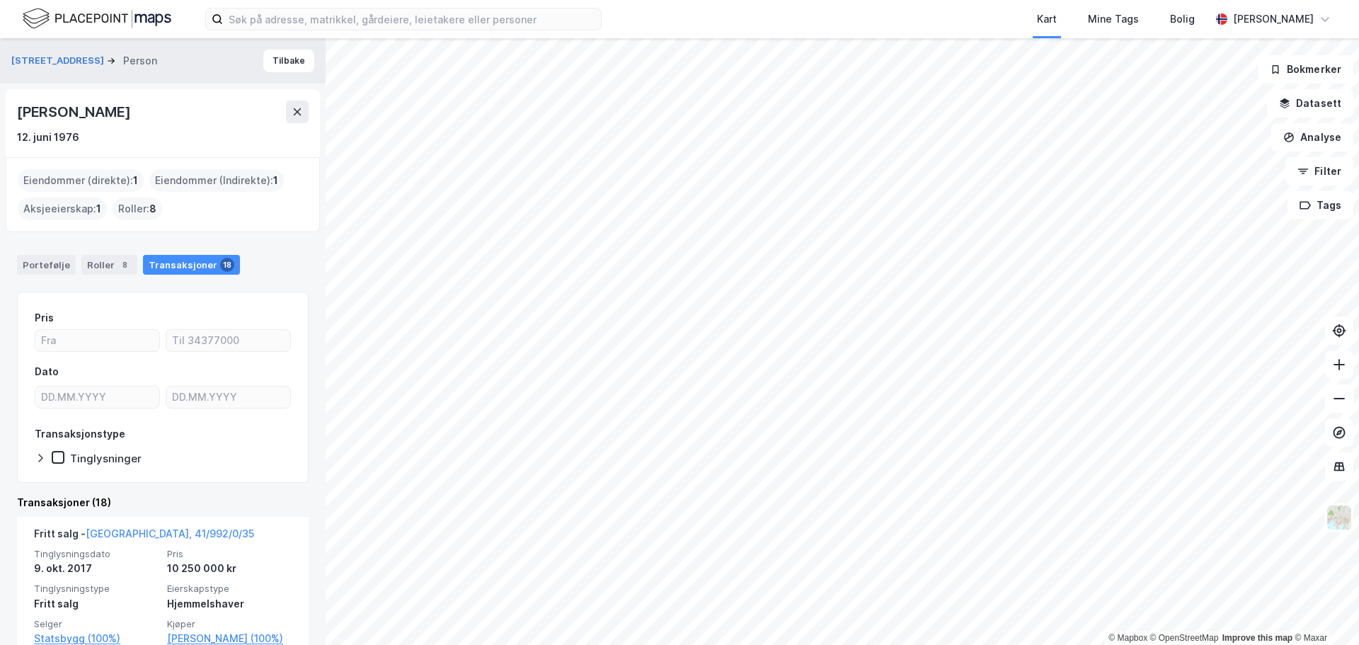
click at [46, 175] on div "Eiendommer (direkte) : 1" at bounding box center [81, 180] width 126 height 23
click at [107, 266] on div "Roller 8" at bounding box center [109, 265] width 56 height 20
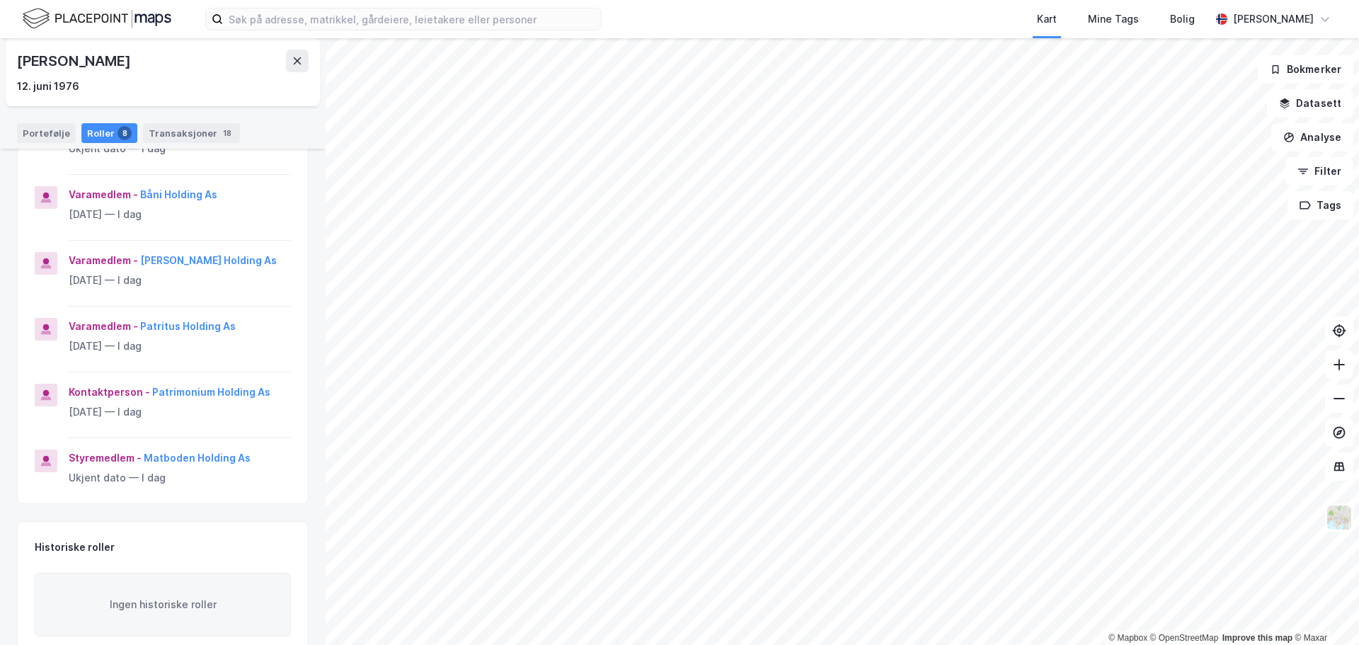
scroll to position [380, 0]
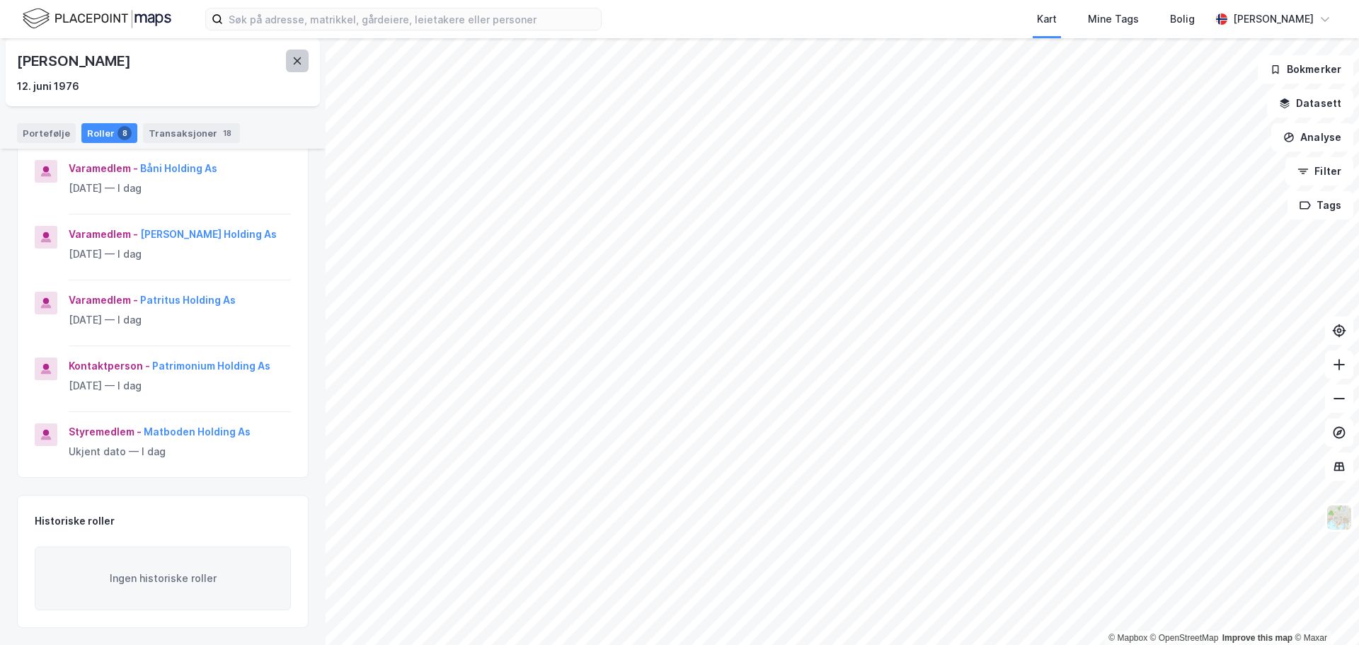
click at [299, 57] on icon at bounding box center [297, 60] width 11 height 11
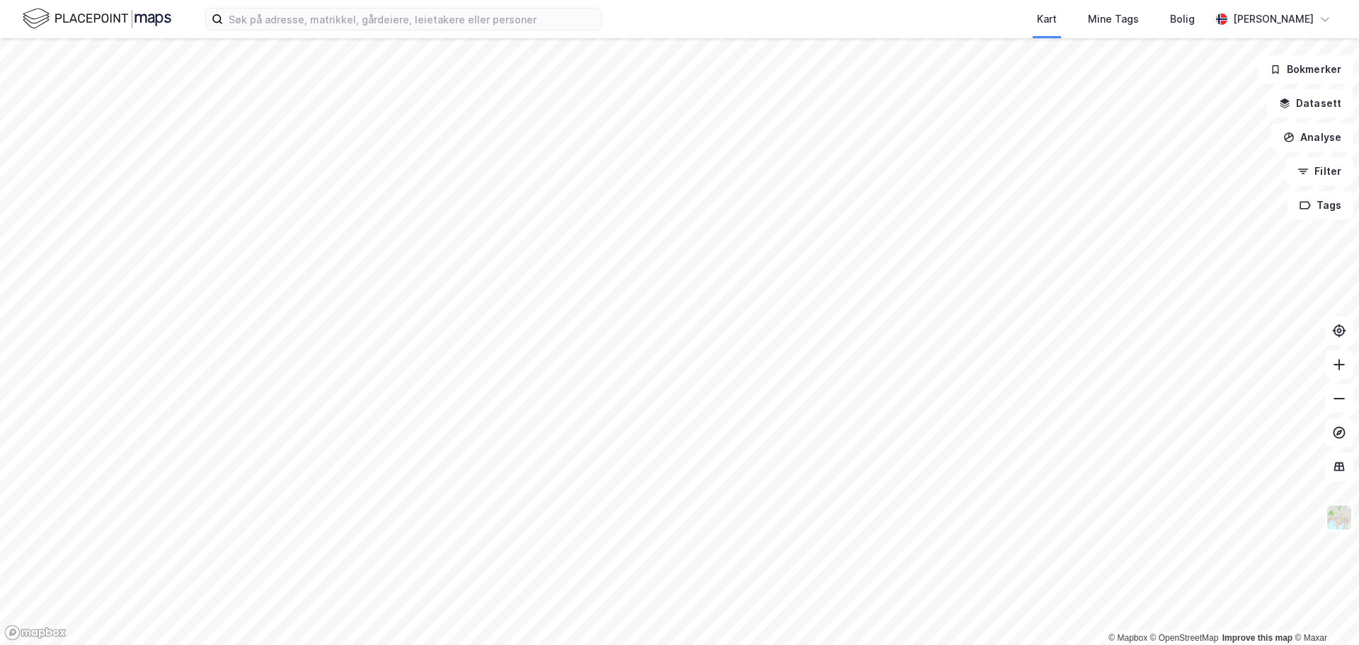
click at [110, 23] on img at bounding box center [97, 18] width 149 height 25
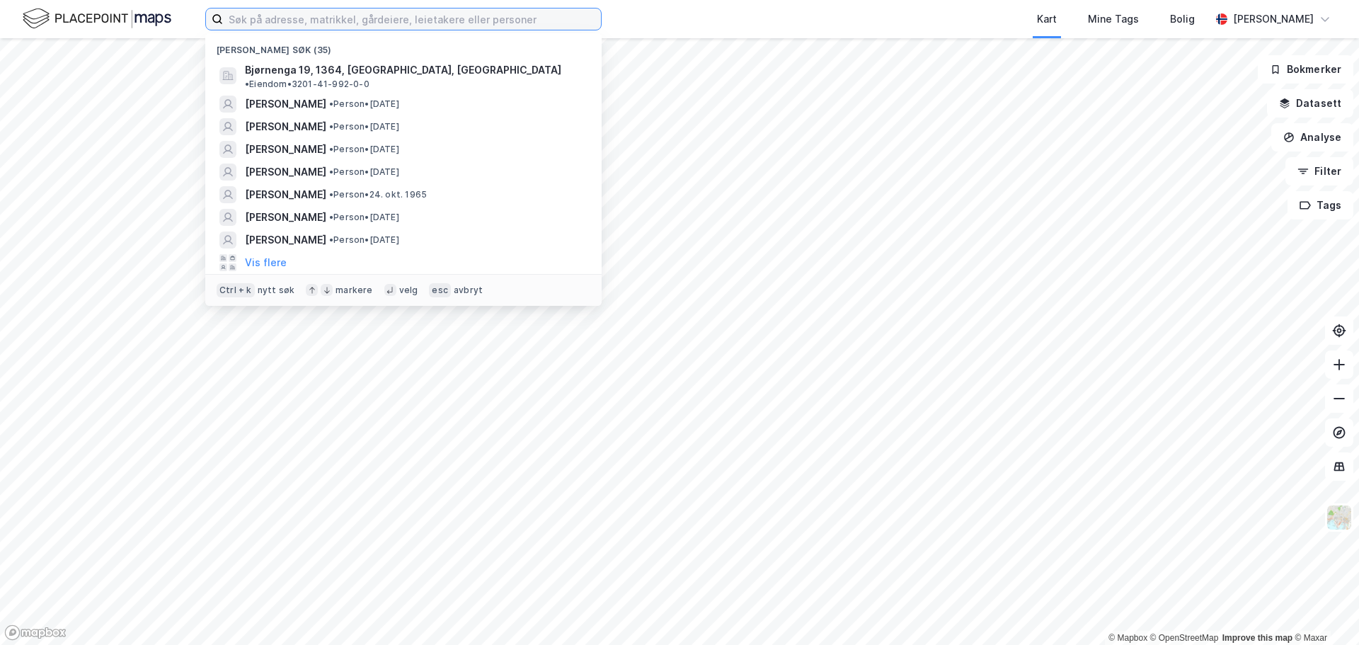
click at [470, 17] on input at bounding box center [412, 18] width 378 height 21
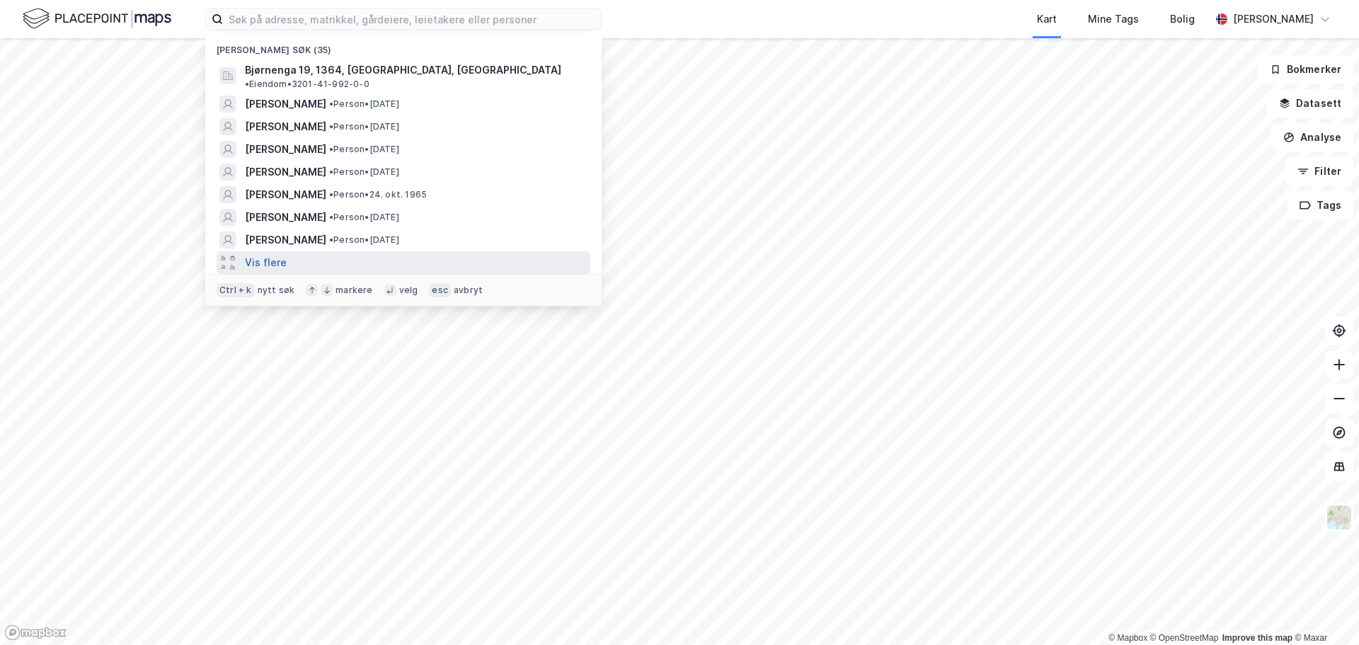
click at [263, 254] on button "Vis flere" at bounding box center [266, 262] width 42 height 17
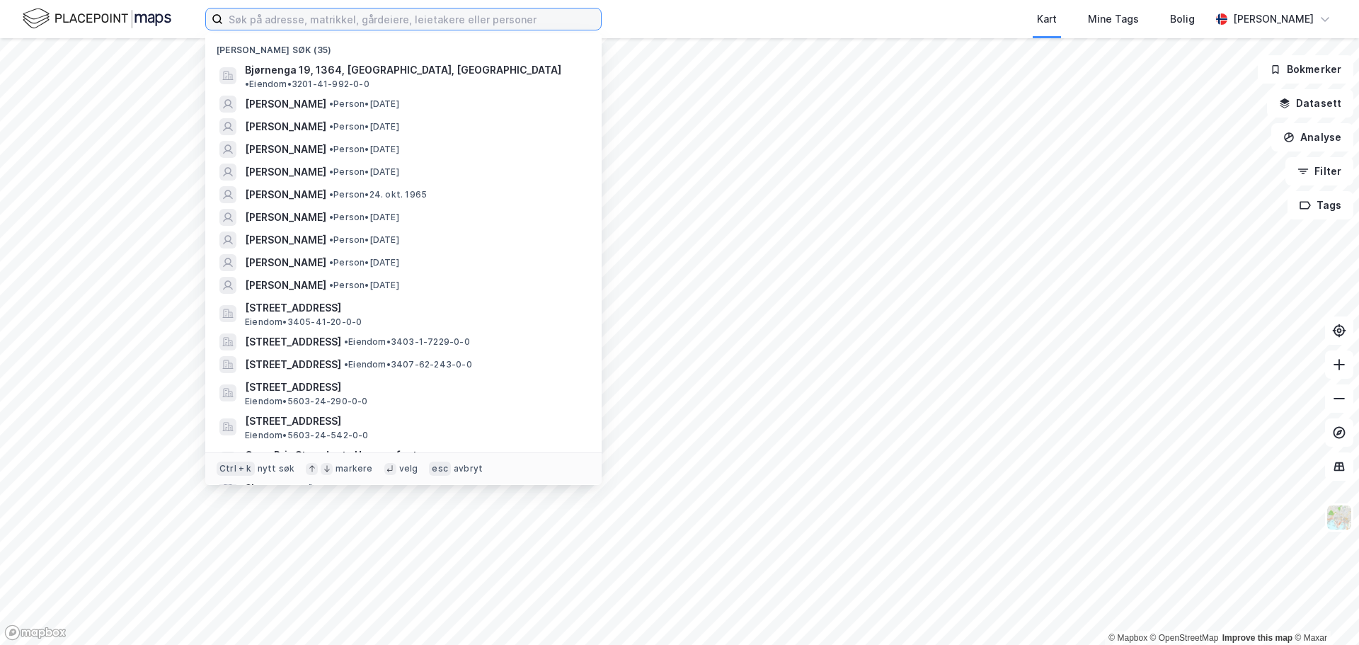
click at [350, 17] on input at bounding box center [412, 18] width 378 height 21
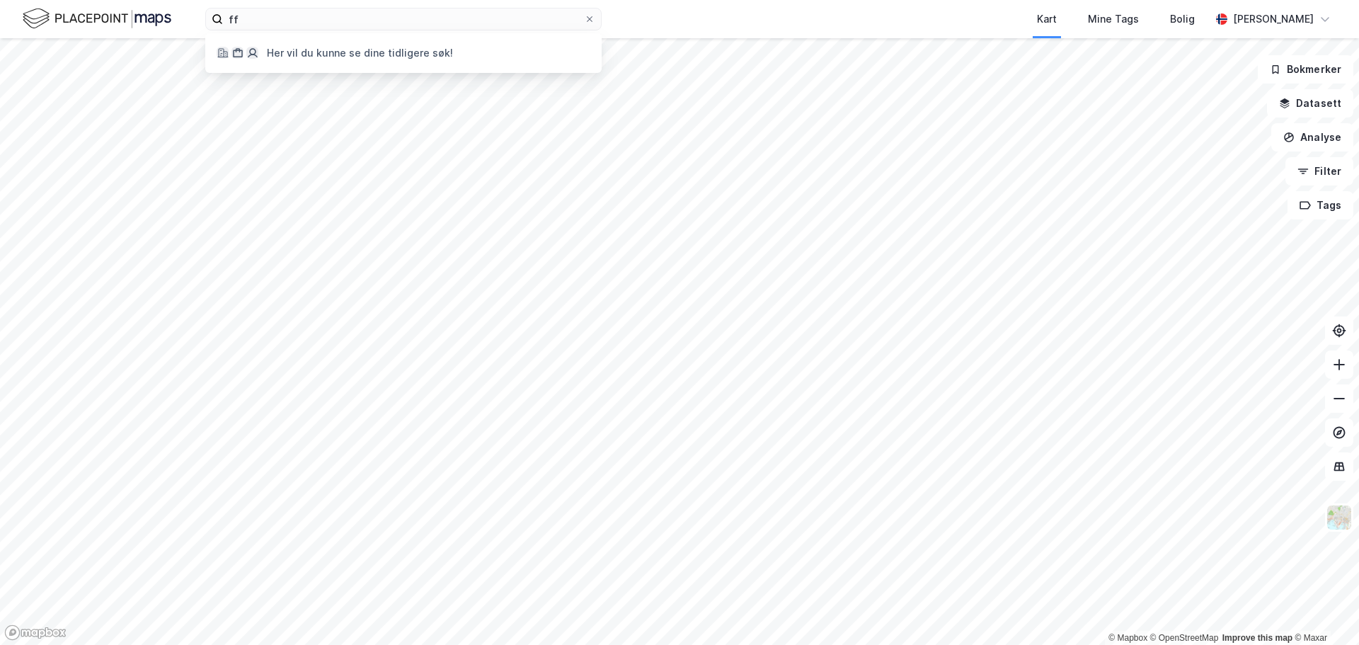
click at [422, 59] on div "Her vil du kunne se dine tidligere søk!" at bounding box center [360, 53] width 186 height 17
drag, startPoint x: 370, startPoint y: 35, endPoint x: 251, endPoint y: 15, distance: 120.7
click at [202, 28] on div "ff Her vil du kunne se dine tidligere søk! Kart Mine Tags Bolig Fredrik Bjørklu…" at bounding box center [679, 19] width 1359 height 38
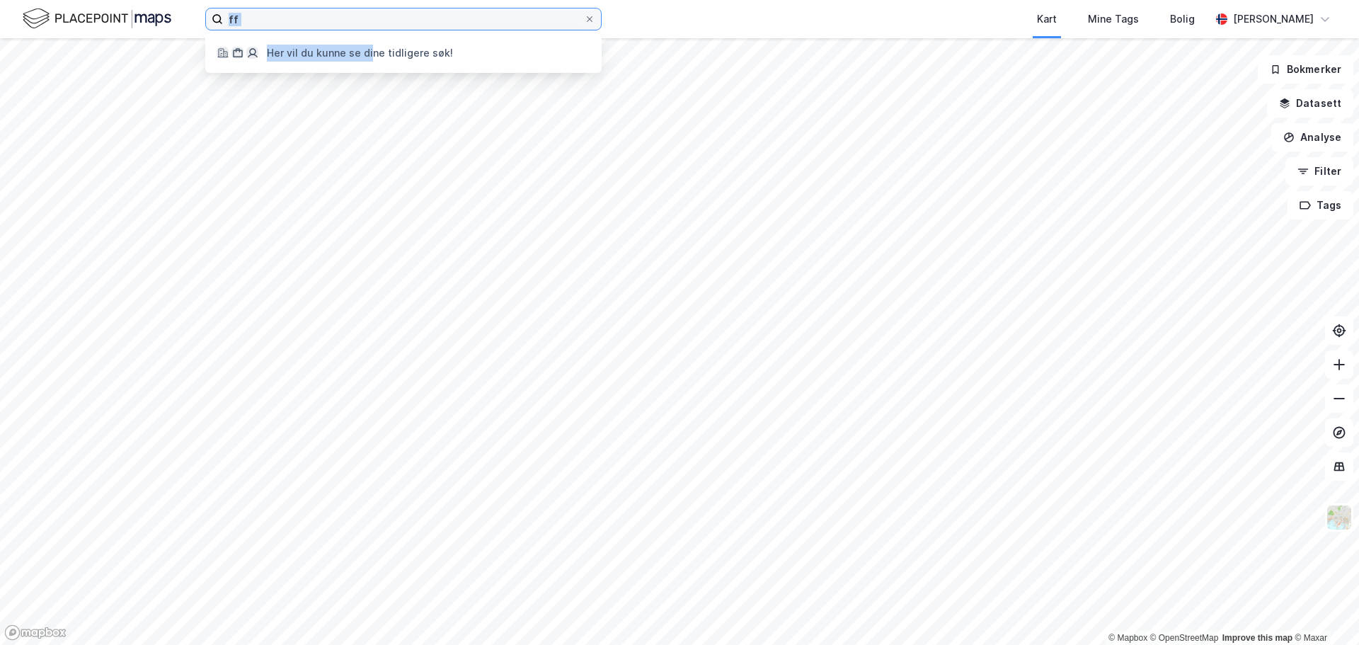
click at [305, 21] on input "ff" at bounding box center [403, 18] width 361 height 21
drag, startPoint x: 302, startPoint y: 20, endPoint x: 157, endPoint y: 21, distance: 144.4
click at [159, 21] on div "ff Her vil du kunne se dine tidligere søk! Kart Mine Tags Bolig Fredrik Bjørklu…" at bounding box center [679, 19] width 1359 height 38
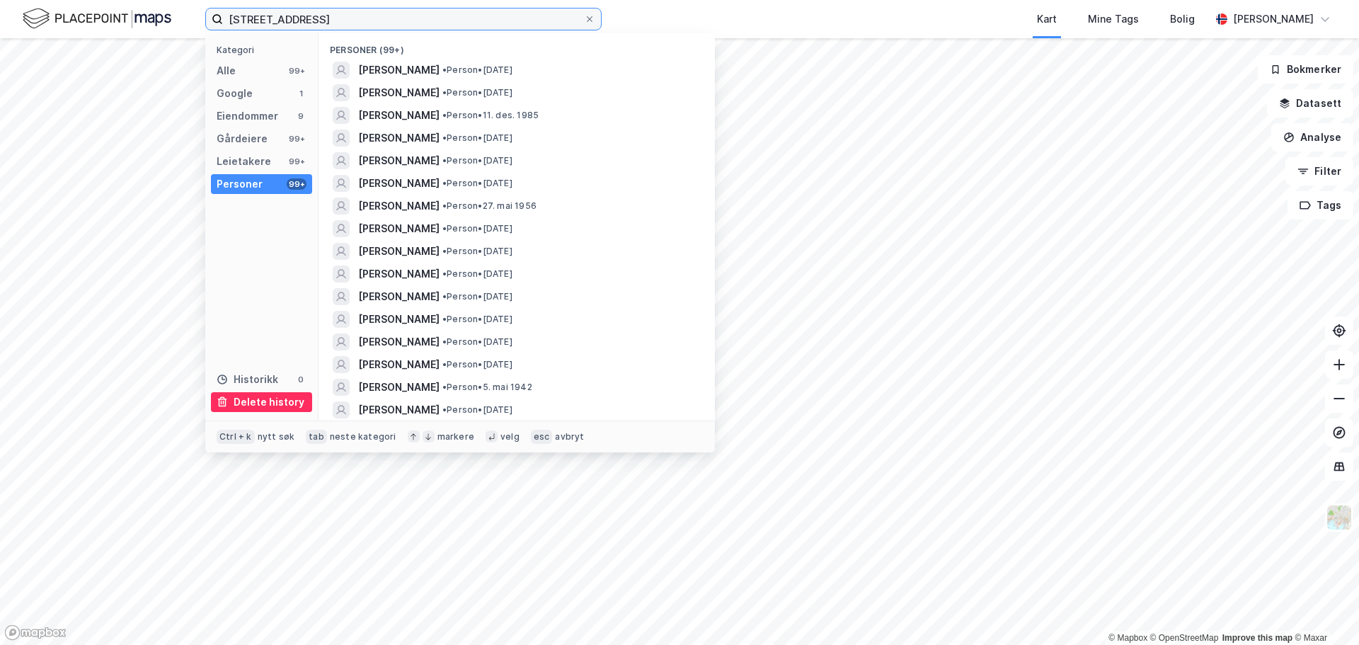
type input "Mausetvegen 10"
click at [266, 396] on div "Delete history" at bounding box center [269, 402] width 71 height 17
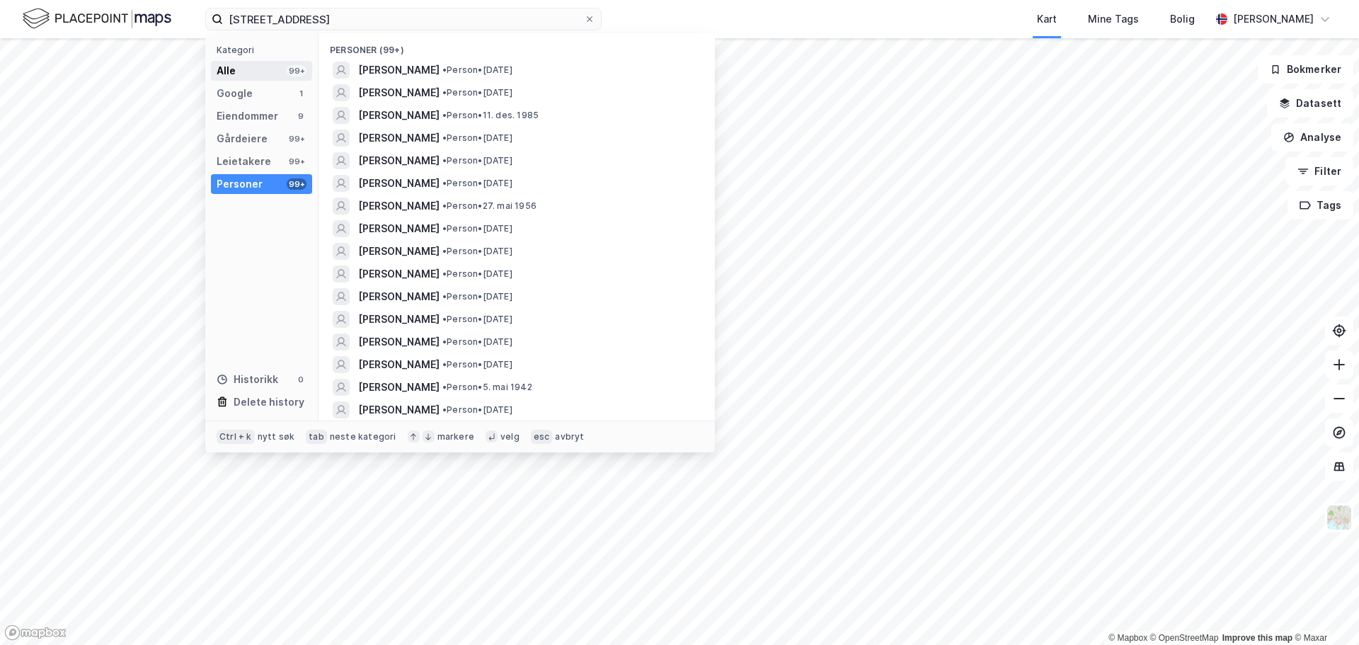
click at [251, 68] on div "Alle 99+" at bounding box center [261, 71] width 101 height 20
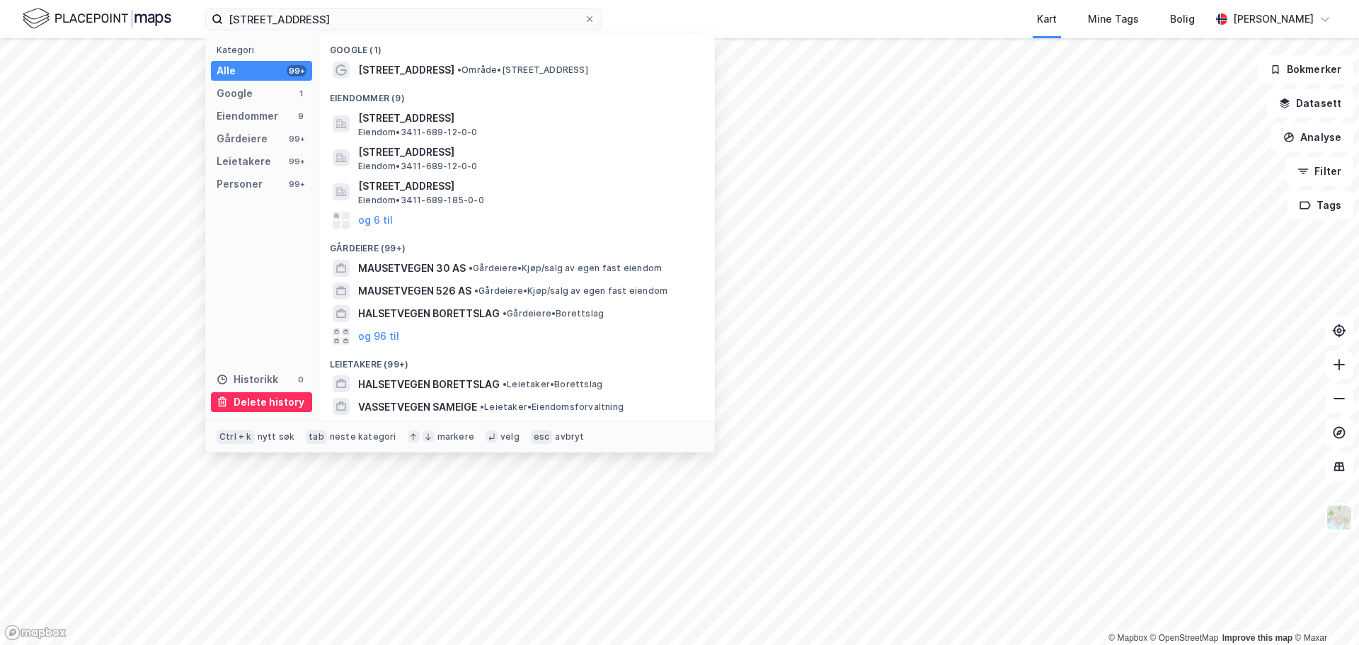
click at [275, 397] on div "Delete history" at bounding box center [269, 402] width 71 height 17
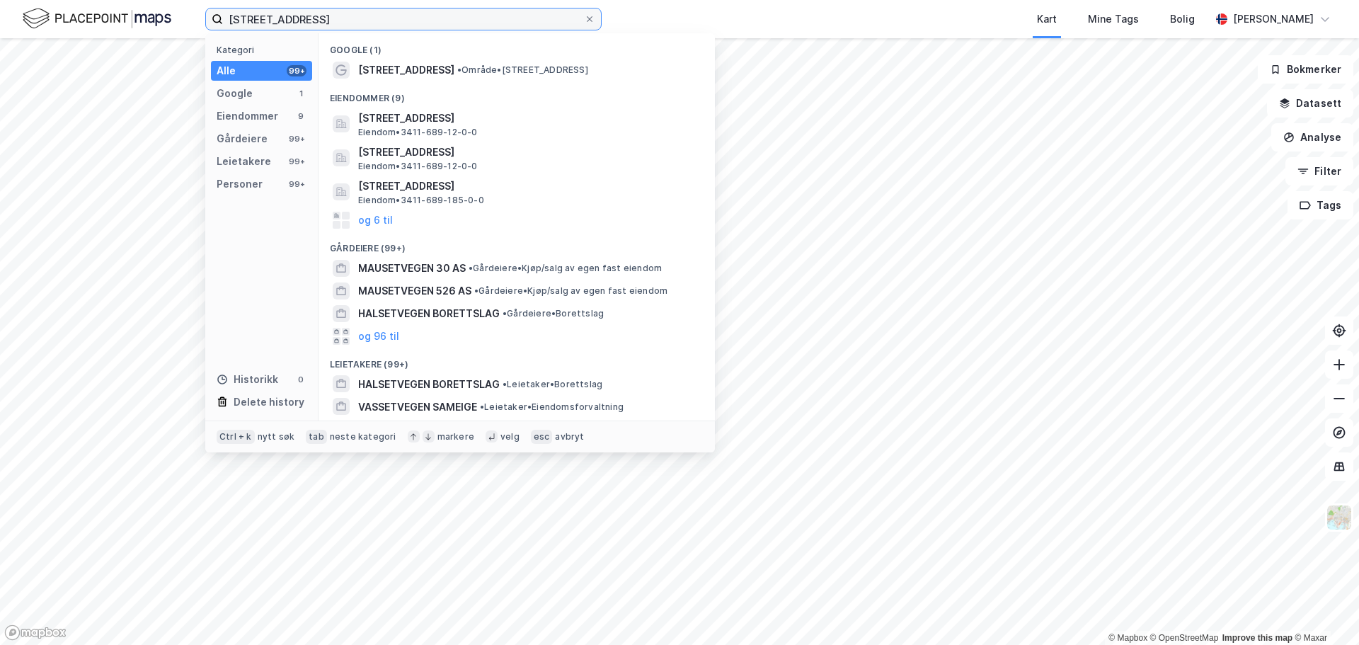
click at [359, 20] on input "Mausetvegen 10" at bounding box center [403, 18] width 361 height 21
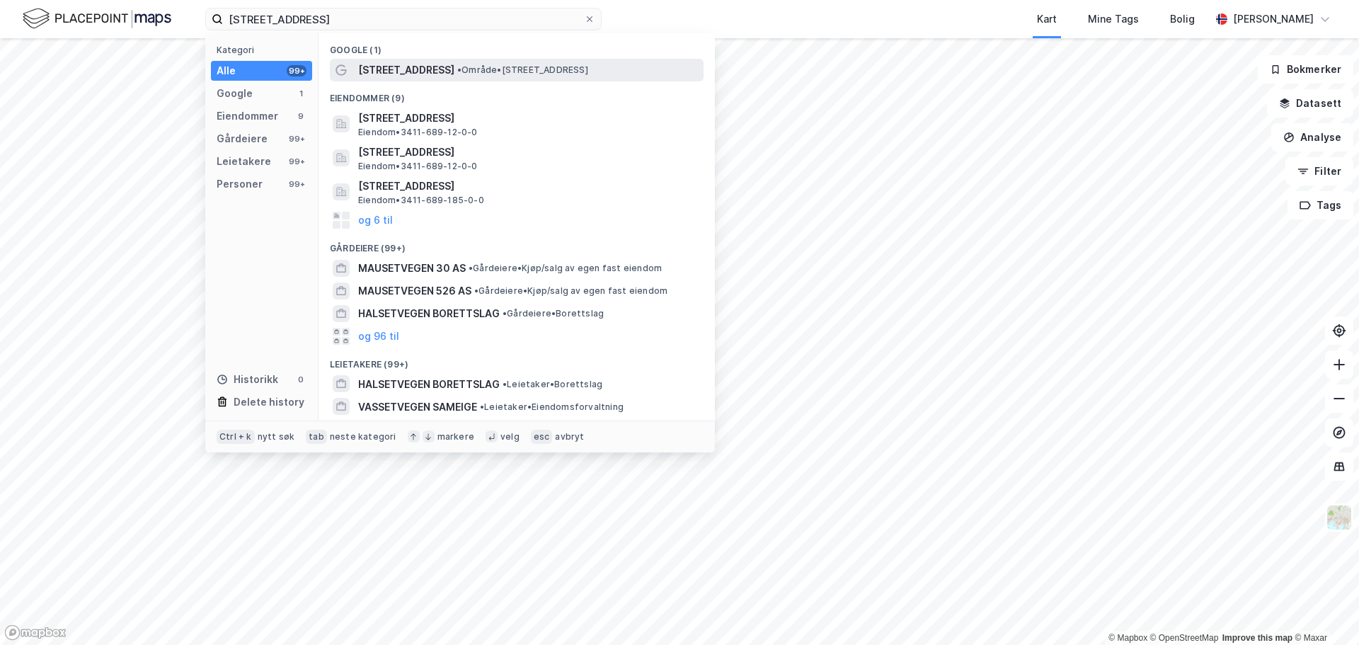
click at [417, 65] on span "Mausetvegen 10A" at bounding box center [406, 70] width 96 height 17
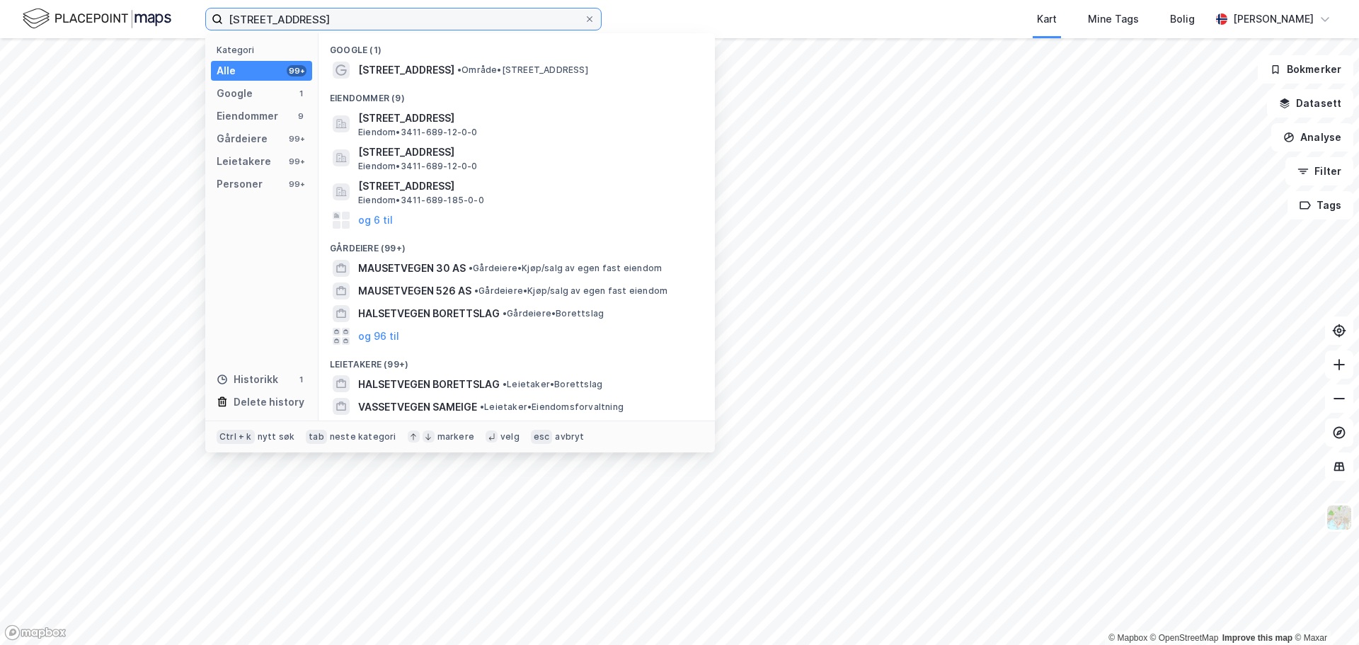
click at [364, 20] on input "Mausetvegen 10" at bounding box center [403, 18] width 361 height 21
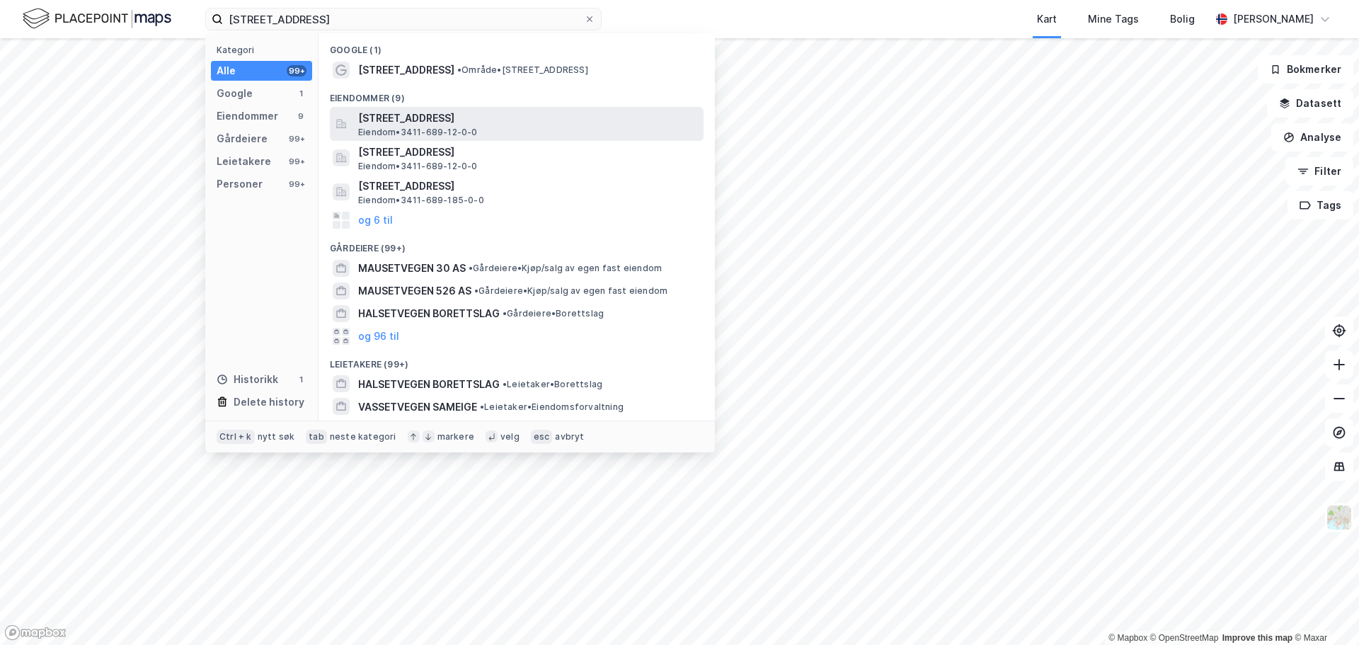
click at [409, 121] on span "Mausetvegen 10A, 2382, BRUMUNDDAL, RINGSAKER" at bounding box center [528, 118] width 340 height 17
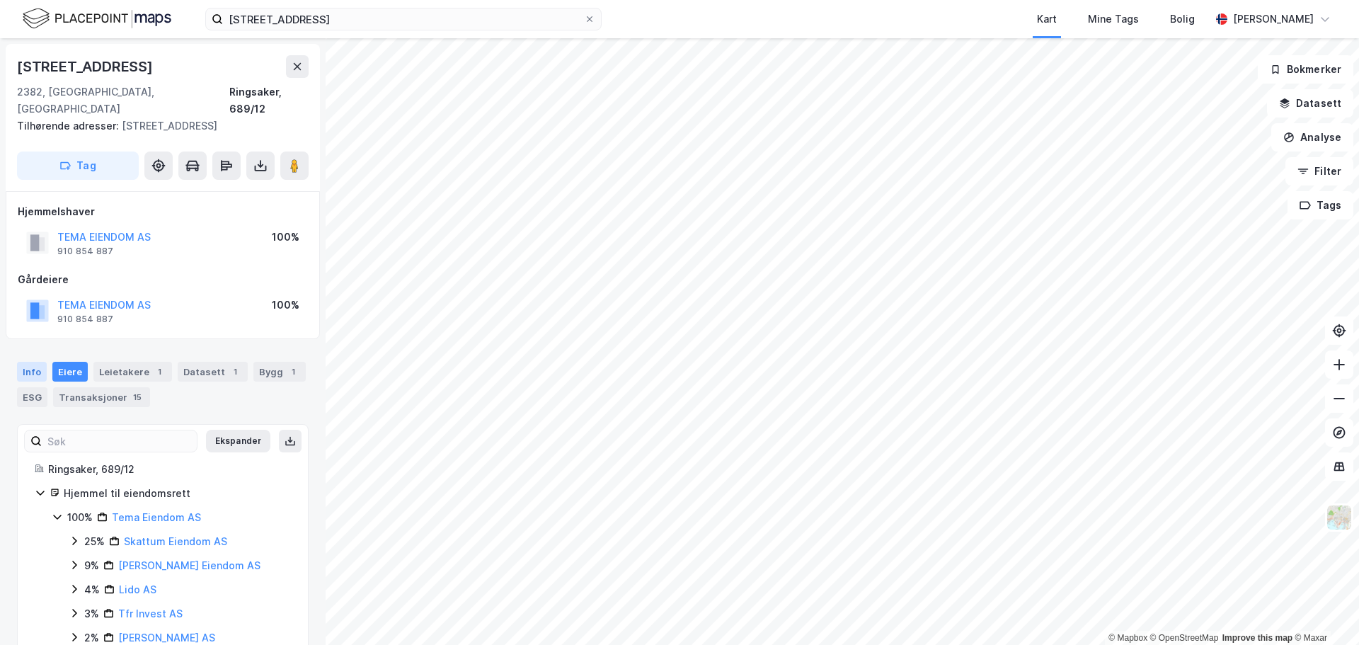
click at [30, 362] on div "Info" at bounding box center [32, 372] width 30 height 20
